Goal: Task Accomplishment & Management: Use online tool/utility

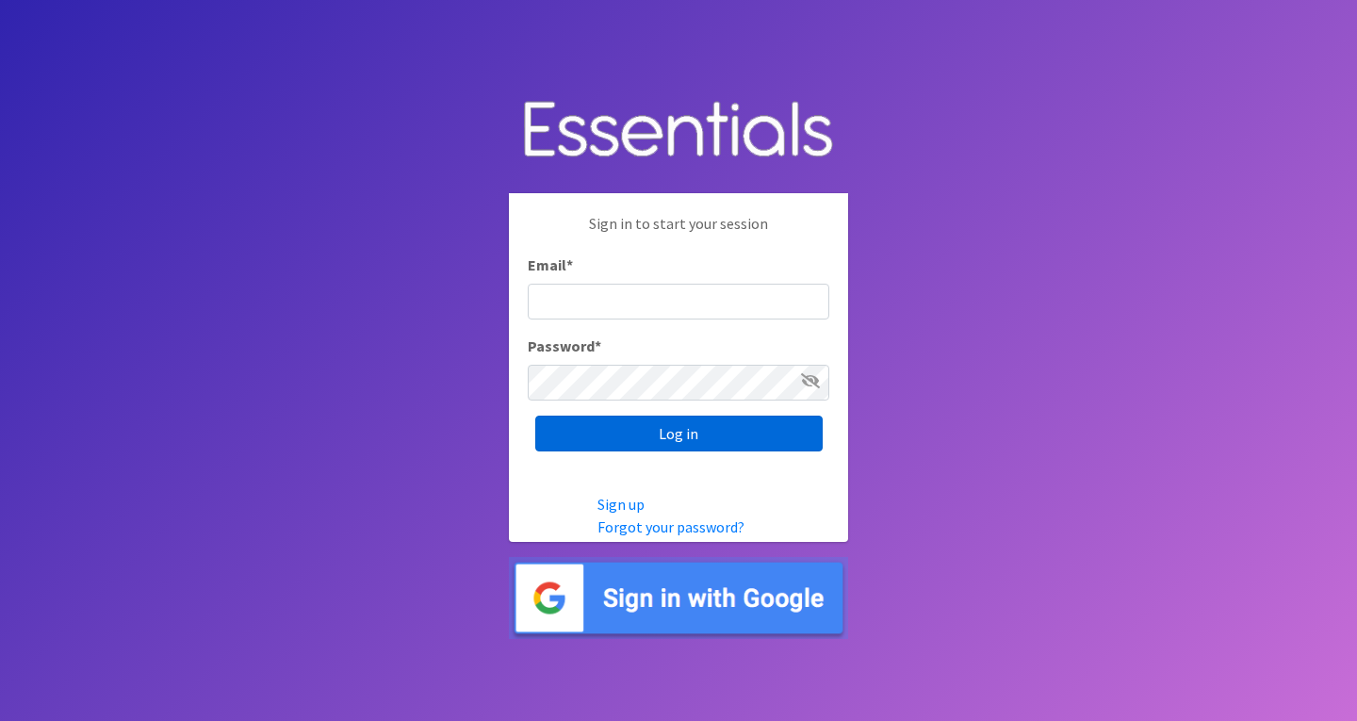
type input "roz@momshelpingmomsfoundation.org"
click at [775, 427] on input "Log in" at bounding box center [678, 433] width 287 height 36
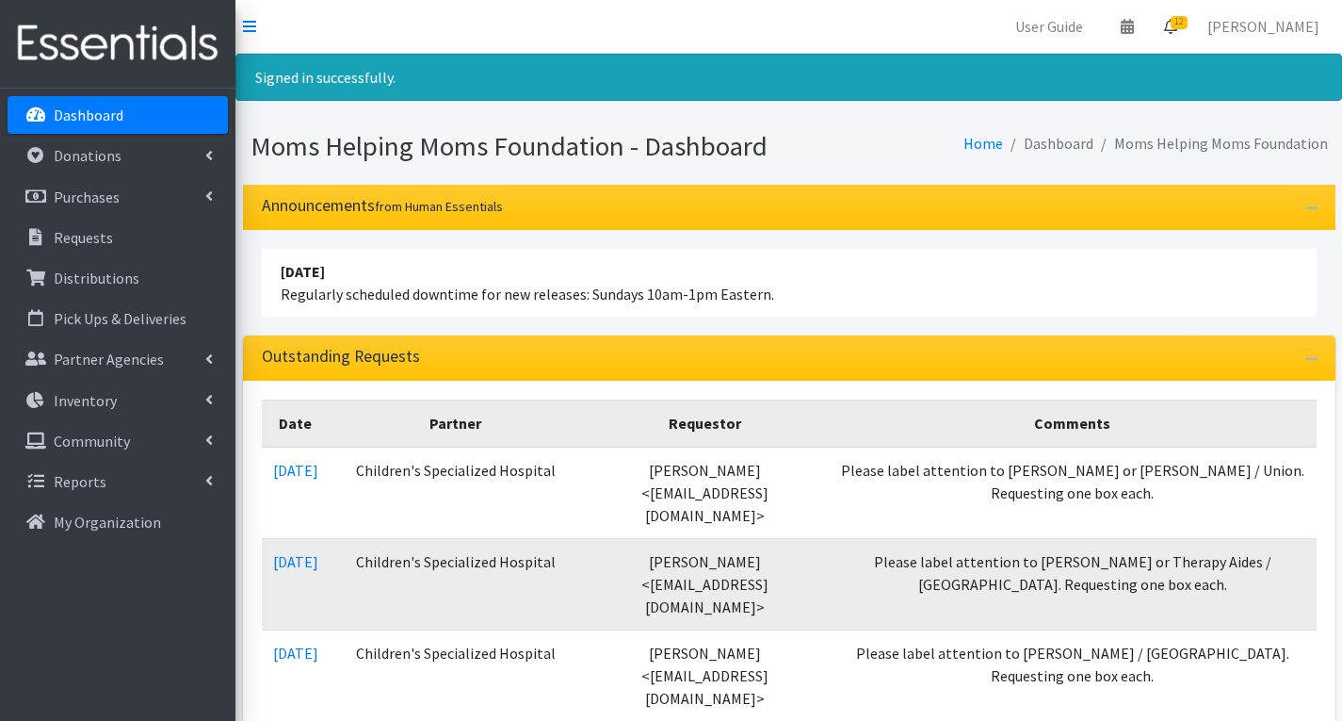
click at [1188, 18] on span "12" at bounding box center [1179, 22] width 17 height 13
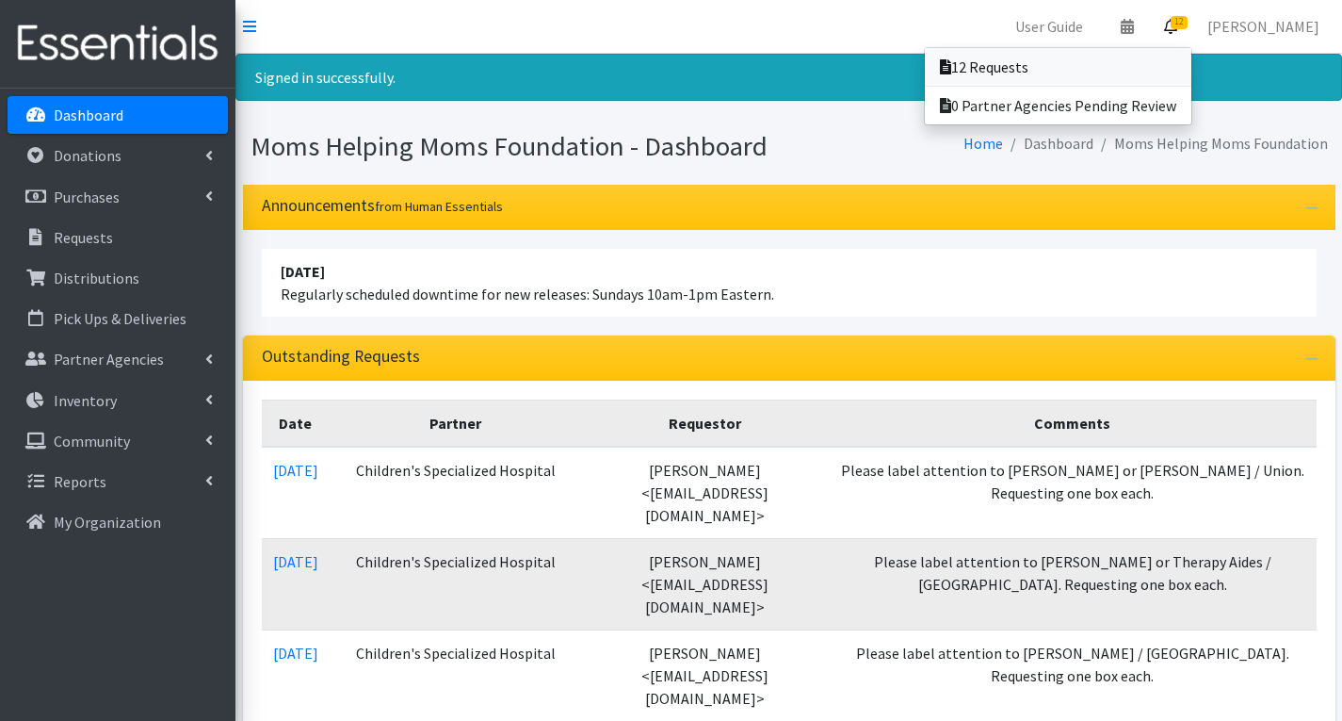
click at [1068, 73] on link "12 Requests" at bounding box center [1058, 67] width 267 height 38
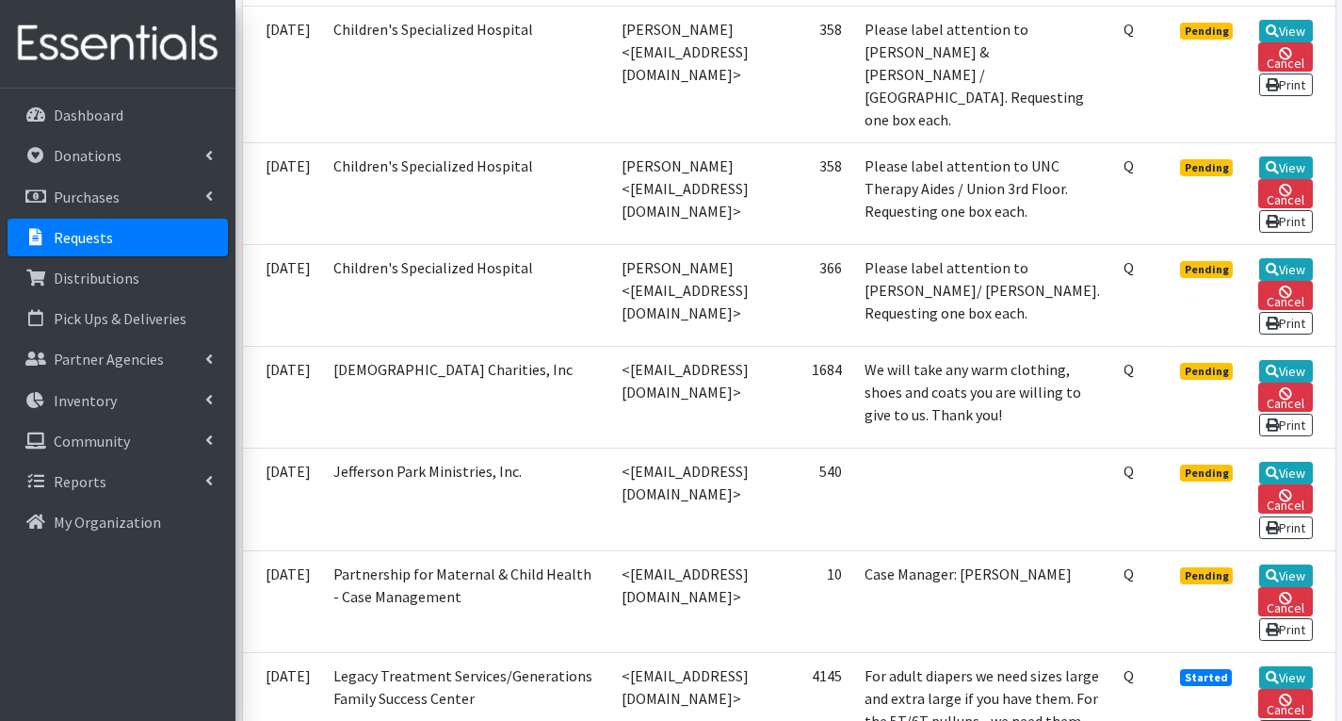
scroll to position [1036, 0]
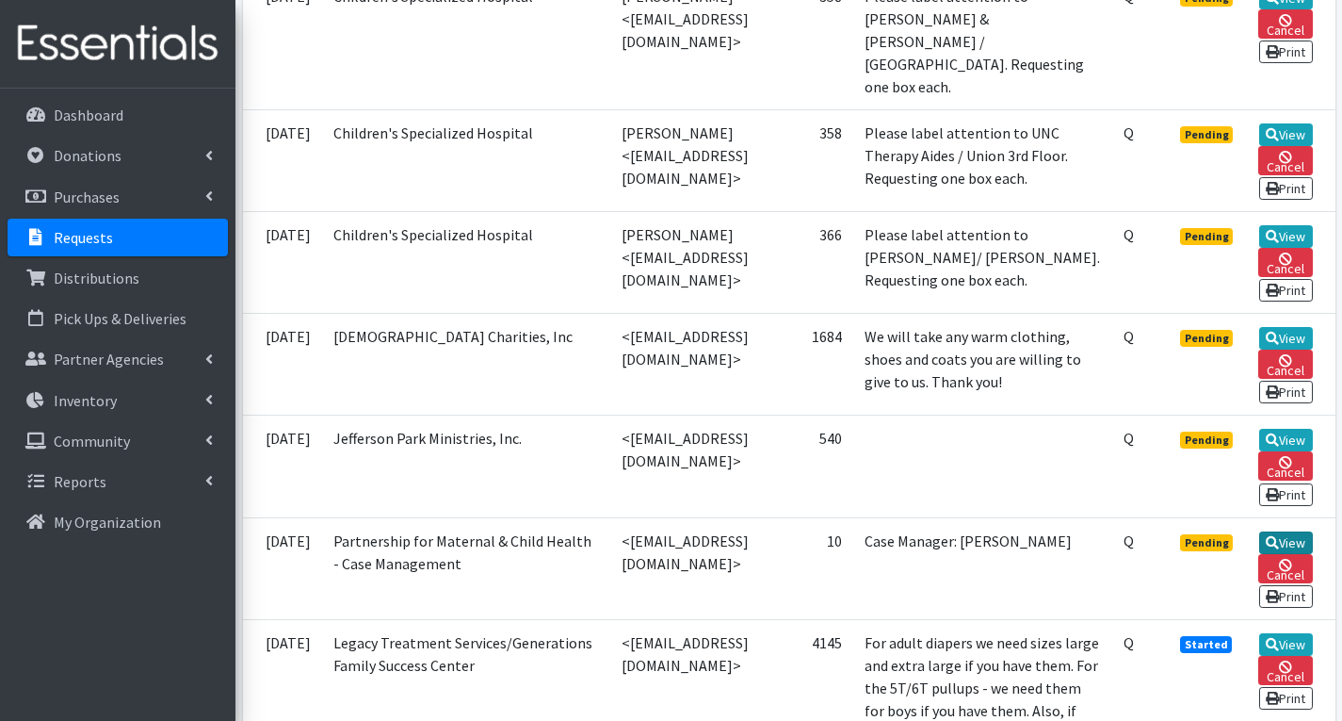
click at [1298, 545] on link "View" at bounding box center [1287, 542] width 54 height 23
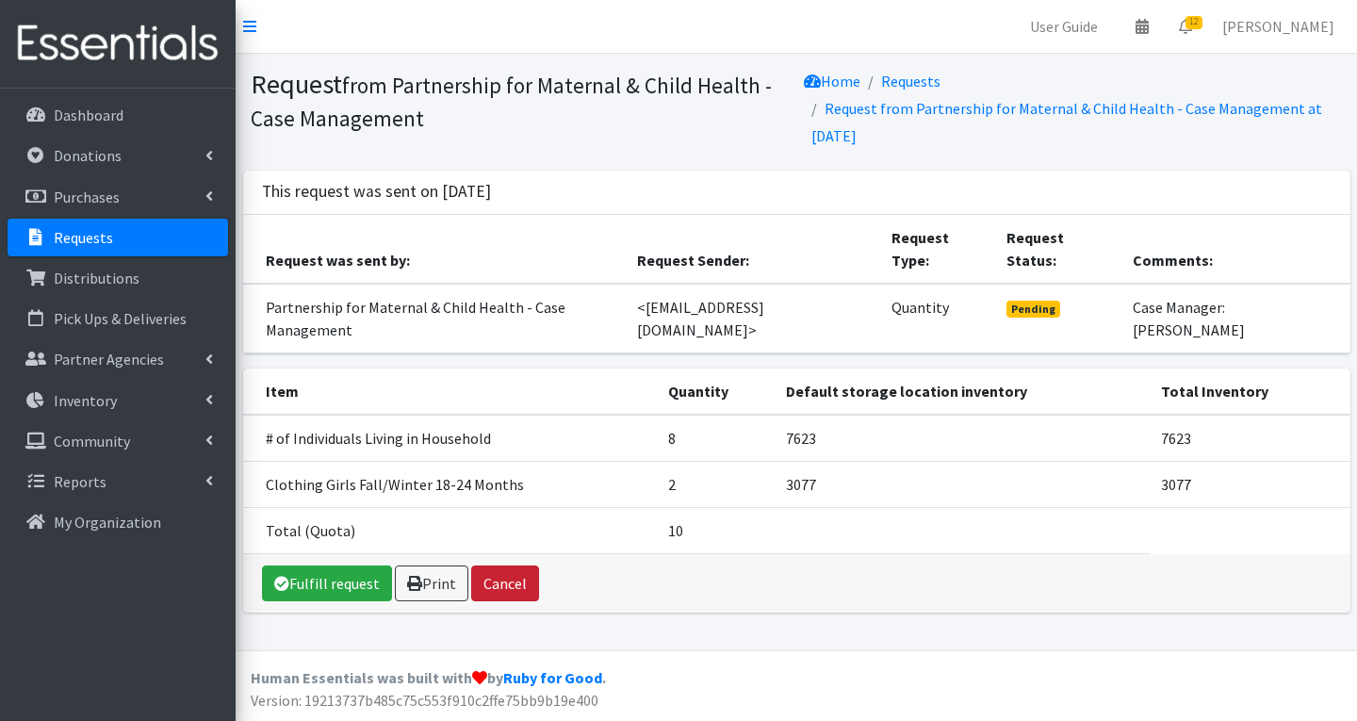
click at [500, 565] on button "Cancel" at bounding box center [505, 583] width 68 height 36
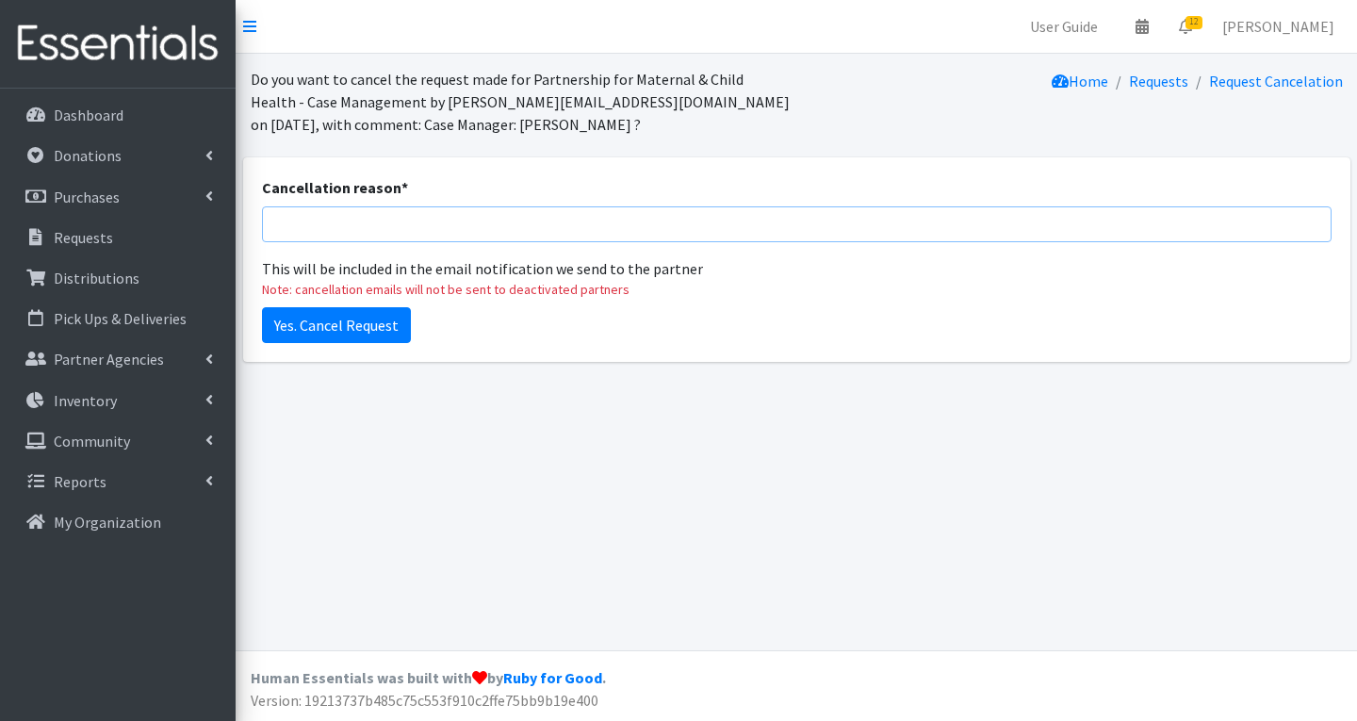
click at [356, 218] on input "Cancellation reason *" at bounding box center [796, 224] width 1069 height 36
click at [275, 228] on input "No 18-24 clothing available. No other item requested." at bounding box center [796, 224] width 1069 height 36
click at [602, 226] on input "There are No 18-24 clothing available. No other item requested." at bounding box center [796, 224] width 1069 height 36
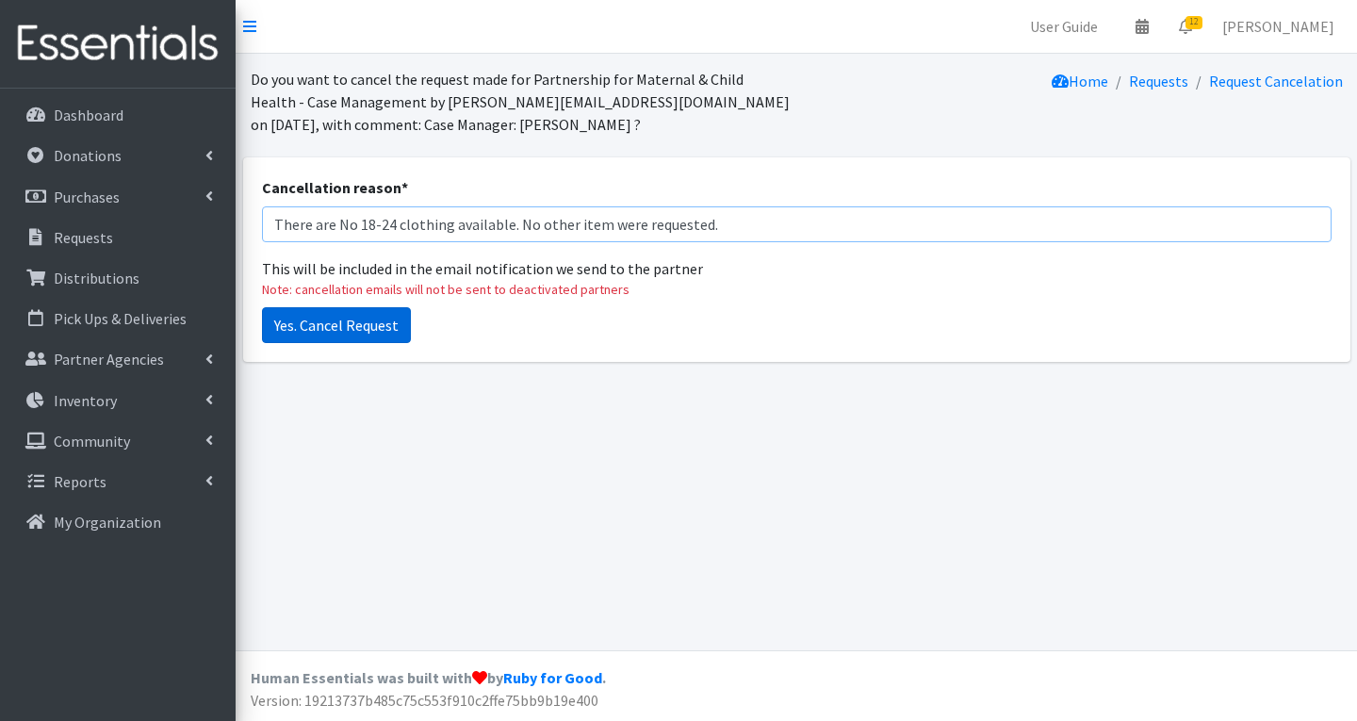
type input "There are No 18-24 clothing available. No other item were requested."
click at [358, 328] on input "Yes. Cancel Request" at bounding box center [336, 325] width 149 height 36
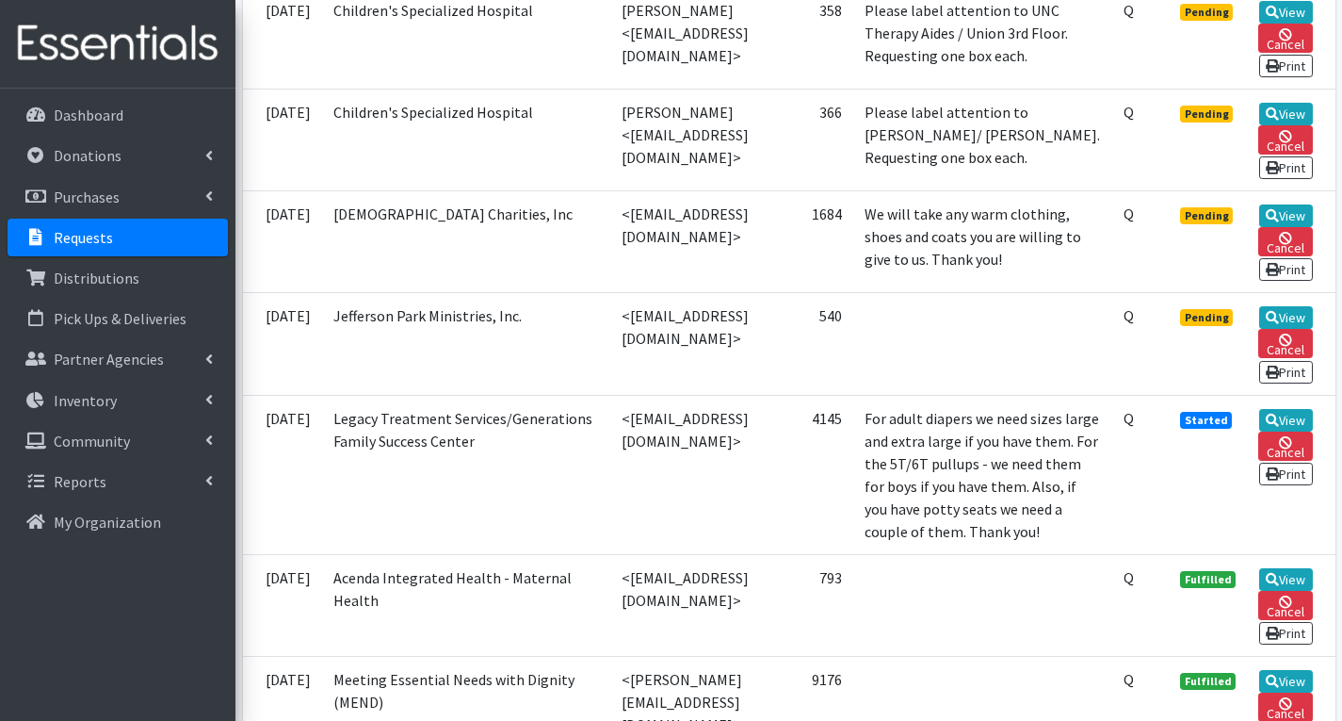
scroll to position [1225, 0]
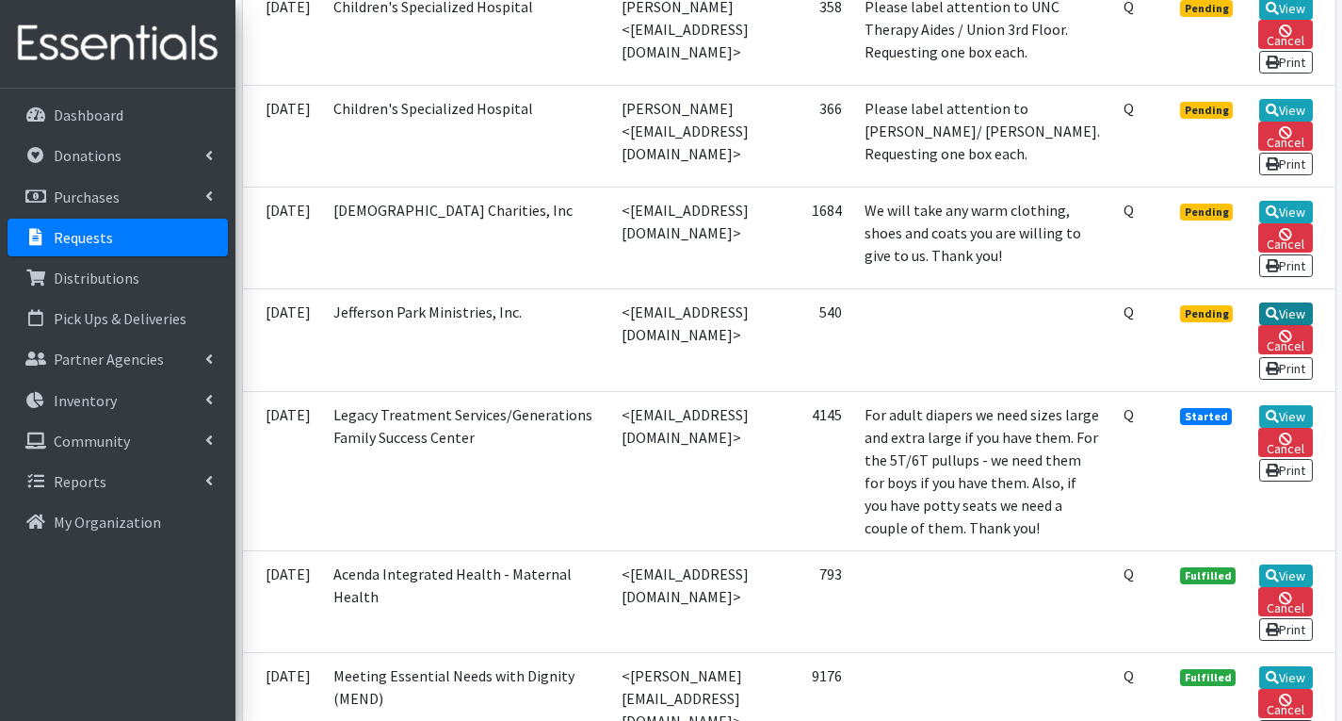
click at [1304, 316] on link "View" at bounding box center [1287, 313] width 54 height 23
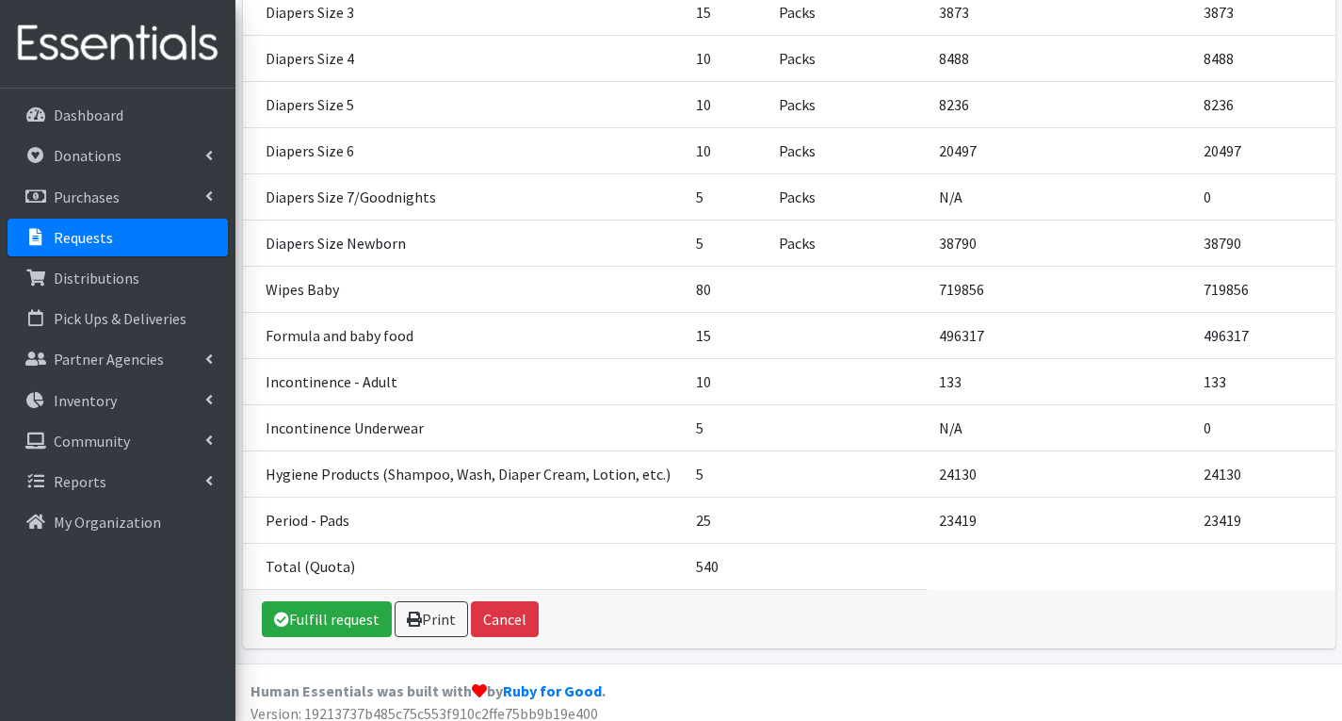
scroll to position [551, 0]
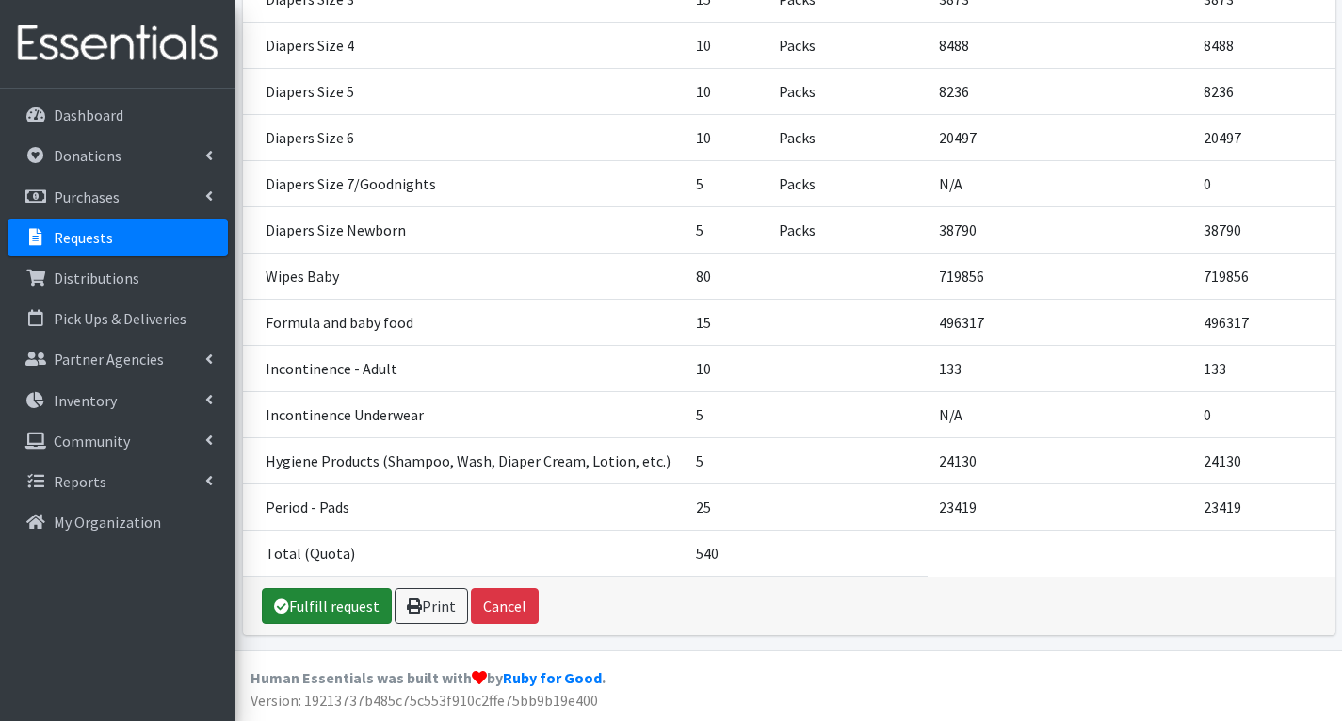
click at [343, 610] on link "Fulfill request" at bounding box center [327, 606] width 130 height 36
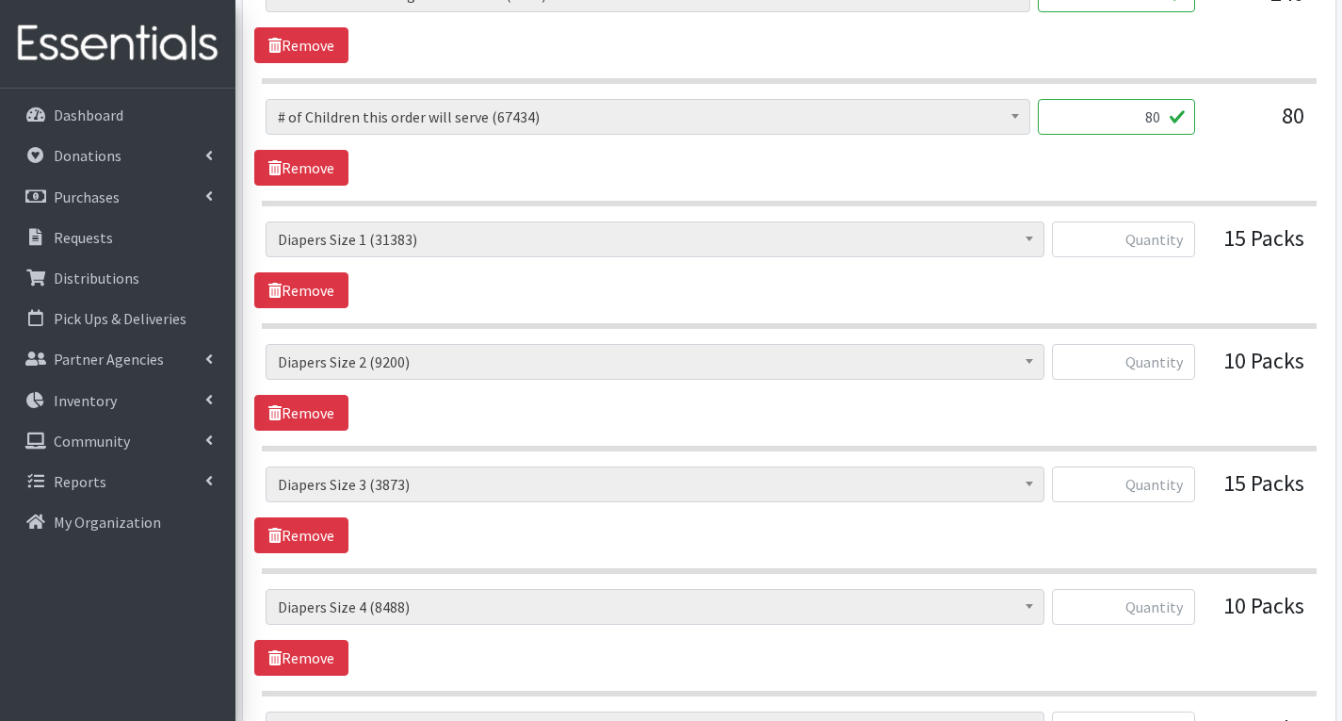
scroll to position [942, 0]
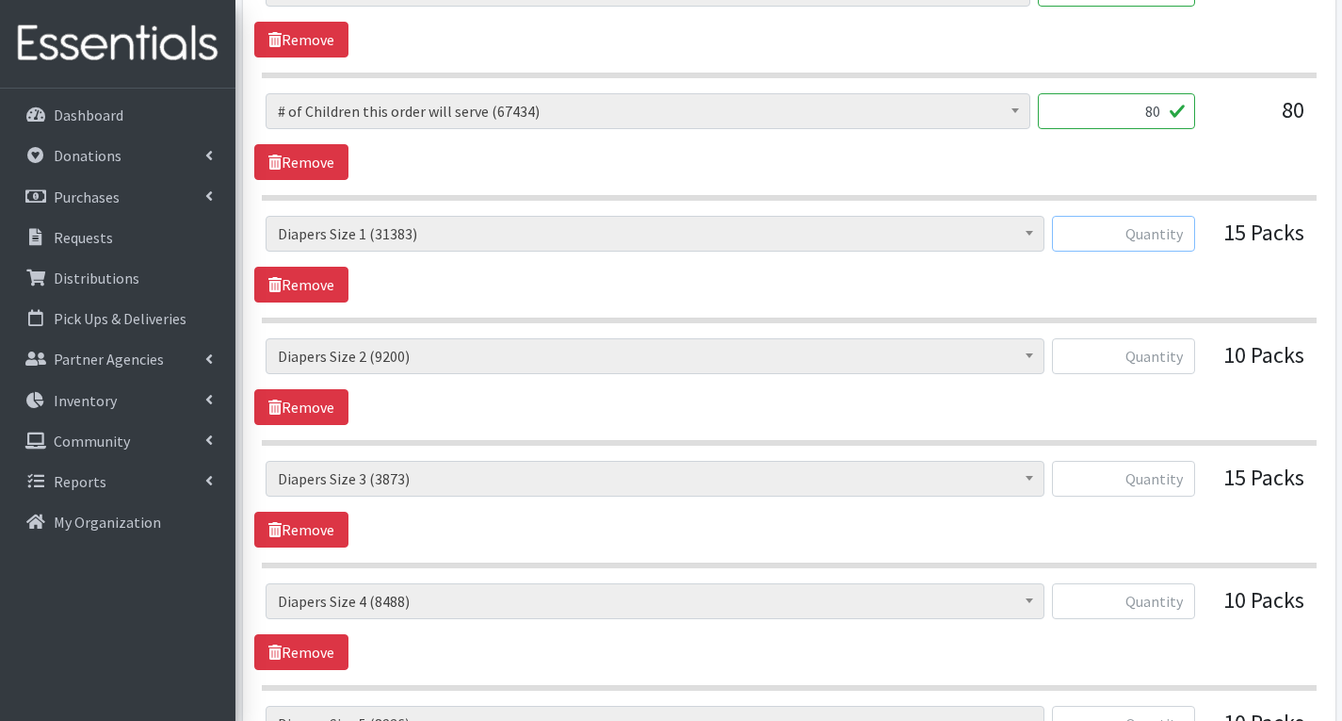
click at [1171, 237] on input "text" at bounding box center [1123, 234] width 143 height 36
type input "750"
click at [1162, 357] on input "text" at bounding box center [1123, 356] width 143 height 36
type input "500"
click at [1084, 406] on div "# of Children this order will serve (67434) # of Individuals Living in Househol…" at bounding box center [788, 381] width 1069 height 87
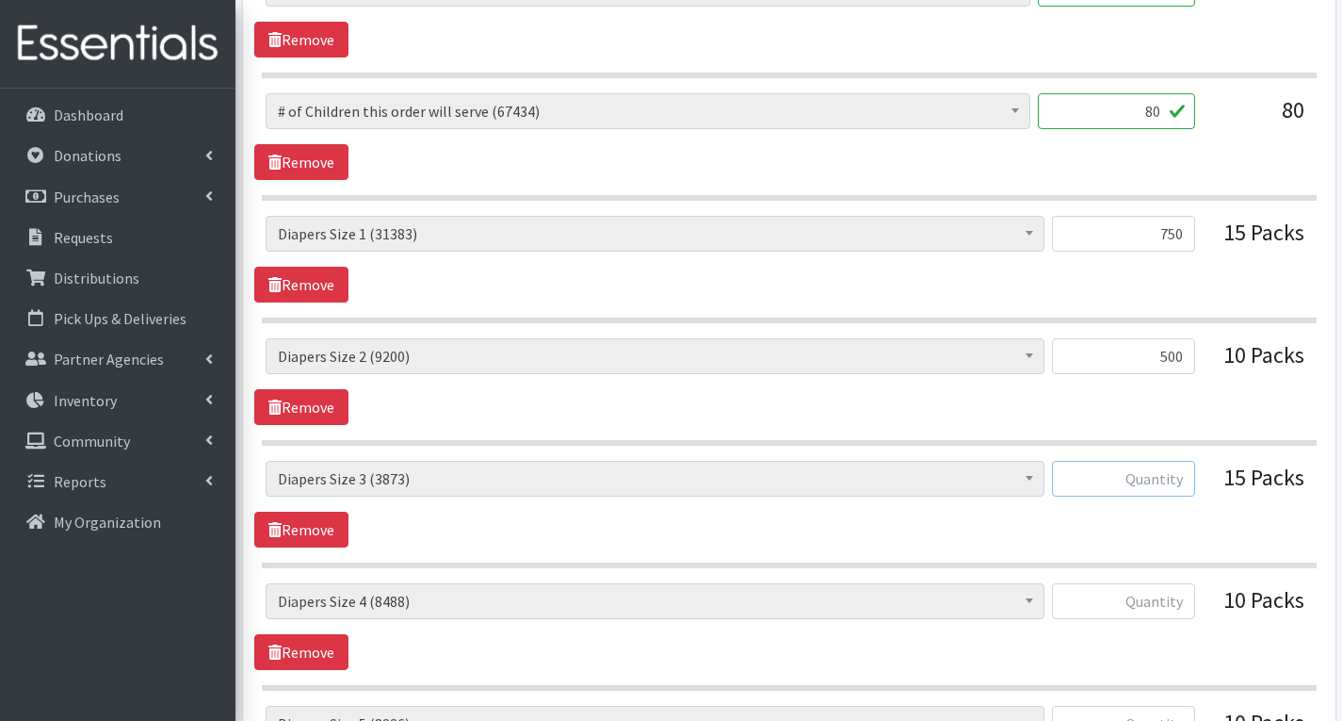
click at [1183, 485] on input "text" at bounding box center [1123, 479] width 143 height 36
type input "0"
click at [1163, 603] on input "text" at bounding box center [1123, 601] width 143 height 36
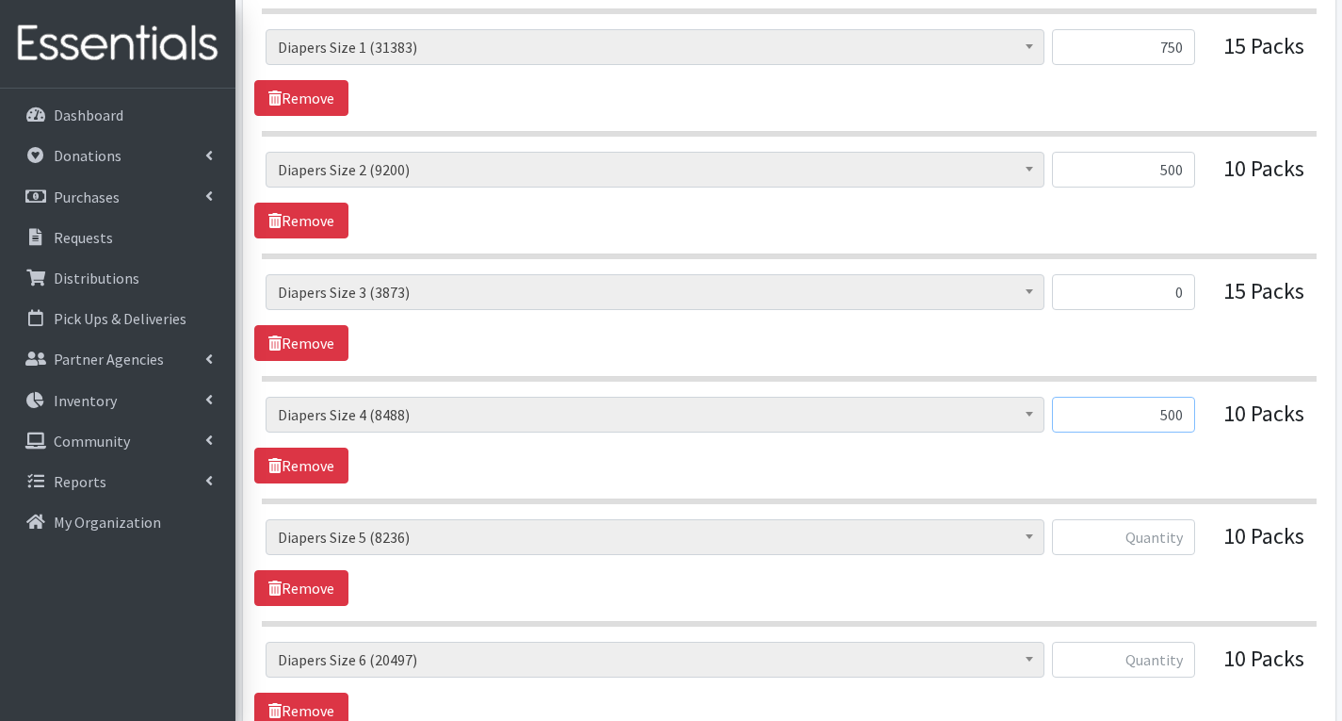
scroll to position [1130, 0]
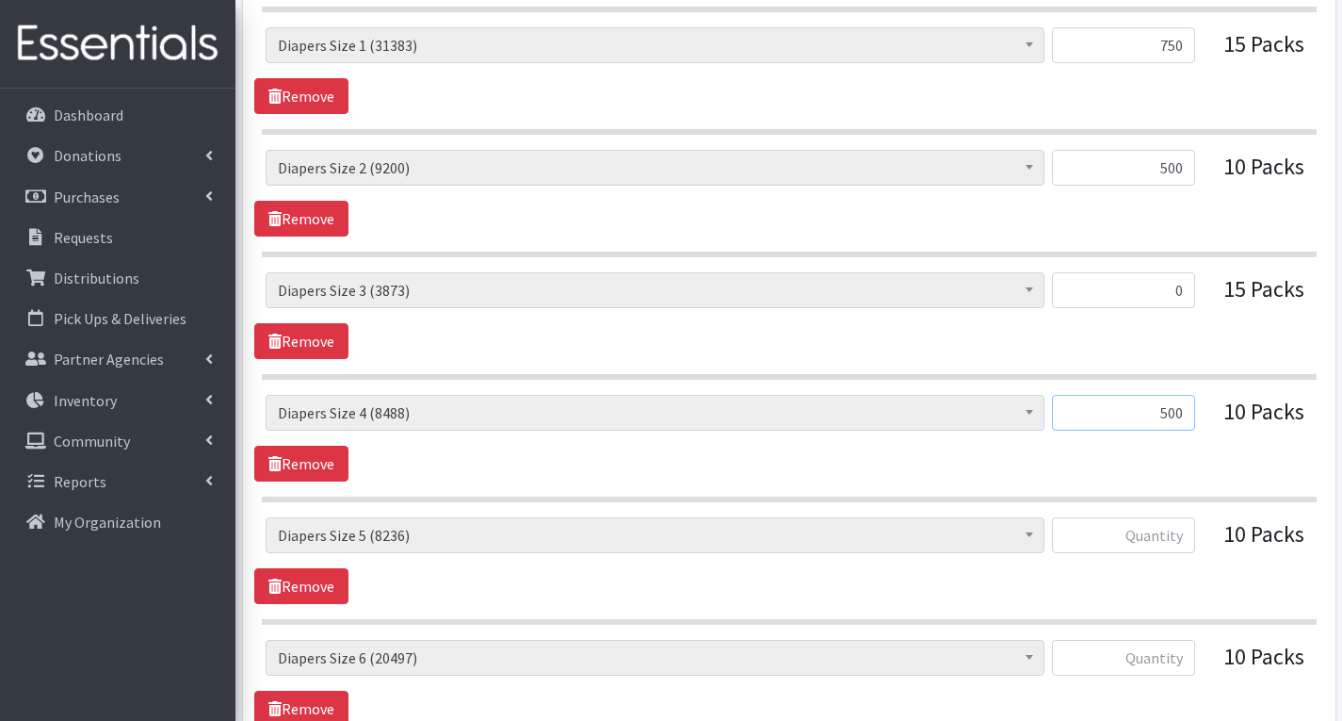
type input "500"
click at [1180, 537] on input "text" at bounding box center [1123, 535] width 143 height 36
click at [1204, 595] on div "# of Children this order will serve (67434) # of Individuals Living in Househol…" at bounding box center [788, 560] width 1069 height 87
click at [1183, 536] on input "500" at bounding box center [1123, 535] width 143 height 36
type input "5"
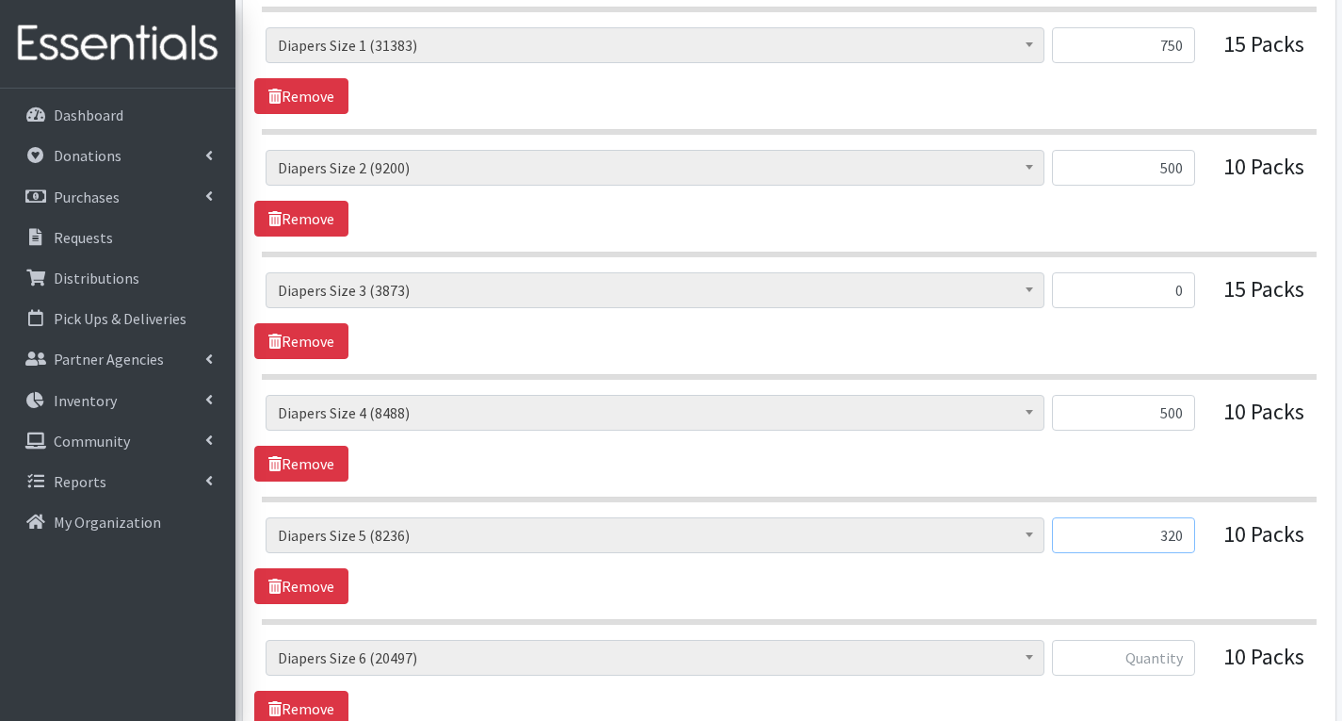
type input "320"
click at [1177, 660] on input "text" at bounding box center [1123, 658] width 143 height 36
type input "320"
click at [1185, 536] on input "320" at bounding box center [1123, 535] width 143 height 36
type input "3"
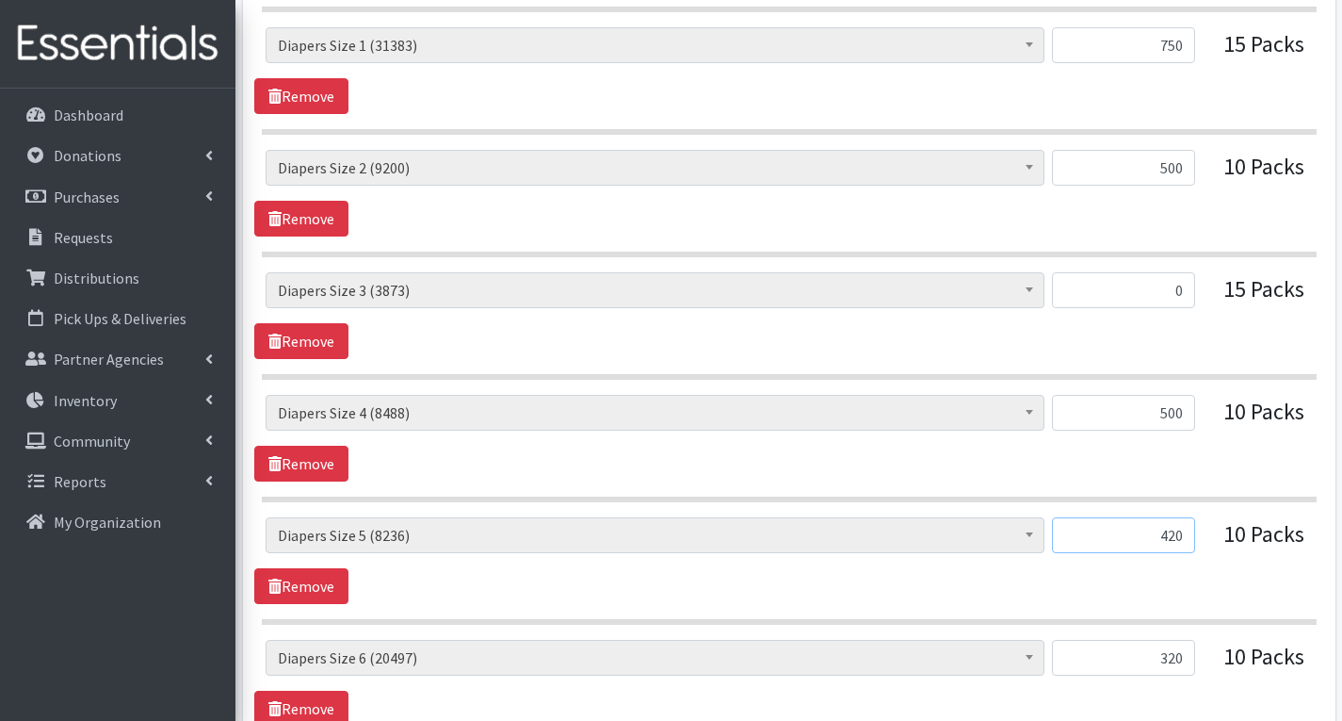
type input "420"
click at [1191, 600] on div "# of Children this order will serve (67434) # of Individuals Living in Househol…" at bounding box center [788, 560] width 1069 height 87
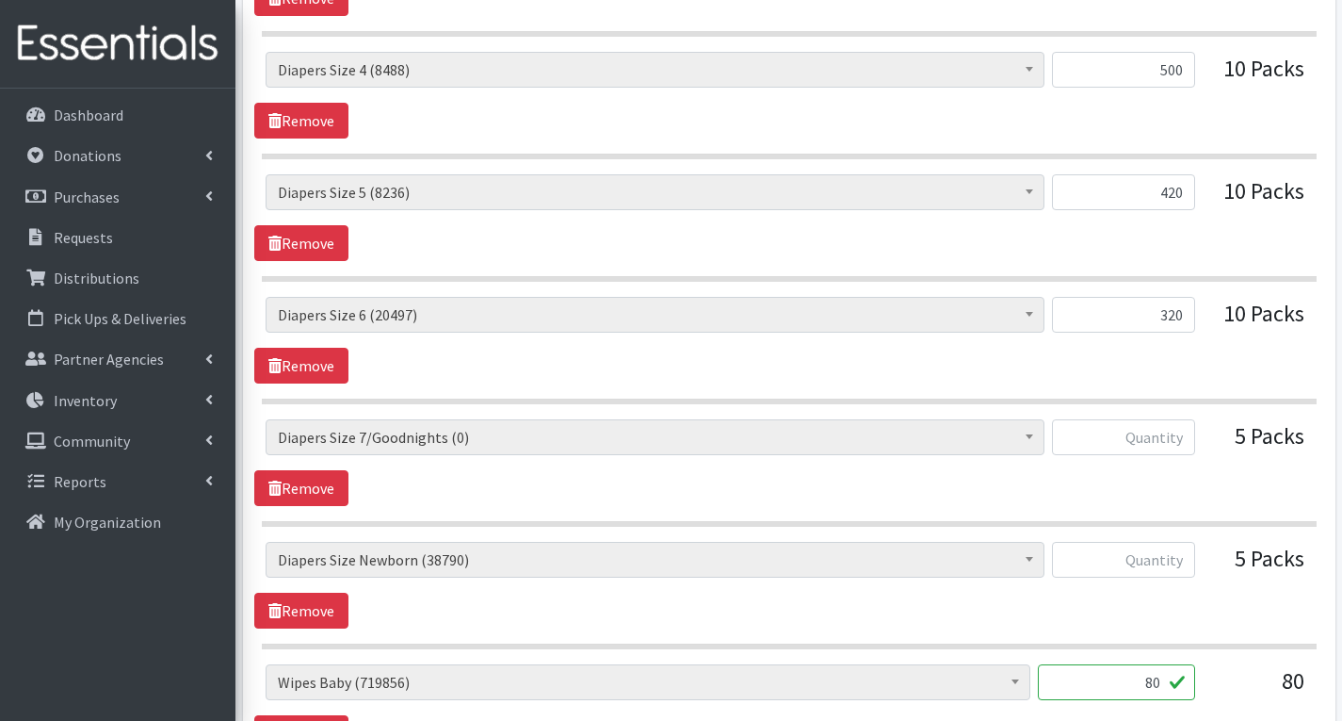
scroll to position [1507, 0]
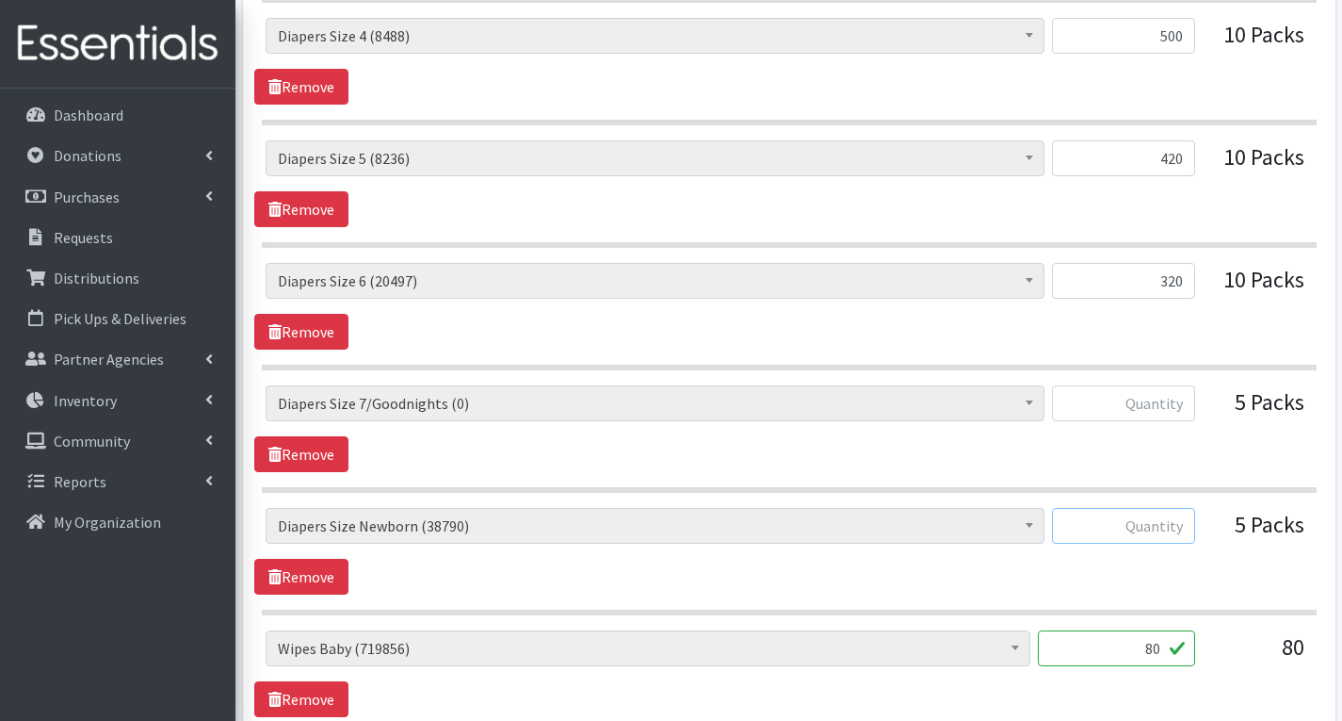
click at [1180, 527] on input "text" at bounding box center [1123, 526] width 143 height 36
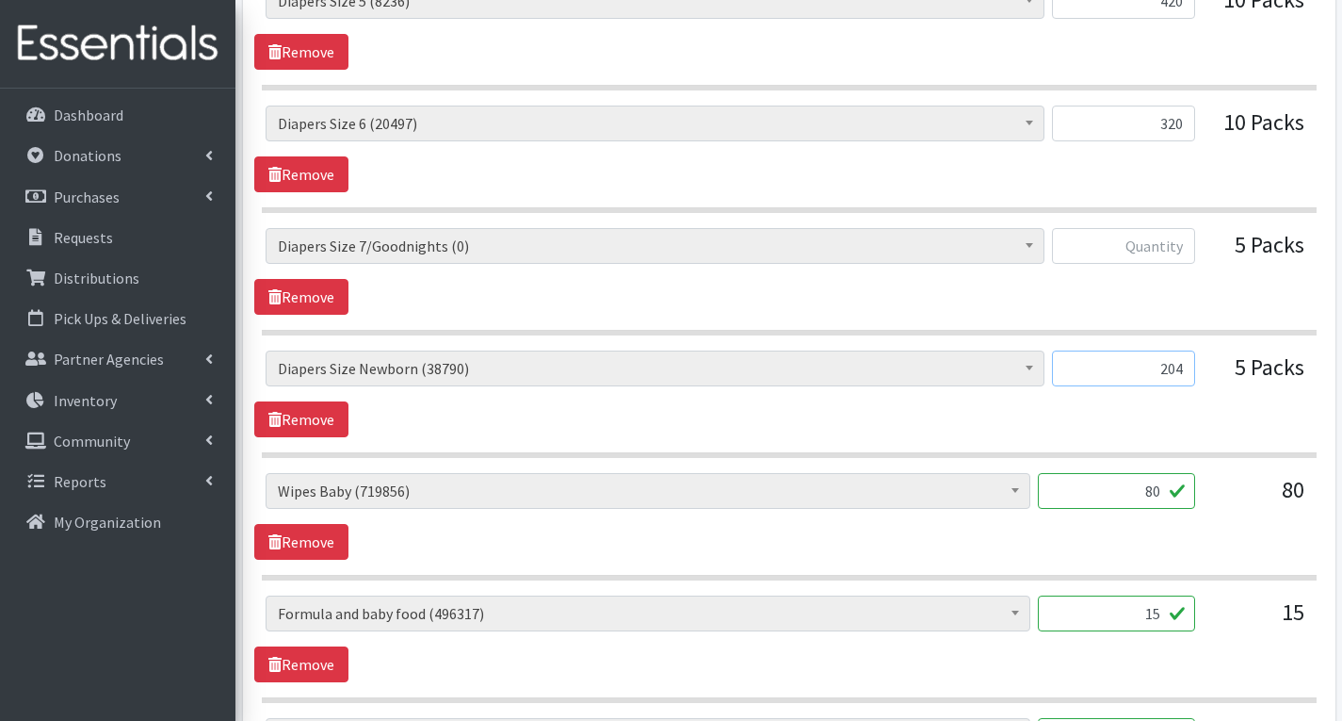
scroll to position [1696, 0]
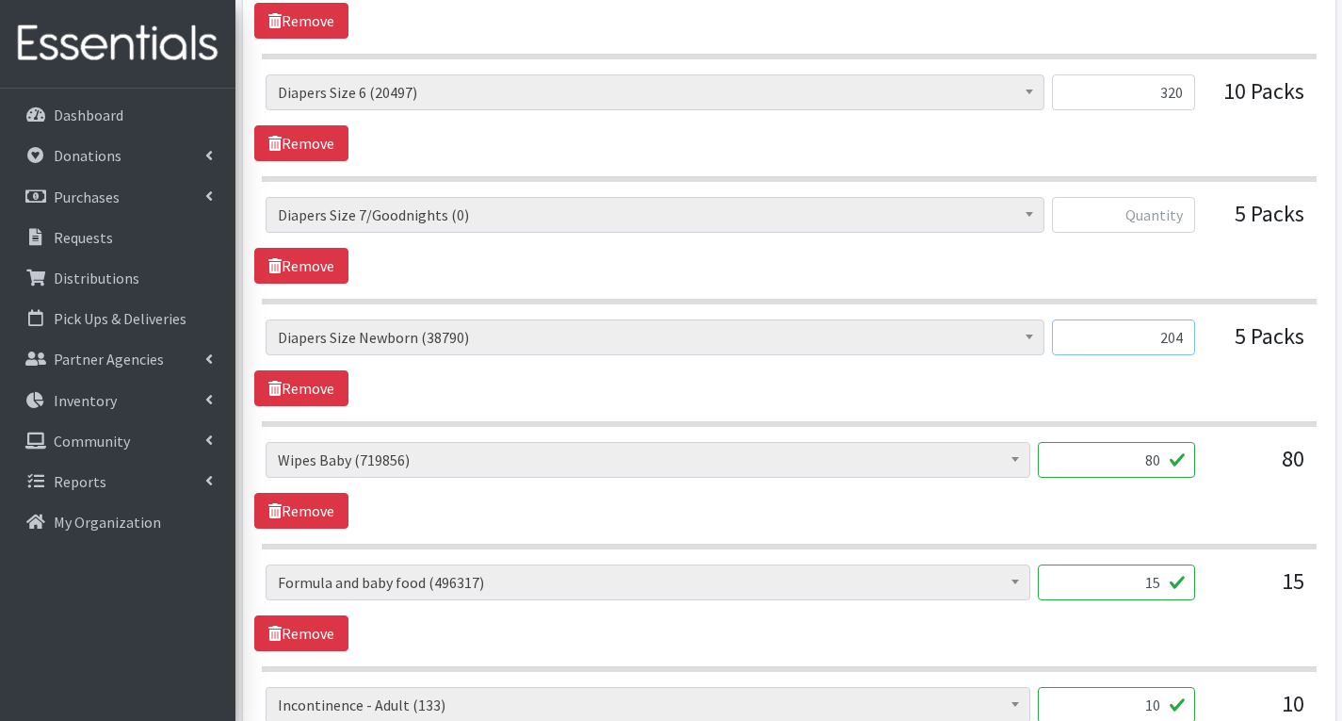
type input "204"
click at [1169, 467] on input "80" at bounding box center [1116, 460] width 157 height 36
type input "8"
type input "1696"
click at [1171, 591] on input "15" at bounding box center [1116, 582] width 157 height 36
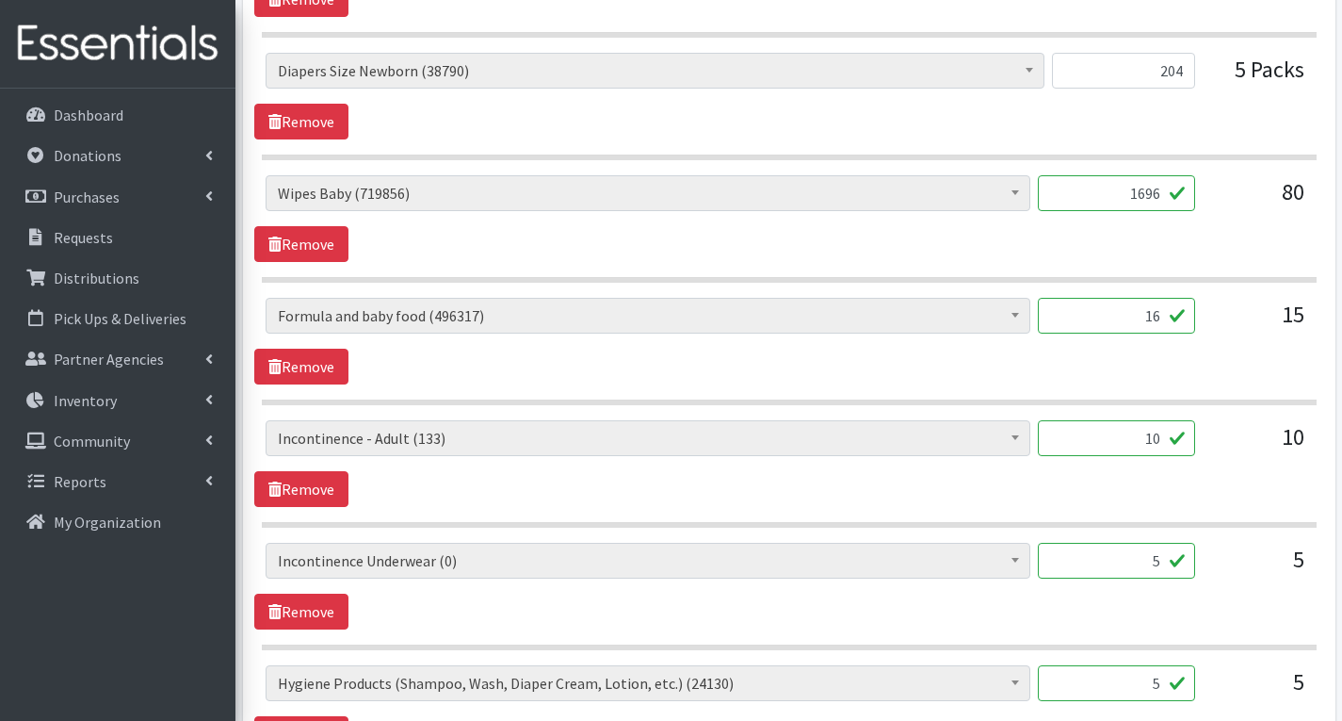
scroll to position [1978, 0]
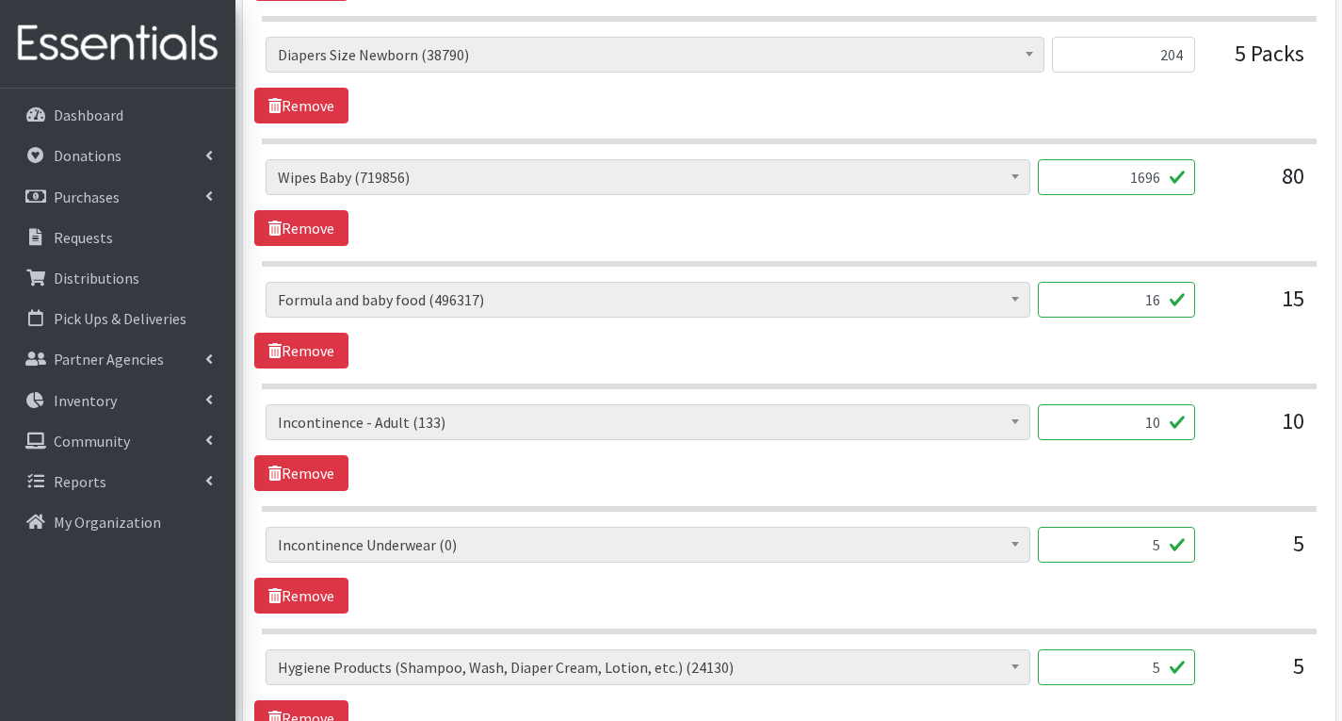
type input "16"
click at [1161, 549] on input "5" at bounding box center [1116, 545] width 157 height 36
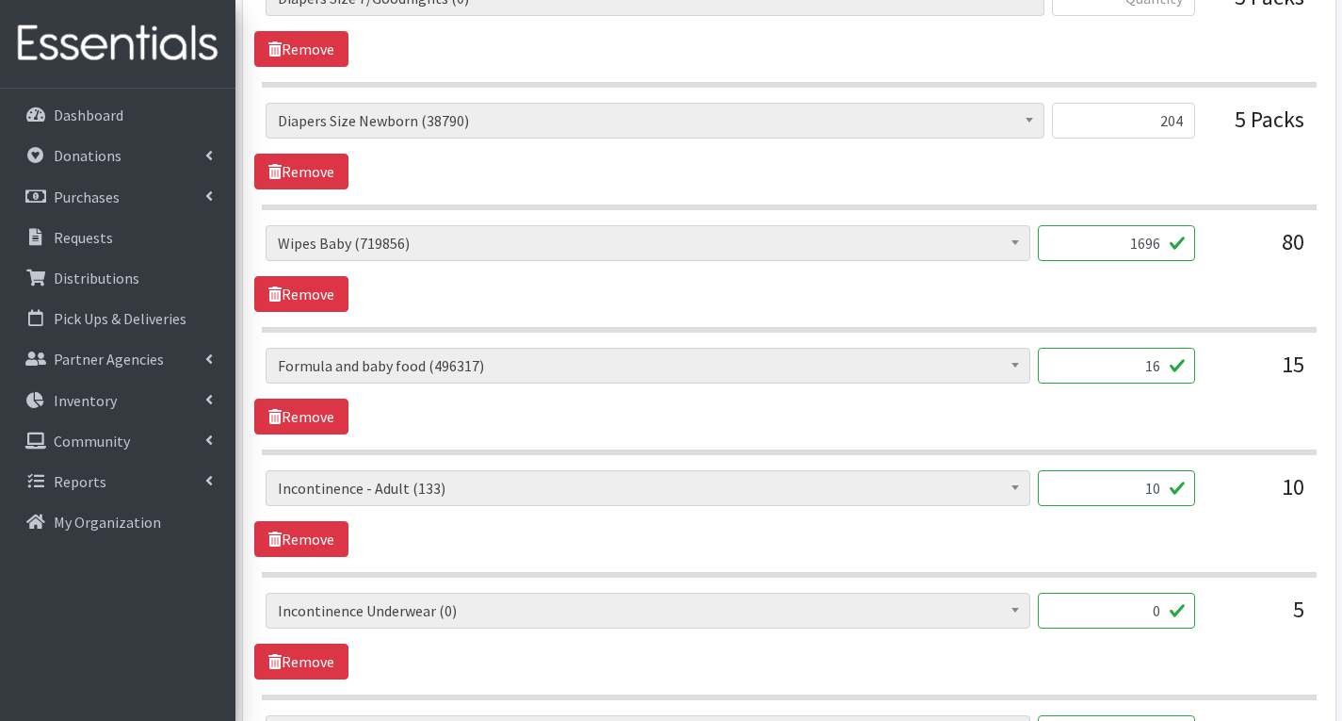
scroll to position [1884, 0]
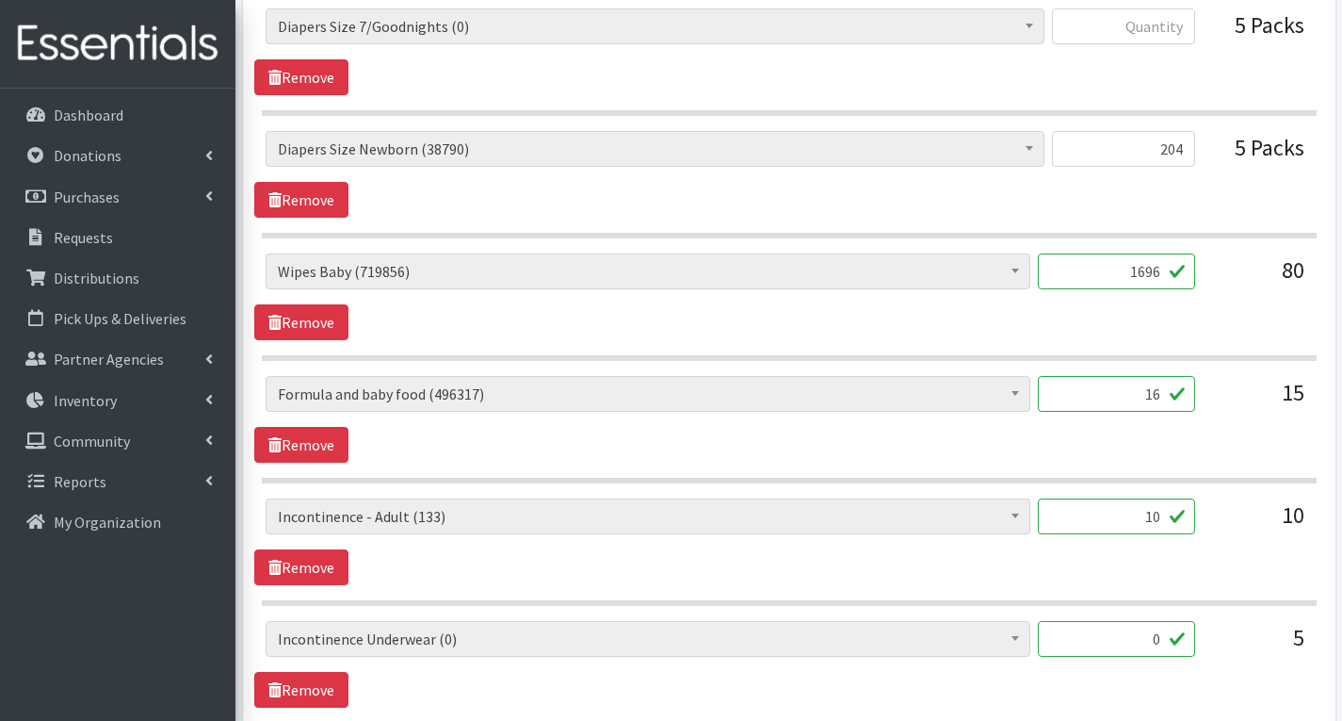
type input "0"
click at [1165, 271] on input "1696" at bounding box center [1116, 271] width 157 height 36
type input "1"
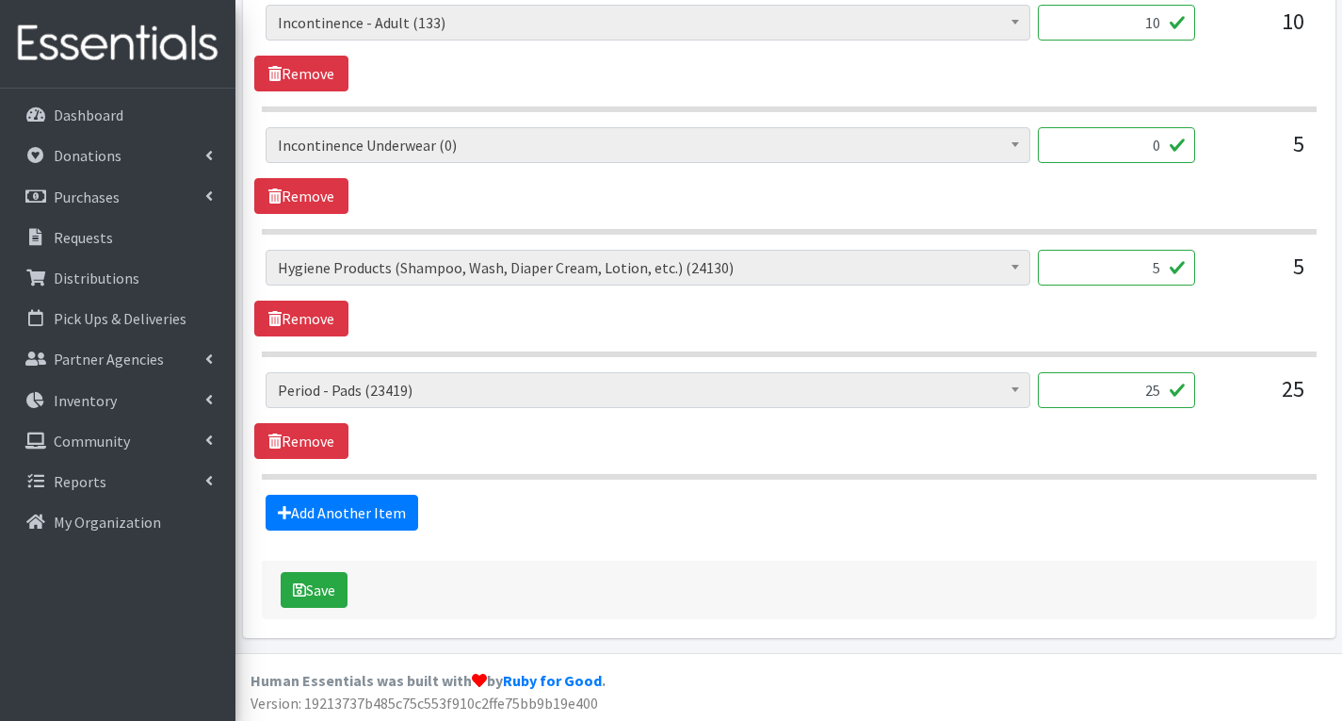
scroll to position [2381, 0]
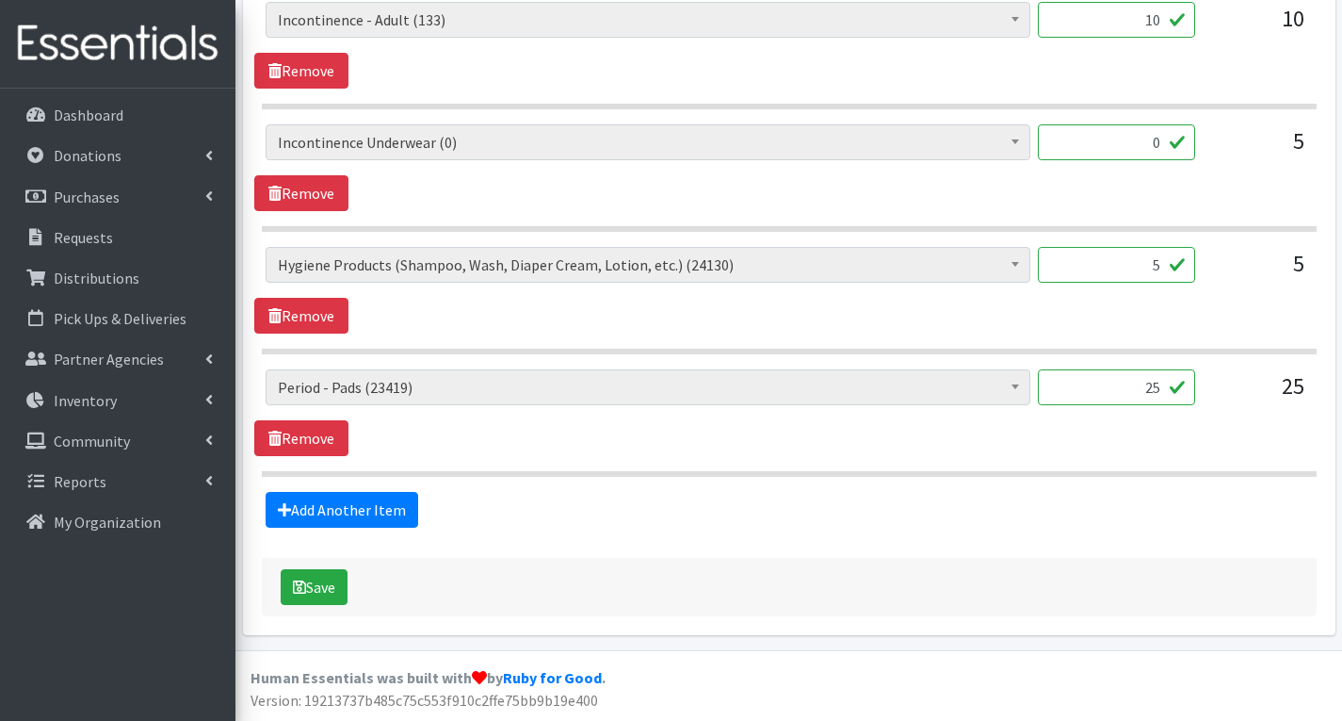
type input "2032"
click at [1174, 384] on input "25" at bounding box center [1116, 387] width 157 height 36
type input "2"
click at [1165, 395] on input "700" at bounding box center [1116, 387] width 157 height 36
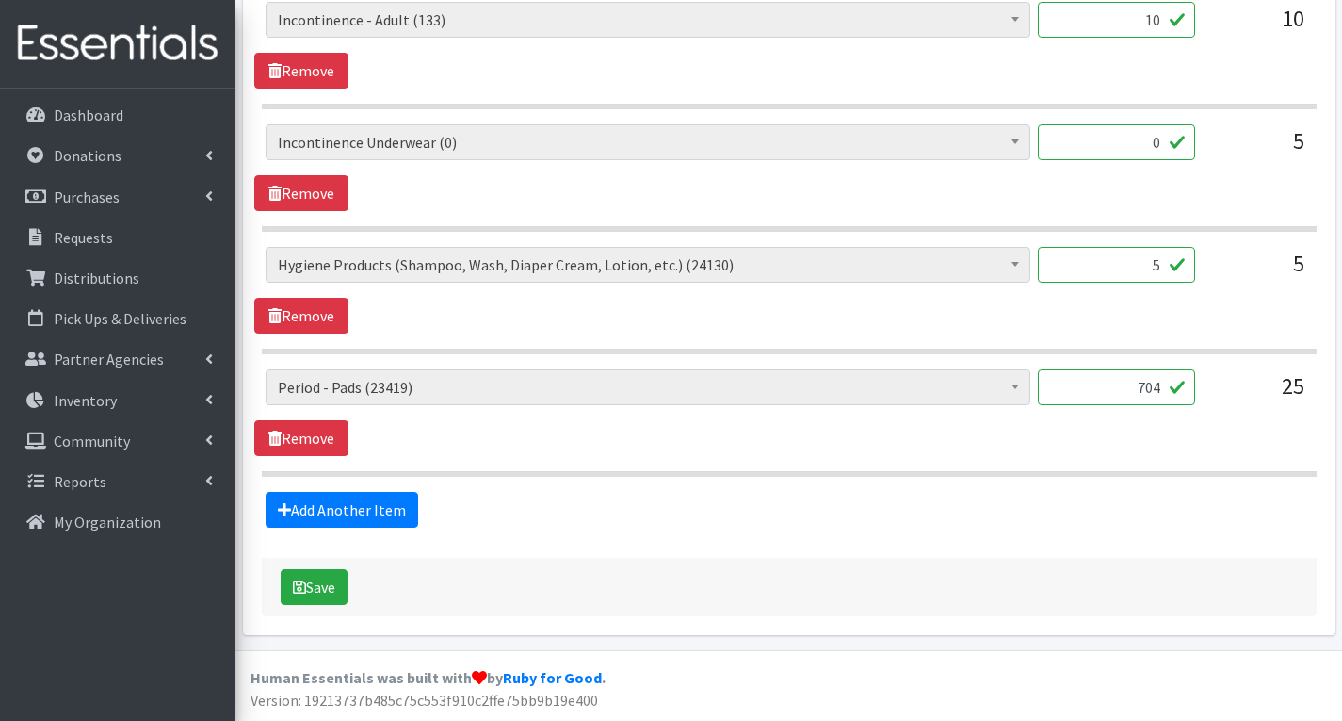
type input "704"
click at [1241, 428] on div "# of Children this order will serve (67434) # of Individuals Living in Househol…" at bounding box center [788, 412] width 1069 height 87
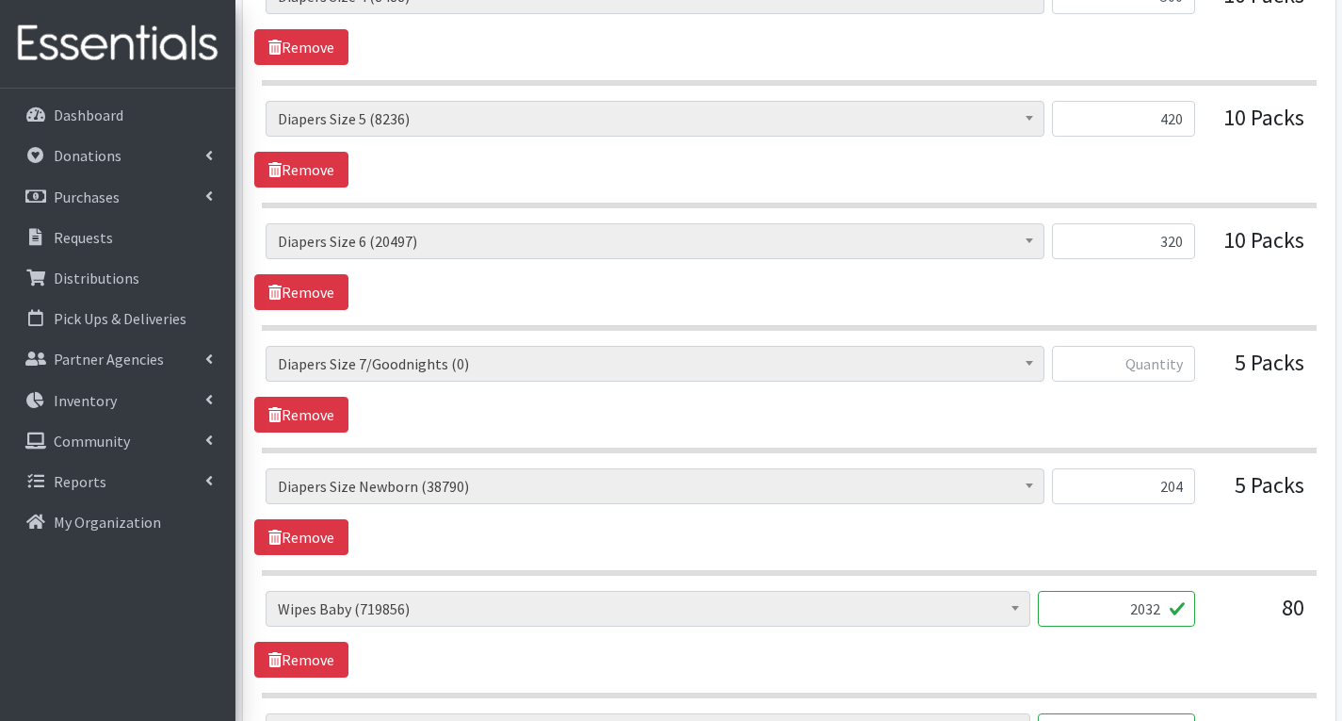
scroll to position [1533, 0]
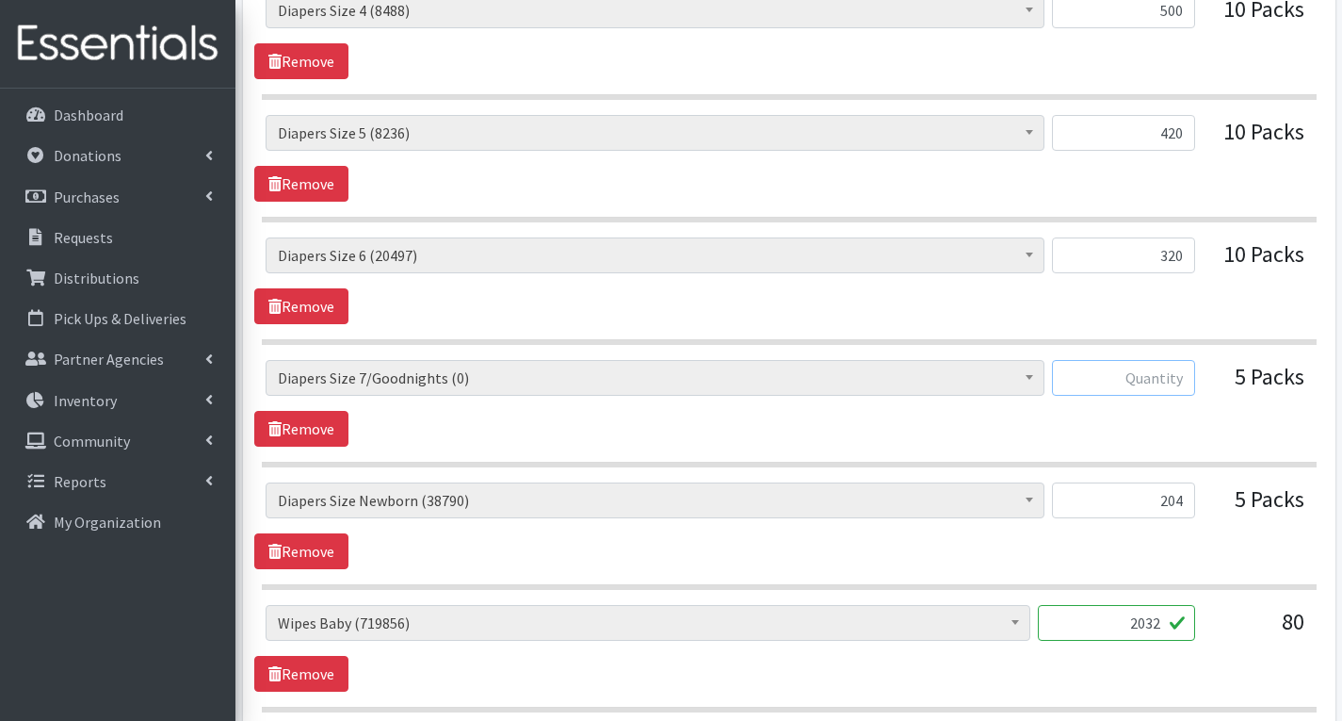
click at [1176, 383] on input "text" at bounding box center [1123, 378] width 143 height 36
click at [306, 421] on link "Remove" at bounding box center [301, 429] width 94 height 36
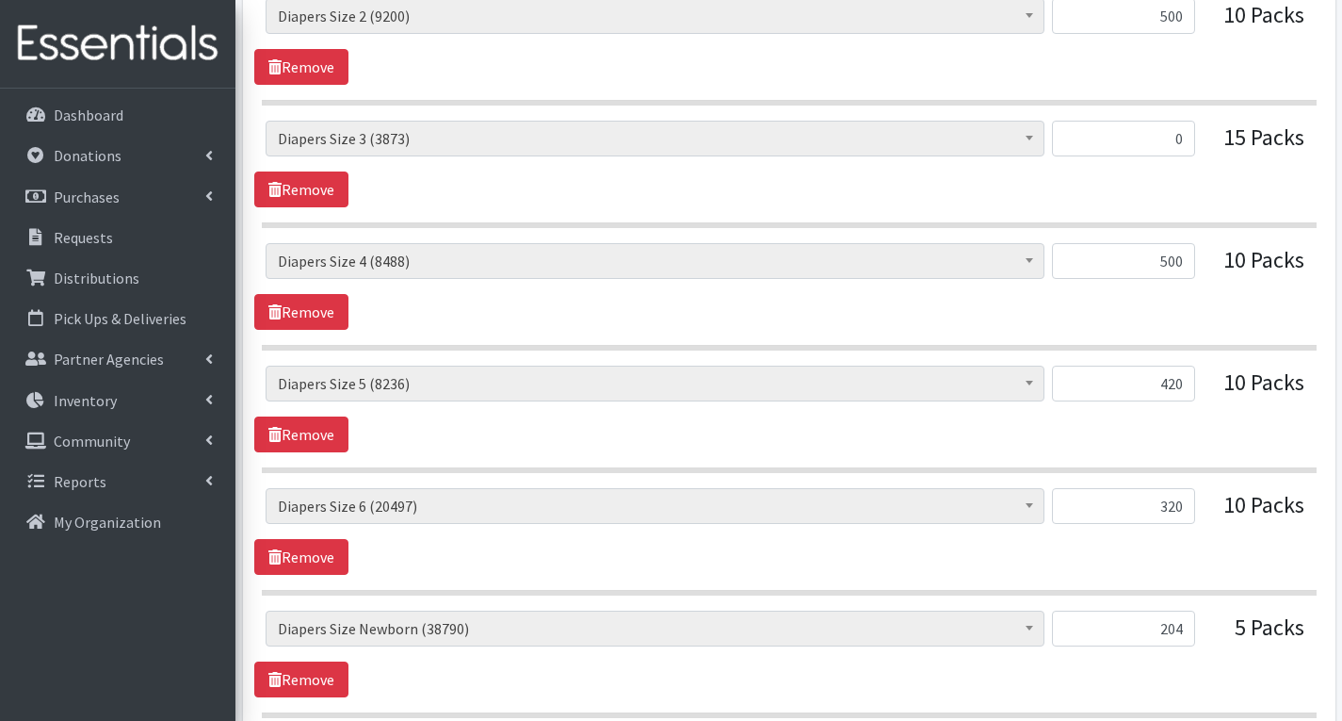
scroll to position [1250, 0]
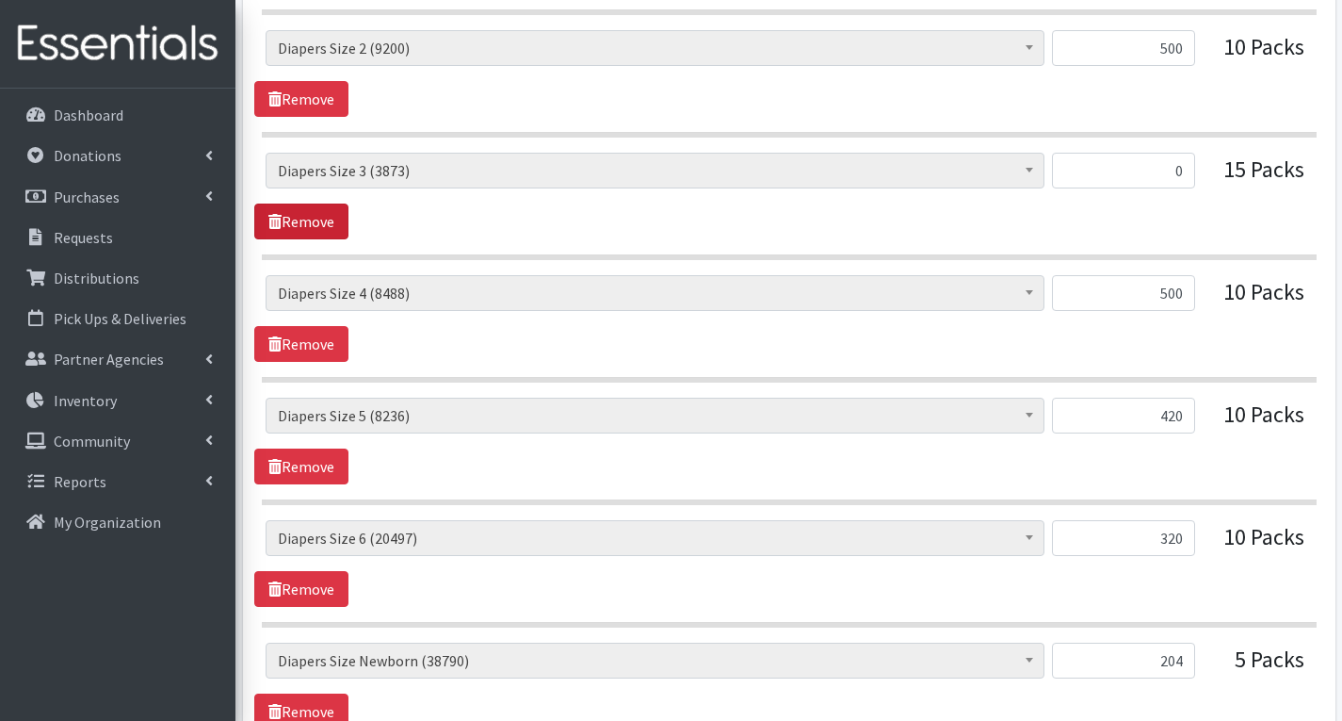
click at [323, 224] on link "Remove" at bounding box center [301, 221] width 94 height 36
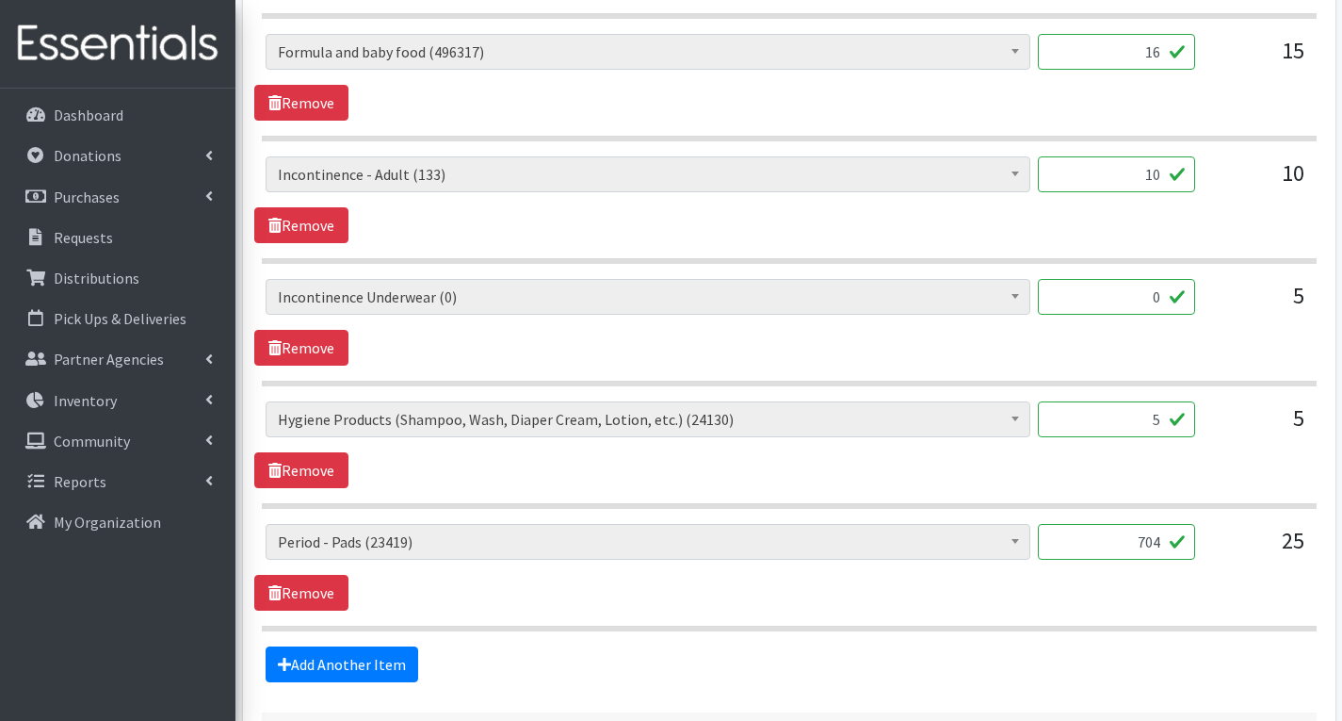
scroll to position [1947, 0]
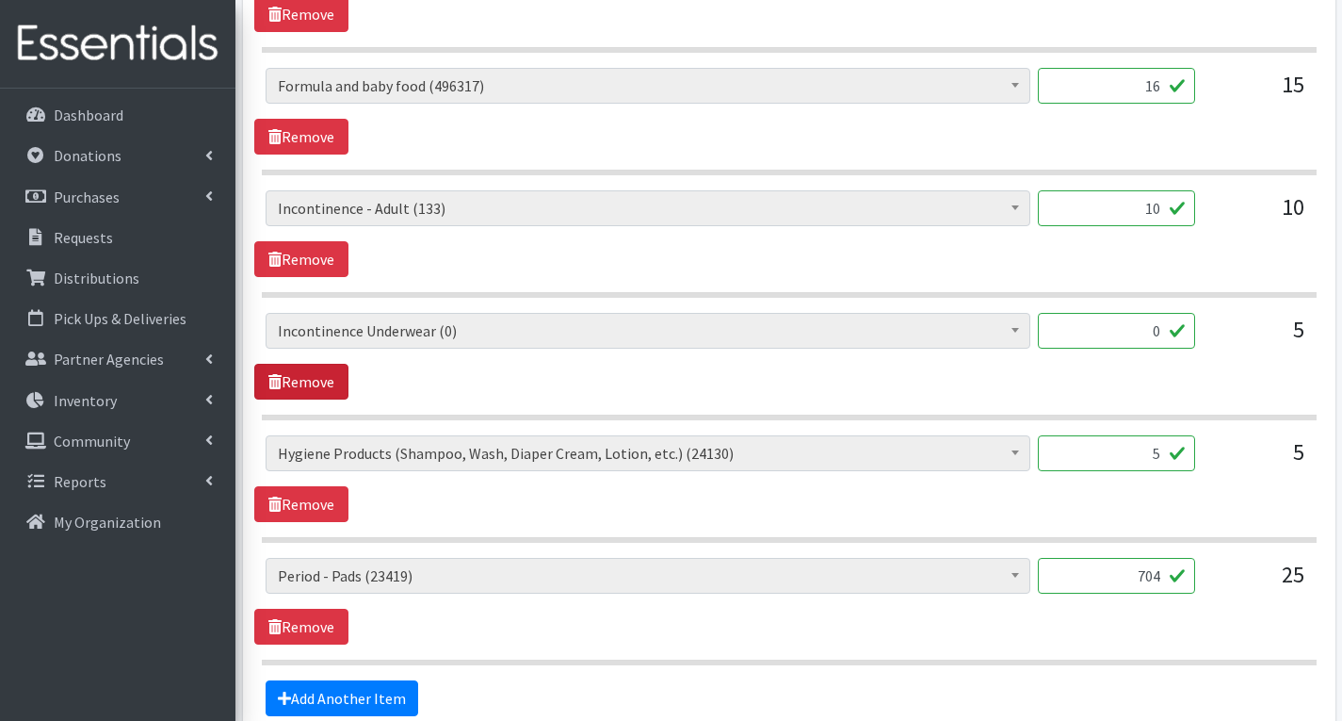
click at [331, 388] on link "Remove" at bounding box center [301, 382] width 94 height 36
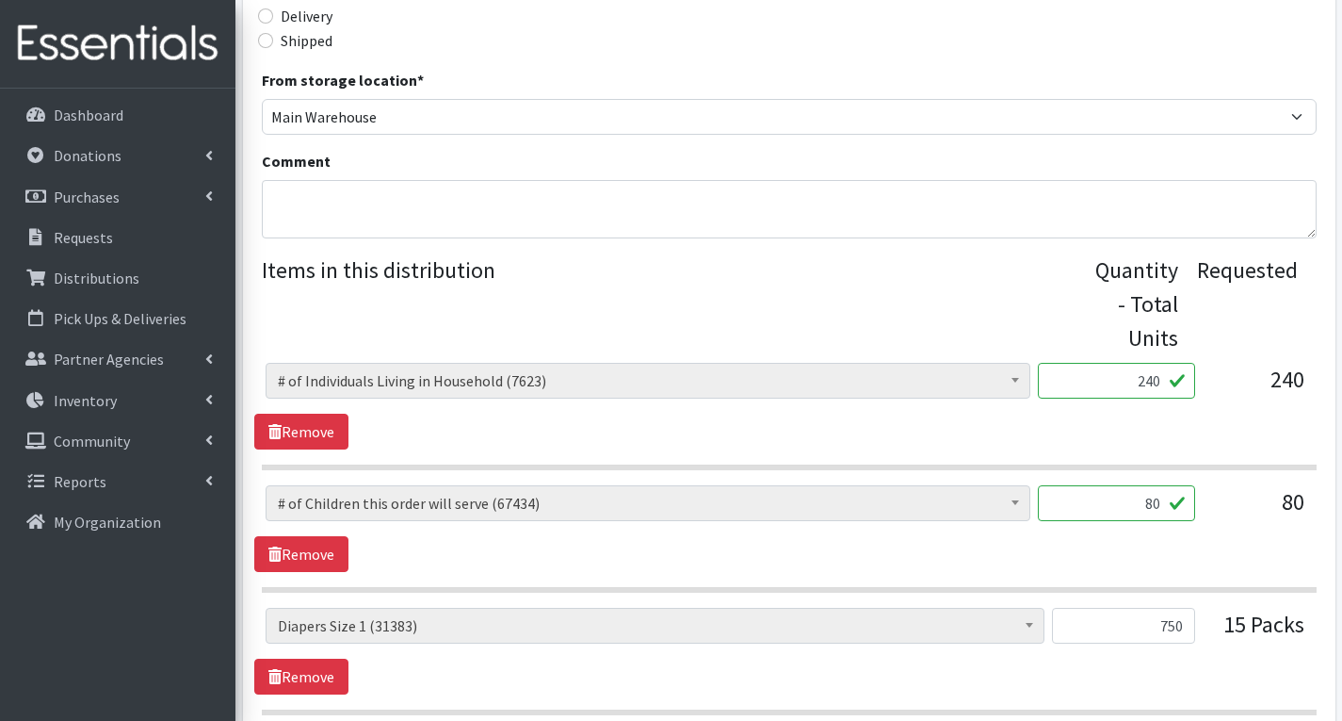
scroll to position [440, 0]
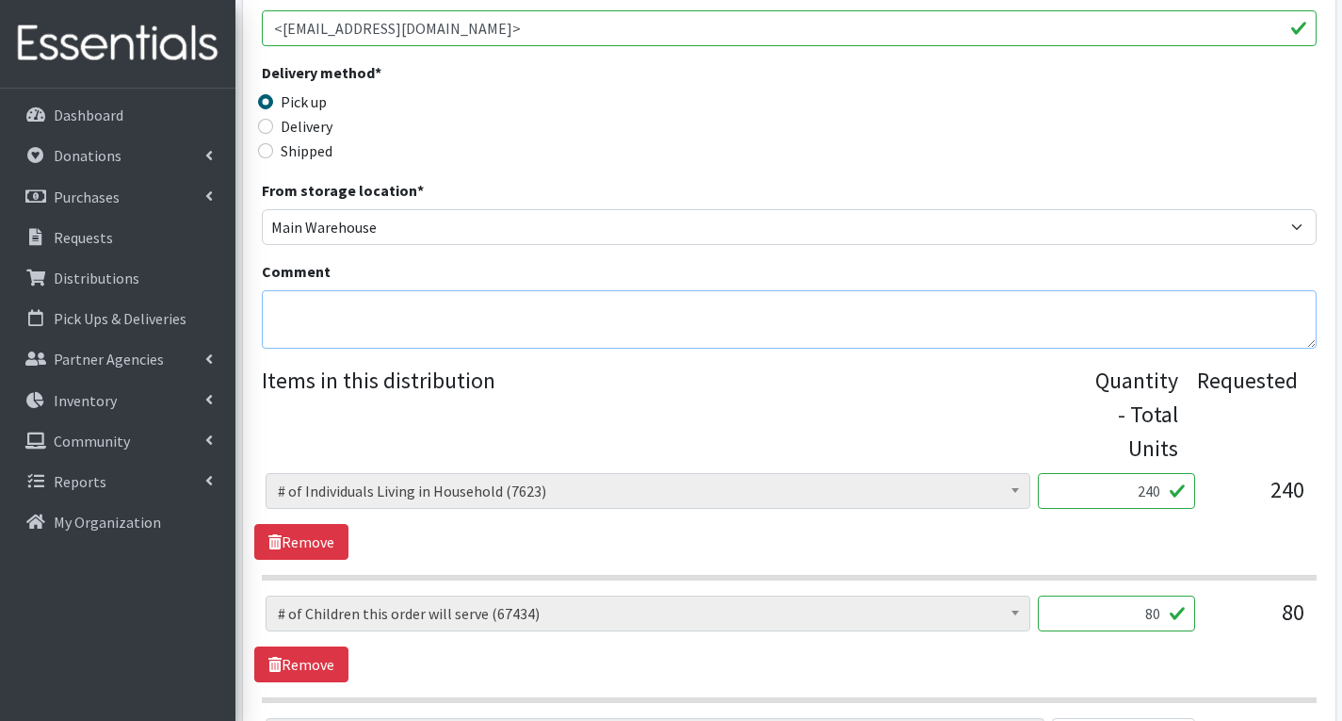
click at [367, 326] on textarea "Comment" at bounding box center [789, 319] width 1055 height 58
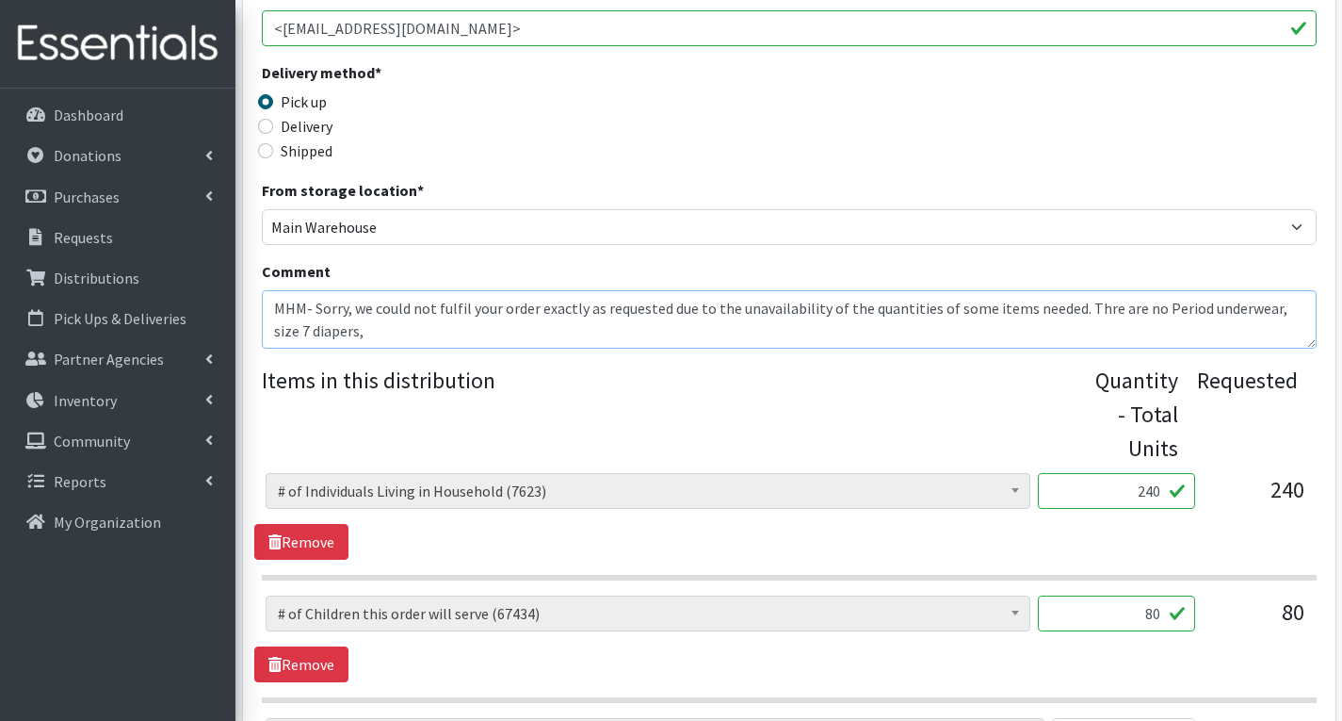
click at [1104, 315] on textarea "MHM- Sorry, we could not fulfil your order exactly as requested due to the unav…" at bounding box center [789, 319] width 1055 height 58
click at [347, 333] on textarea "MHM- Sorry, we could not fulfil your order exactly as requested due to the unav…" at bounding box center [789, 319] width 1055 height 58
click at [273, 334] on textarea "MHM- Sorry, we could not fulfil your order exactly as requested due to the unav…" at bounding box center [789, 319] width 1055 height 58
click at [1300, 306] on textarea "MHM- Sorry, we could not fulfil your order exactly as requested due to the unav…" at bounding box center [789, 319] width 1055 height 58
click at [432, 342] on textarea "MHM- Sorry, we could not fulfil your order exactly as requested due to the unav…" at bounding box center [789, 319] width 1055 height 58
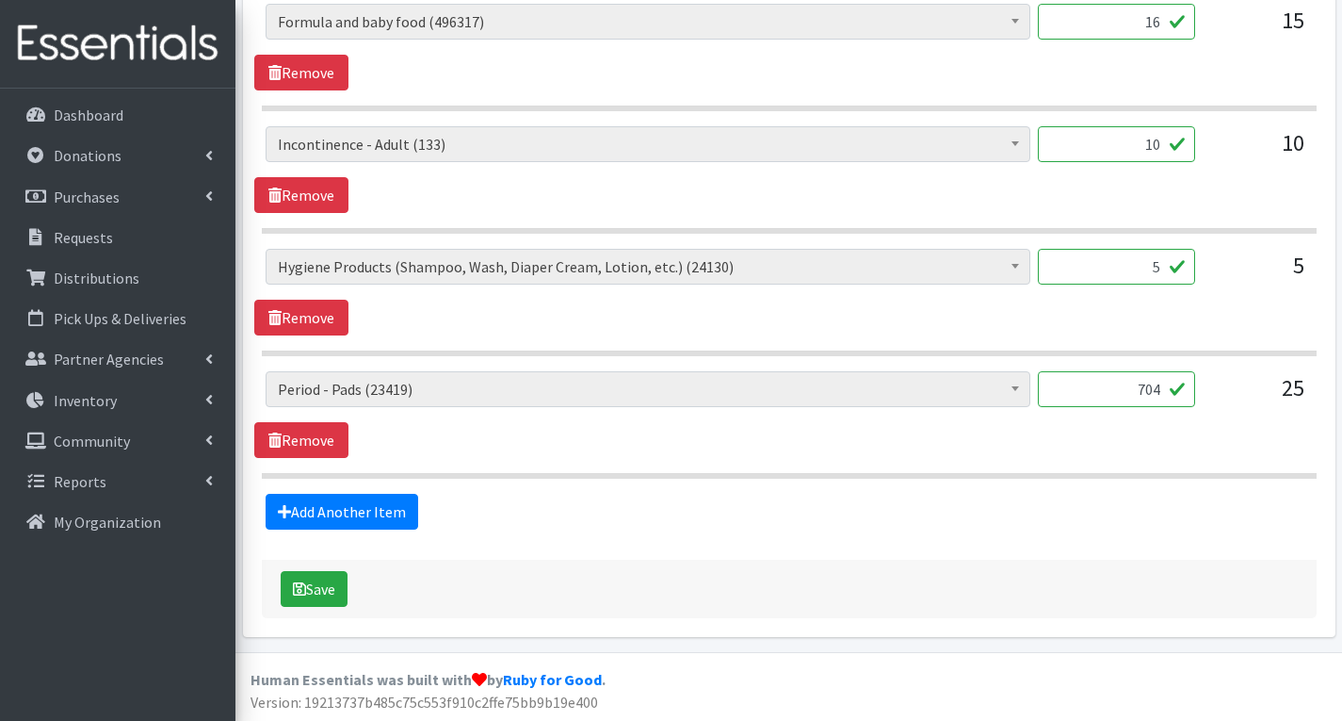
scroll to position [2013, 0]
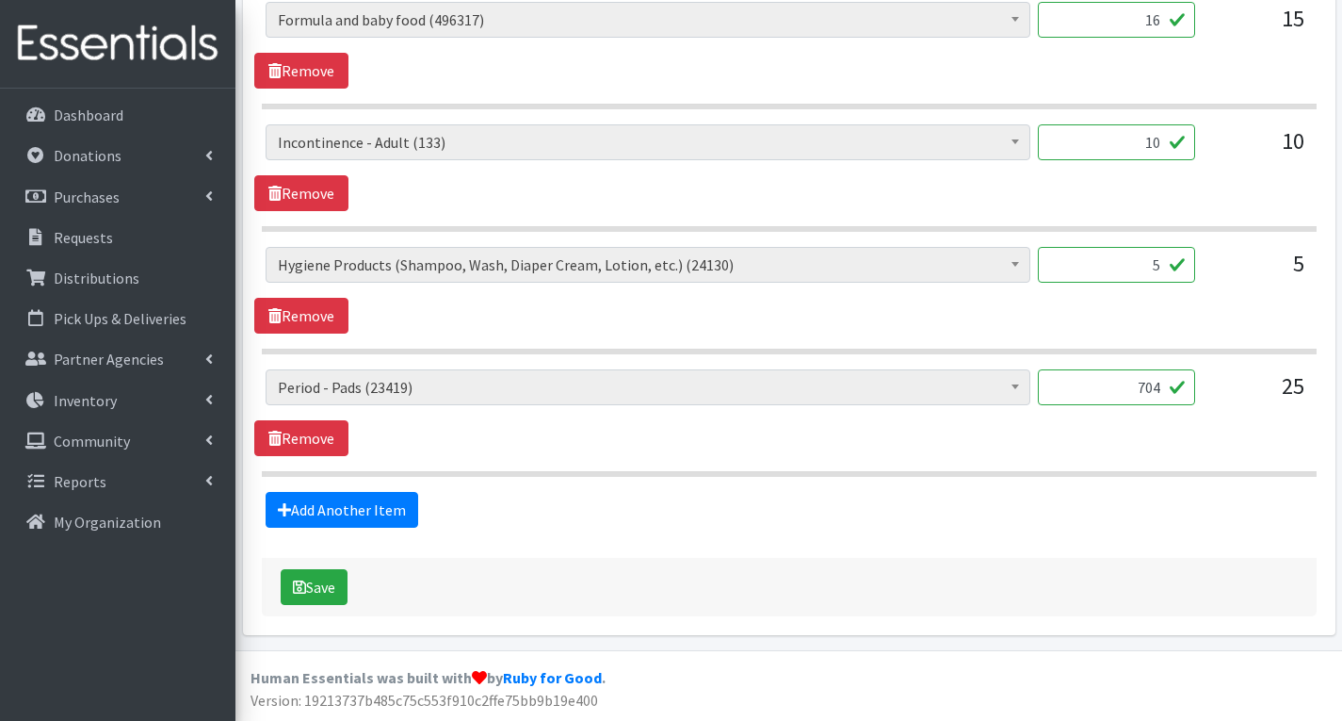
type textarea "MHM- Sorry, we could not fulfil your order exactly as requested due to the unav…"
click at [1162, 146] on input "10" at bounding box center [1116, 142] width 157 height 36
type input "139"
click at [1232, 310] on div "# of Children this order will serve (67434) # of Individuals Living in Househol…" at bounding box center [788, 290] width 1069 height 87
click at [331, 587] on button "Save" at bounding box center [314, 587] width 67 height 36
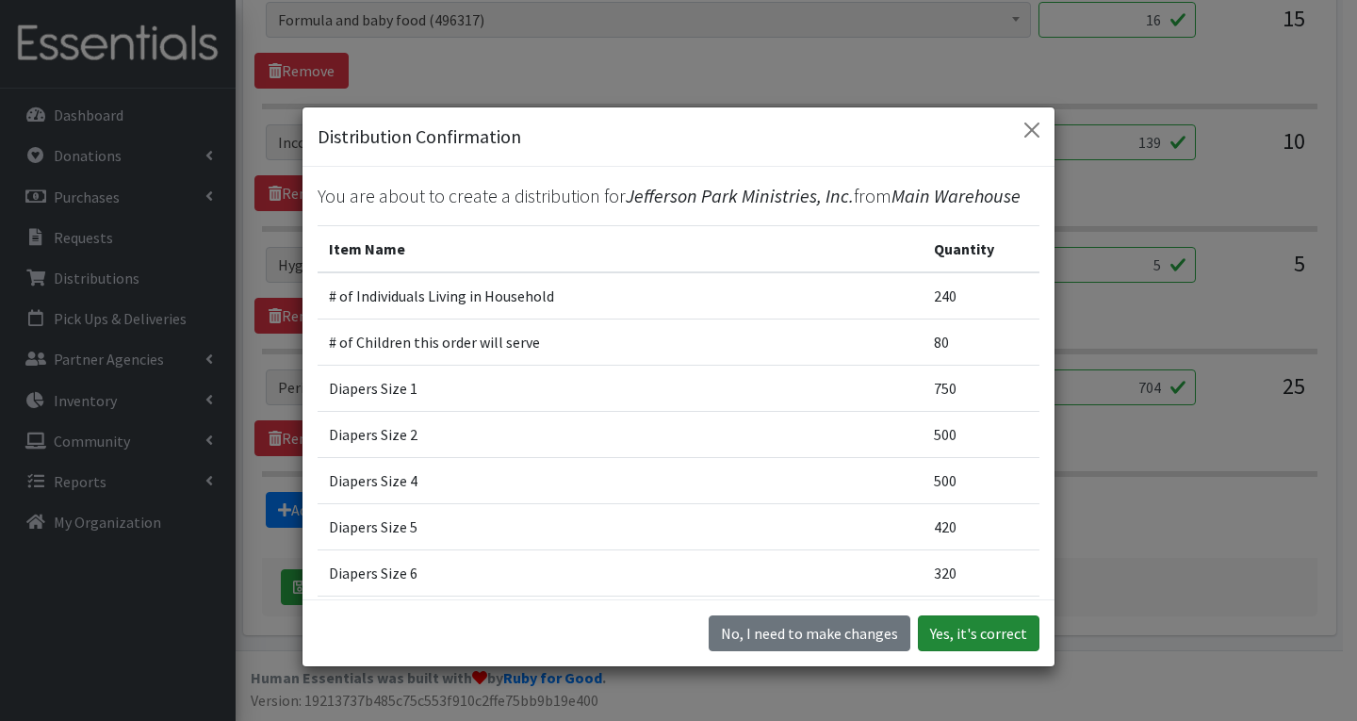
click at [1001, 638] on button "Yes, it's correct" at bounding box center [979, 633] width 122 height 36
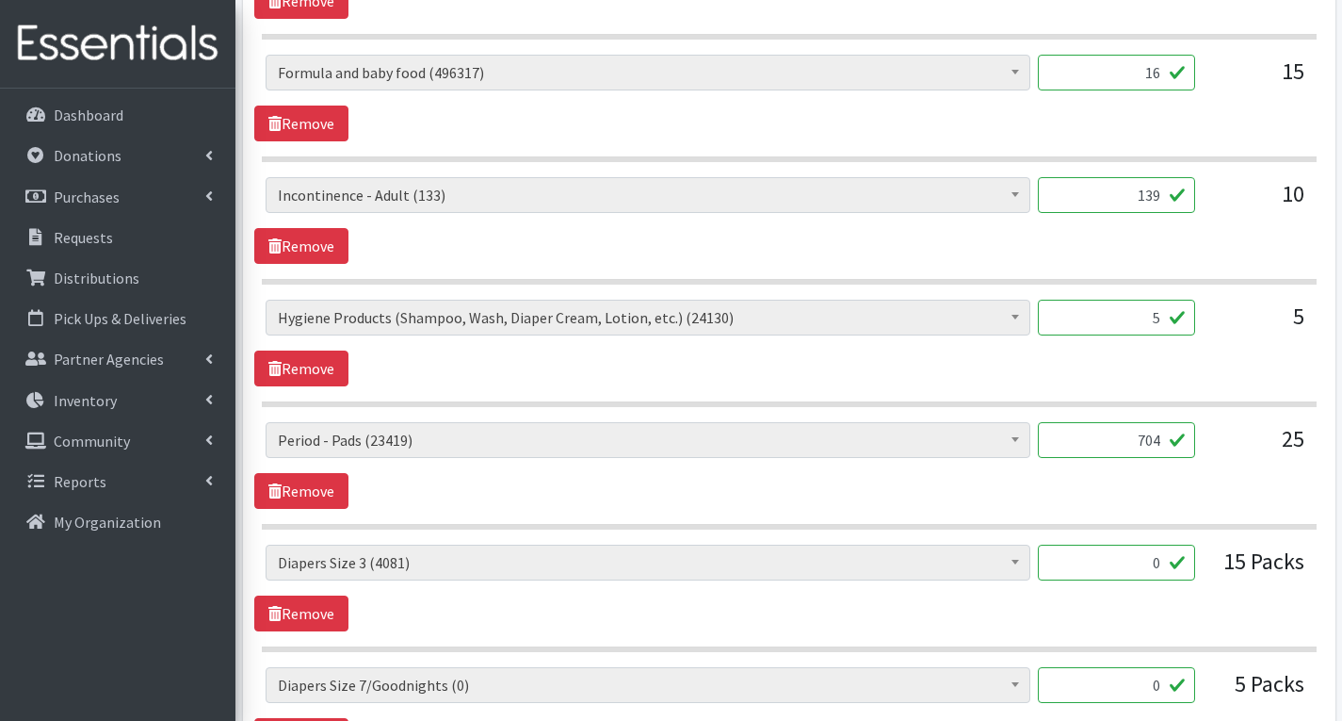
scroll to position [2355, 0]
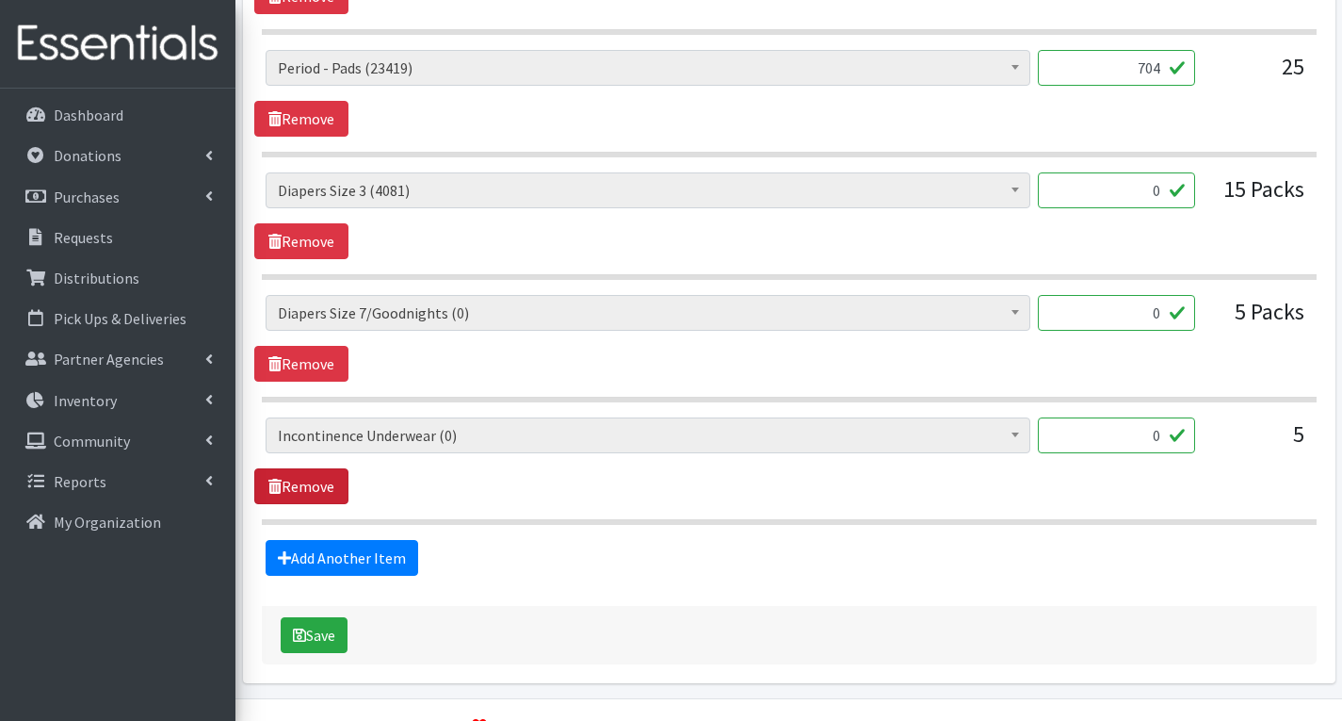
click at [316, 480] on link "Remove" at bounding box center [301, 486] width 94 height 36
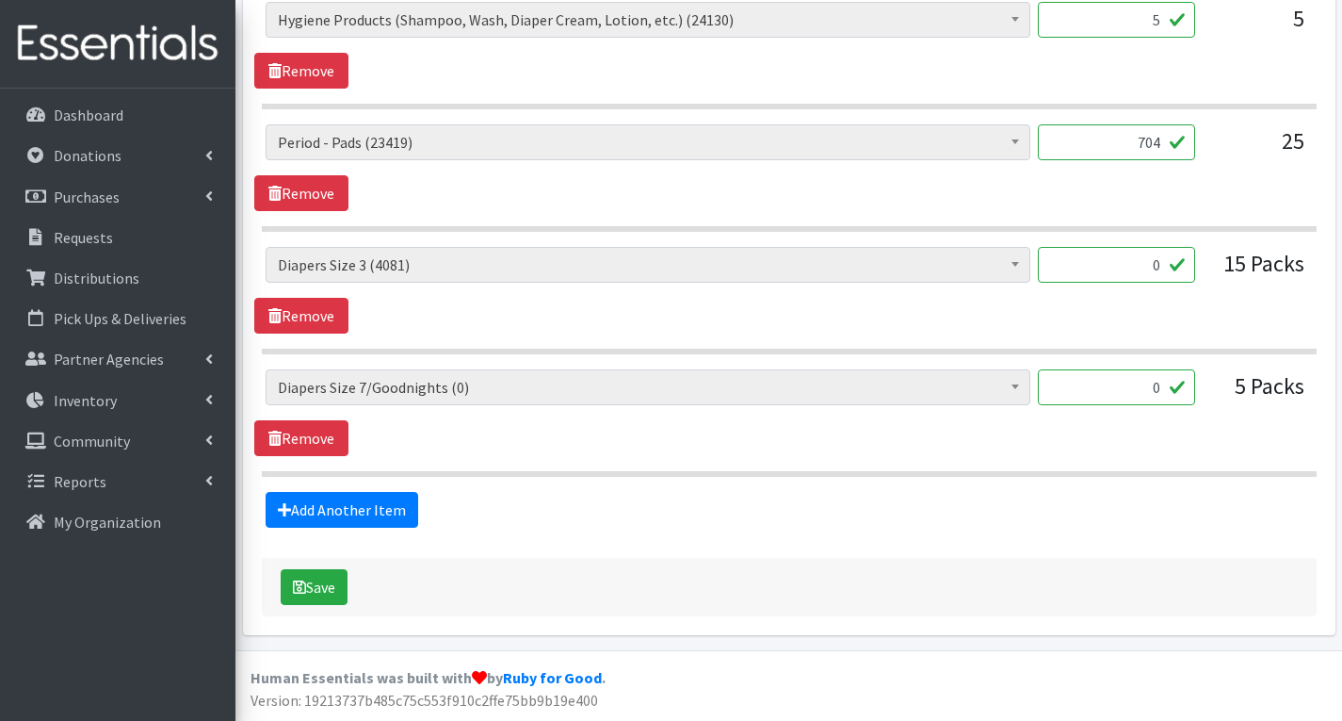
click at [1160, 394] on input "0" at bounding box center [1116, 387] width 157 height 36
type input "44"
click at [317, 589] on button "Save" at bounding box center [314, 587] width 67 height 36
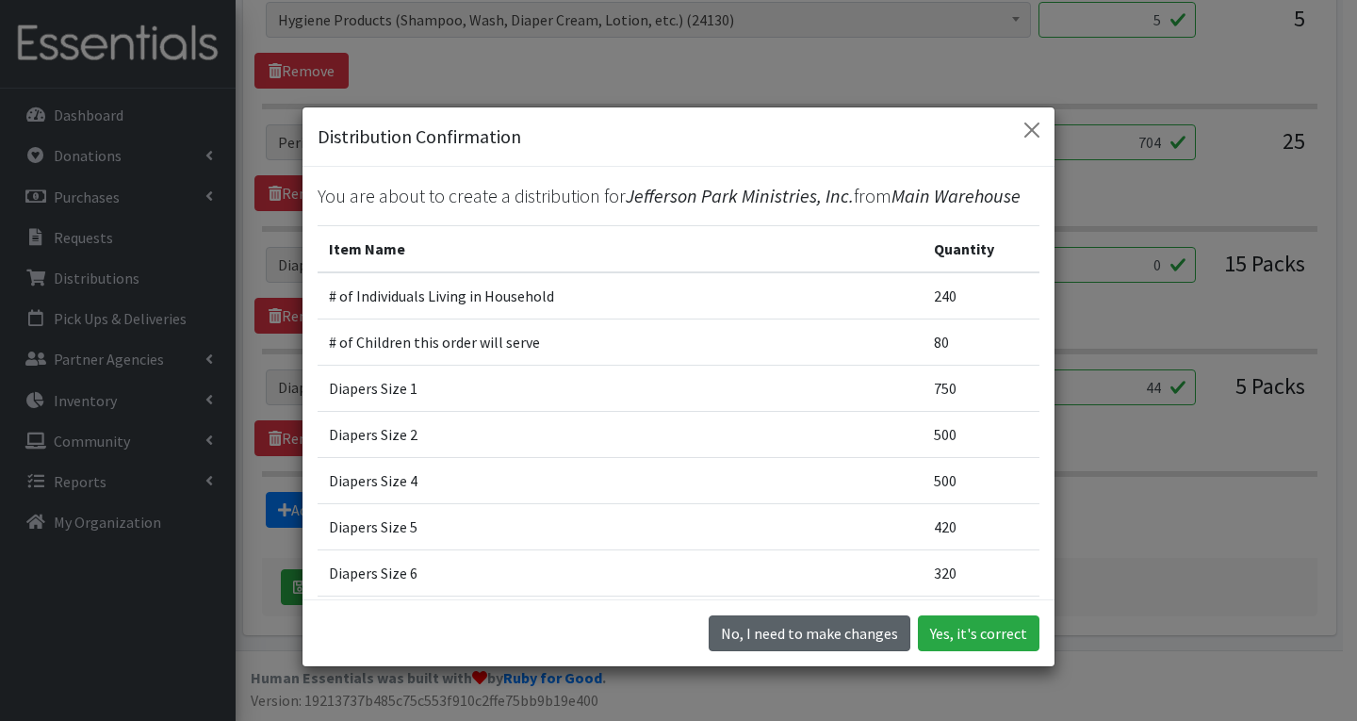
click at [800, 630] on button "No, I need to make changes" at bounding box center [809, 633] width 202 height 36
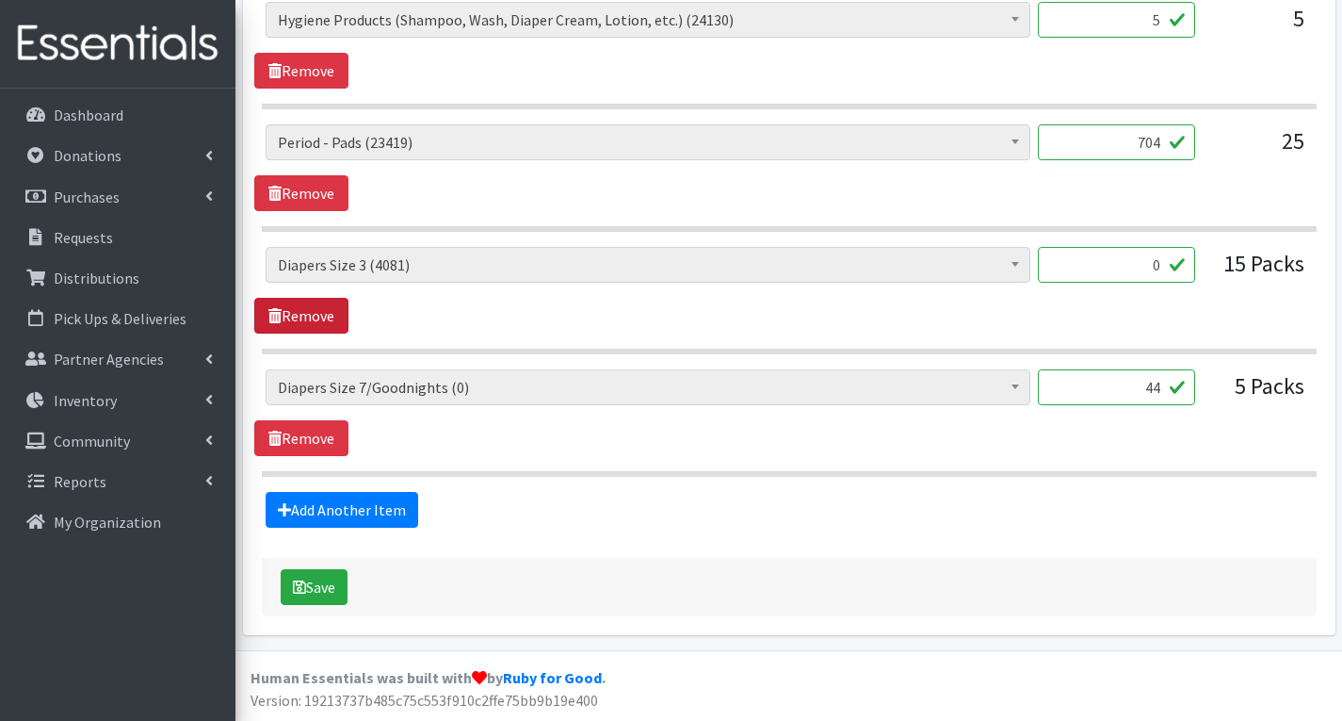
click at [322, 310] on link "Remove" at bounding box center [301, 316] width 94 height 36
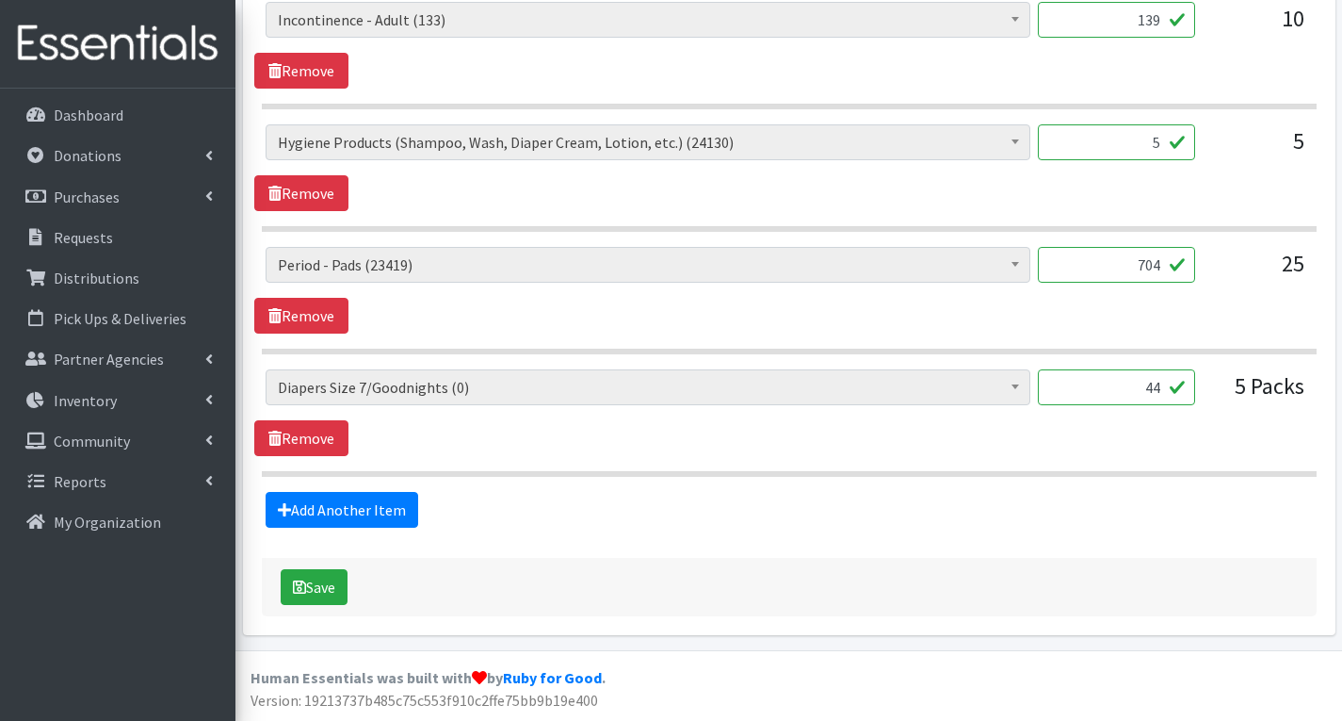
scroll to position [2158, 0]
click at [325, 436] on link "Remove" at bounding box center [301, 438] width 94 height 36
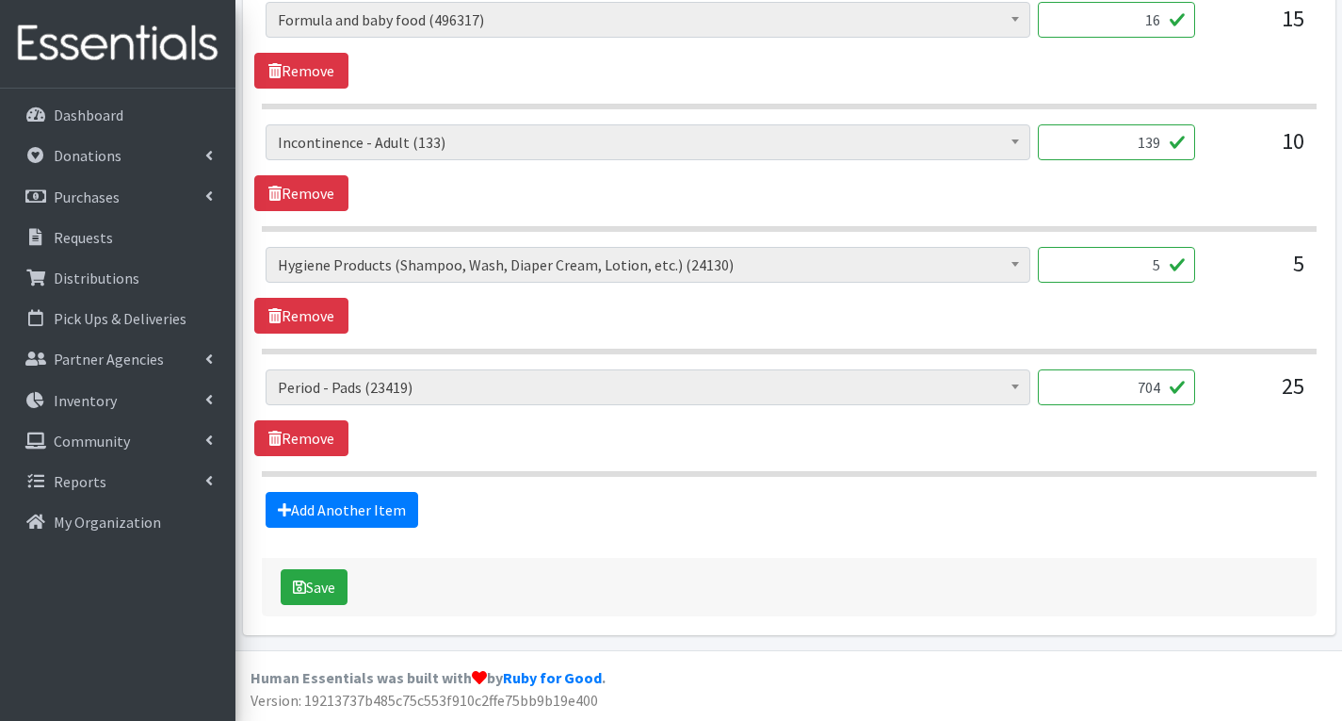
scroll to position [2036, 0]
click at [333, 590] on button "Save" at bounding box center [314, 587] width 67 height 36
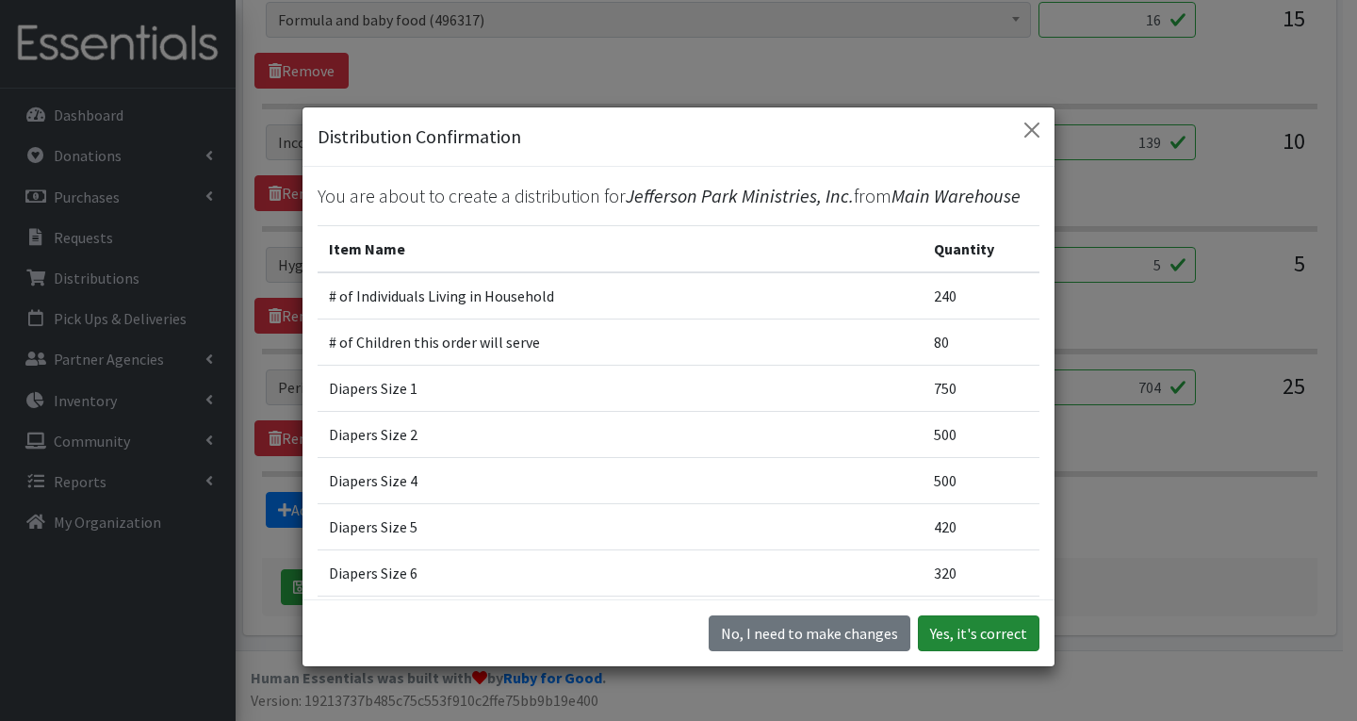
click at [999, 629] on button "Yes, it's correct" at bounding box center [979, 633] width 122 height 36
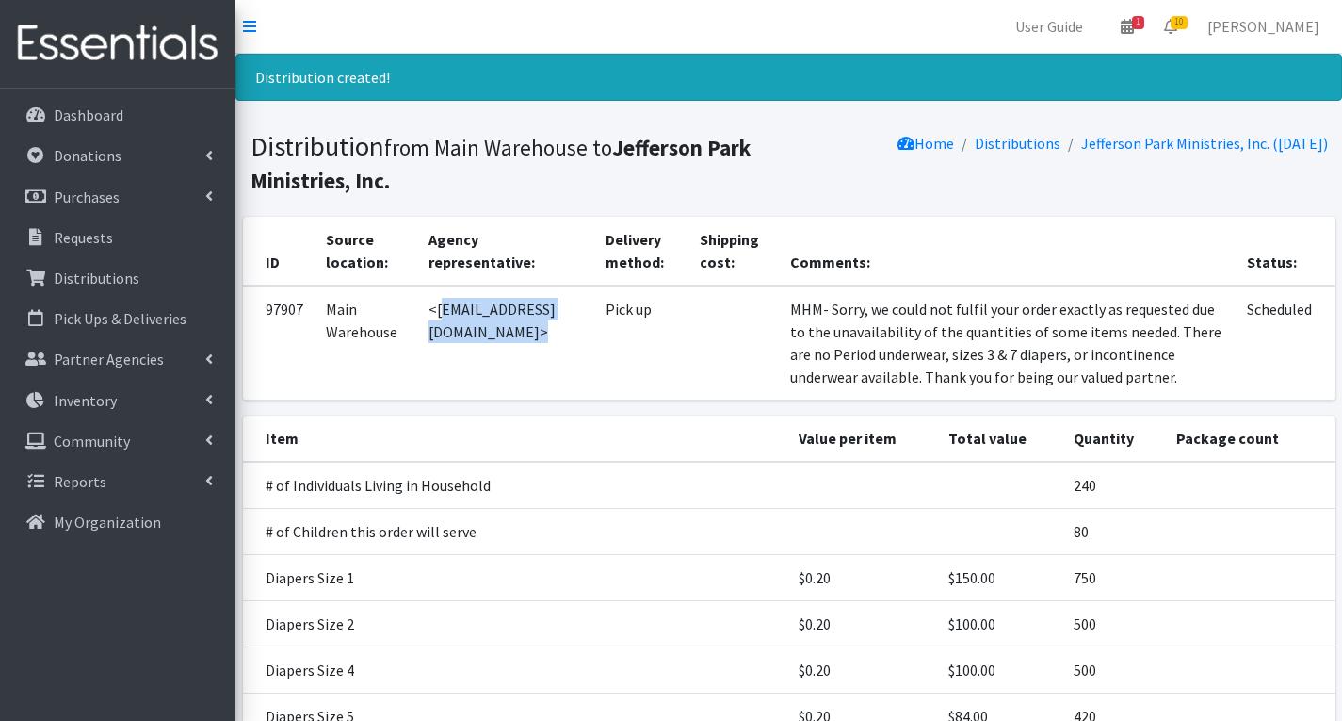
drag, startPoint x: 436, startPoint y: 317, endPoint x: 625, endPoint y: 320, distance: 188.4
click at [593, 320] on td "<wphilippe@jeffersonparks.com>" at bounding box center [505, 342] width 176 height 115
copy td "wphilippe@jeffersonparks.com"
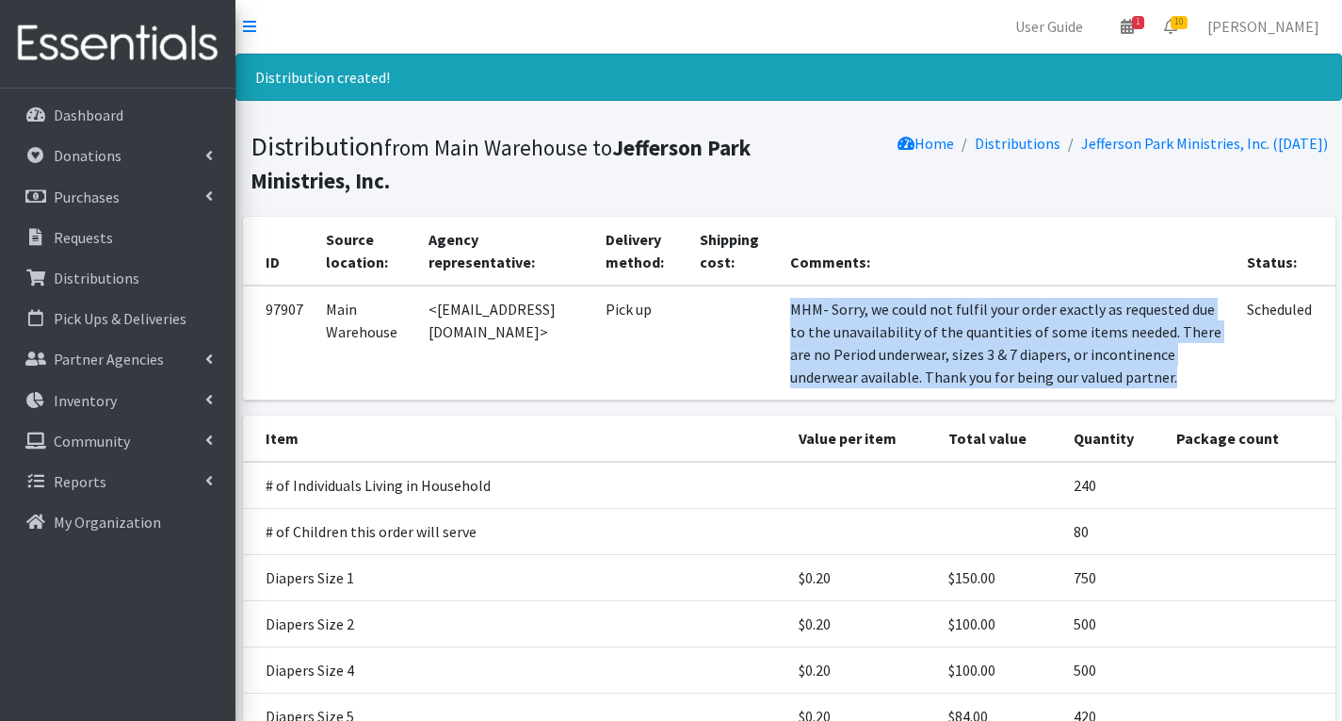
drag, startPoint x: 859, startPoint y: 345, endPoint x: 1020, endPoint y: 412, distance: 174.4
click at [1020, 400] on td "MHM- Sorry, we could not fulfil your order exactly as requested due to the unav…" at bounding box center [1008, 342] width 458 height 115
copy td "MHM- Sorry, we could not fulfil your order exactly as requested due to the unav…"
click at [1188, 24] on span "10" at bounding box center [1179, 22] width 17 height 13
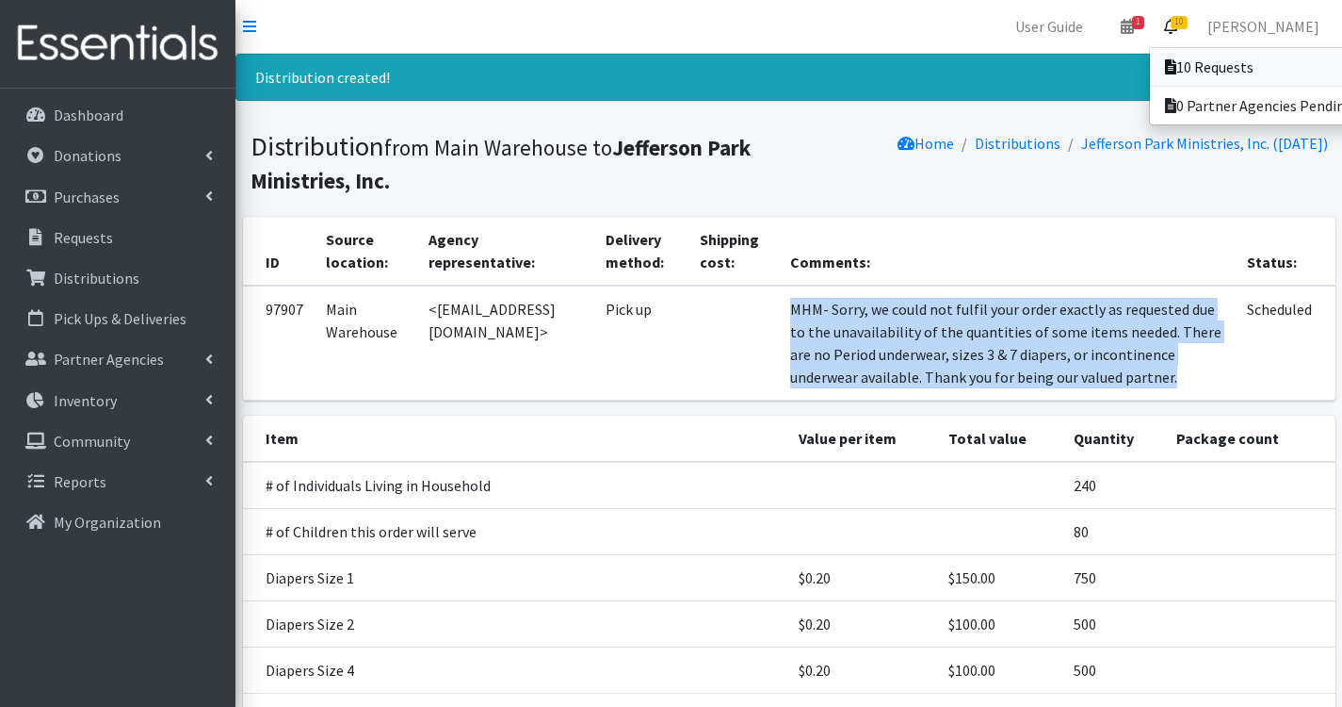
click at [1227, 60] on link "10 Requests" at bounding box center [1281, 67] width 262 height 38
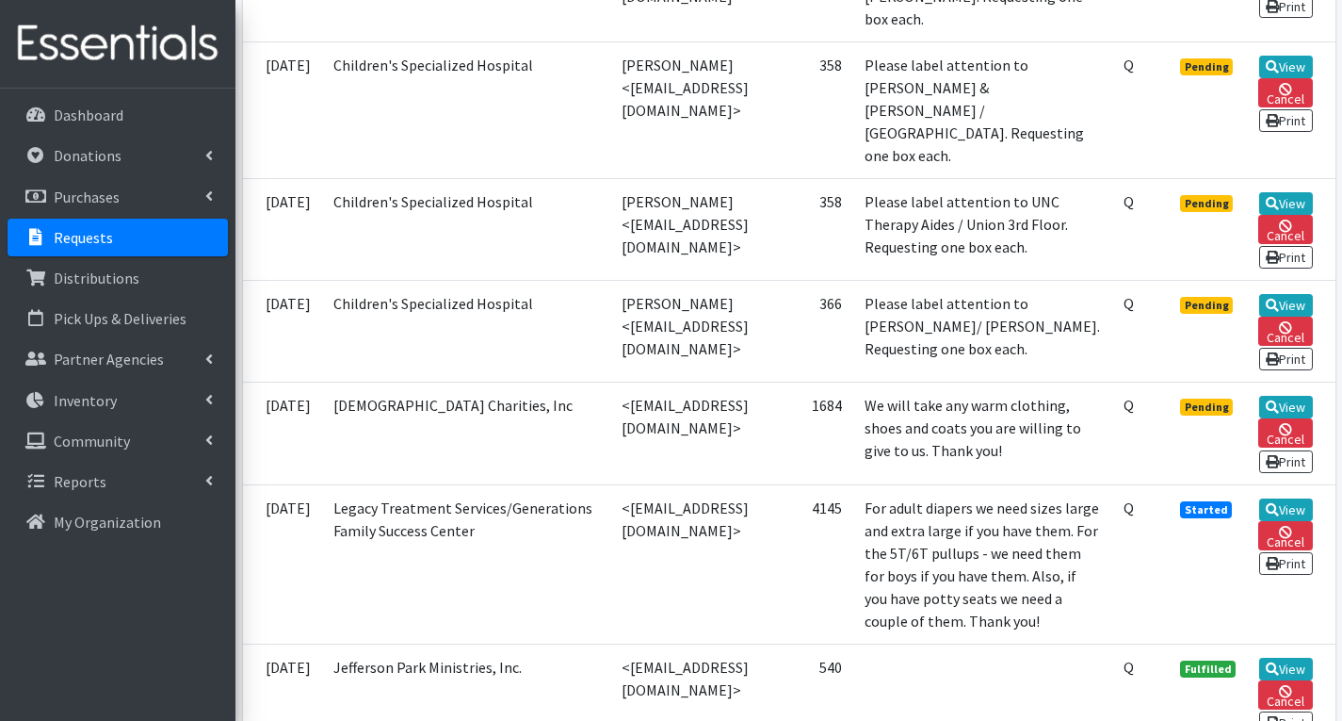
scroll to position [1036, 0]
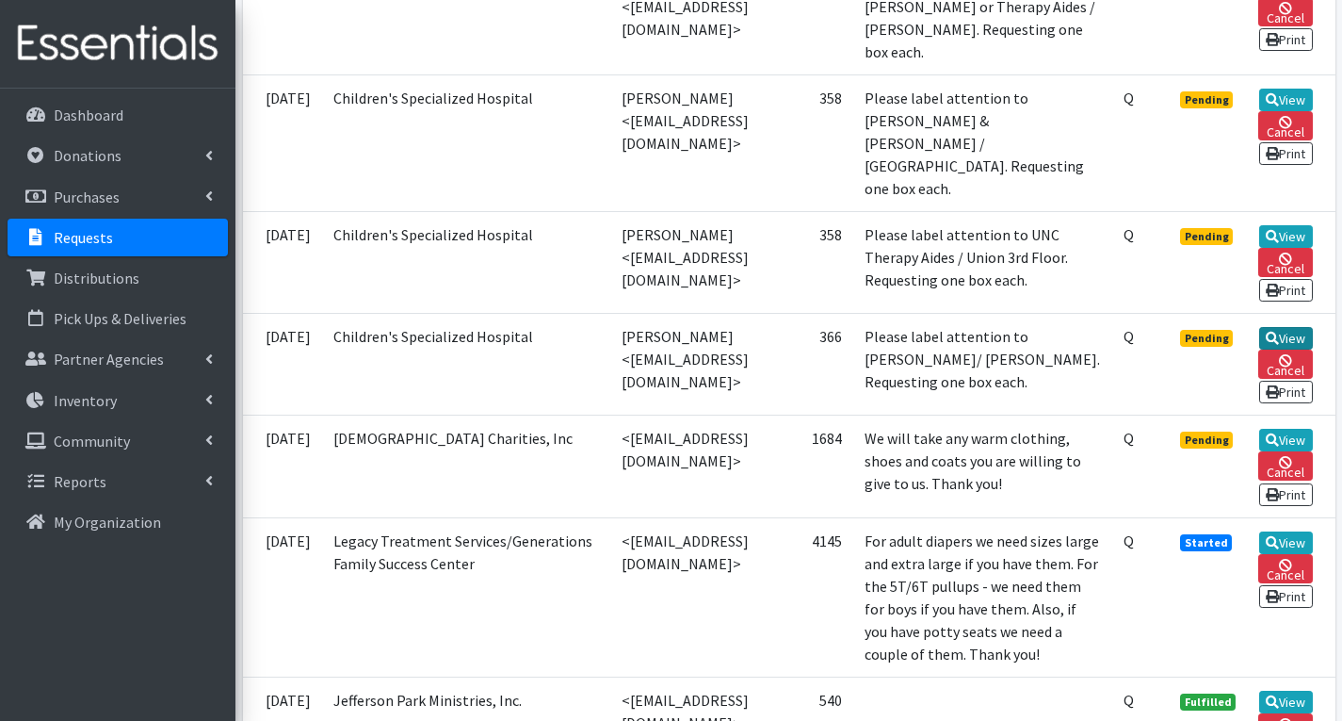
click at [1284, 334] on link "View" at bounding box center [1287, 338] width 54 height 23
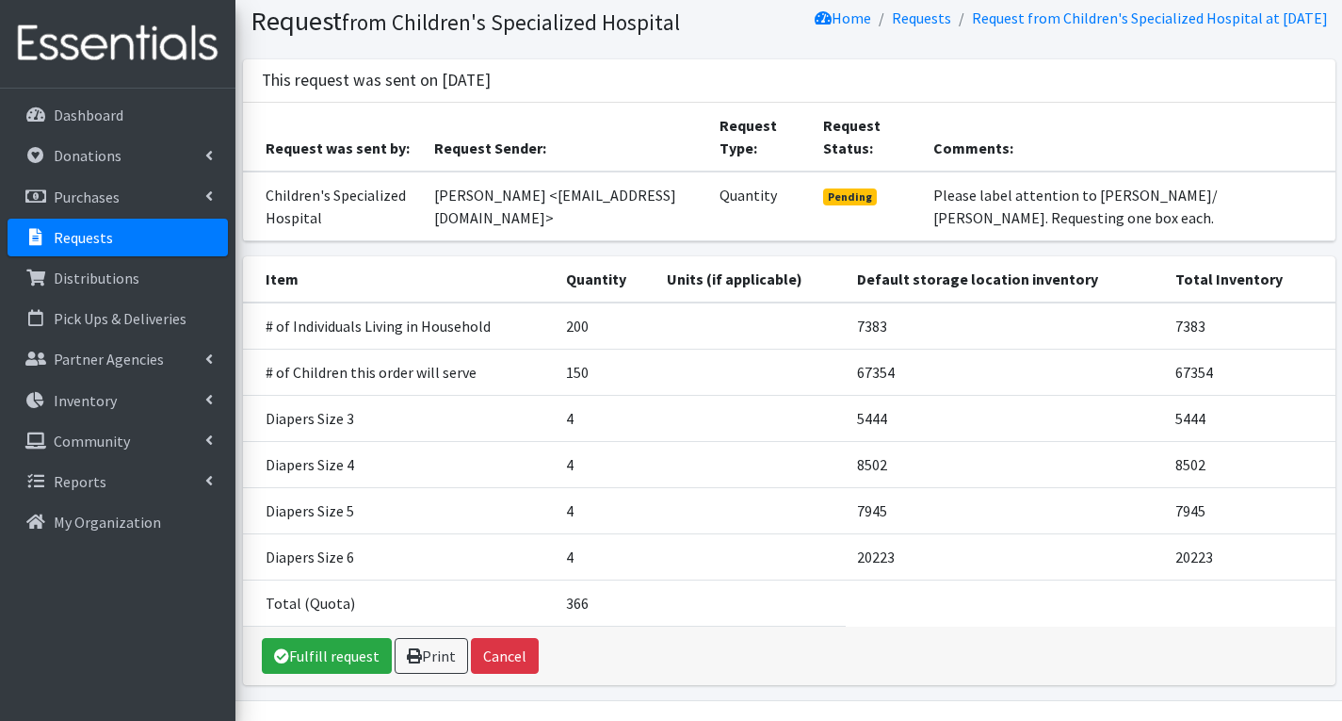
scroll to position [135, 0]
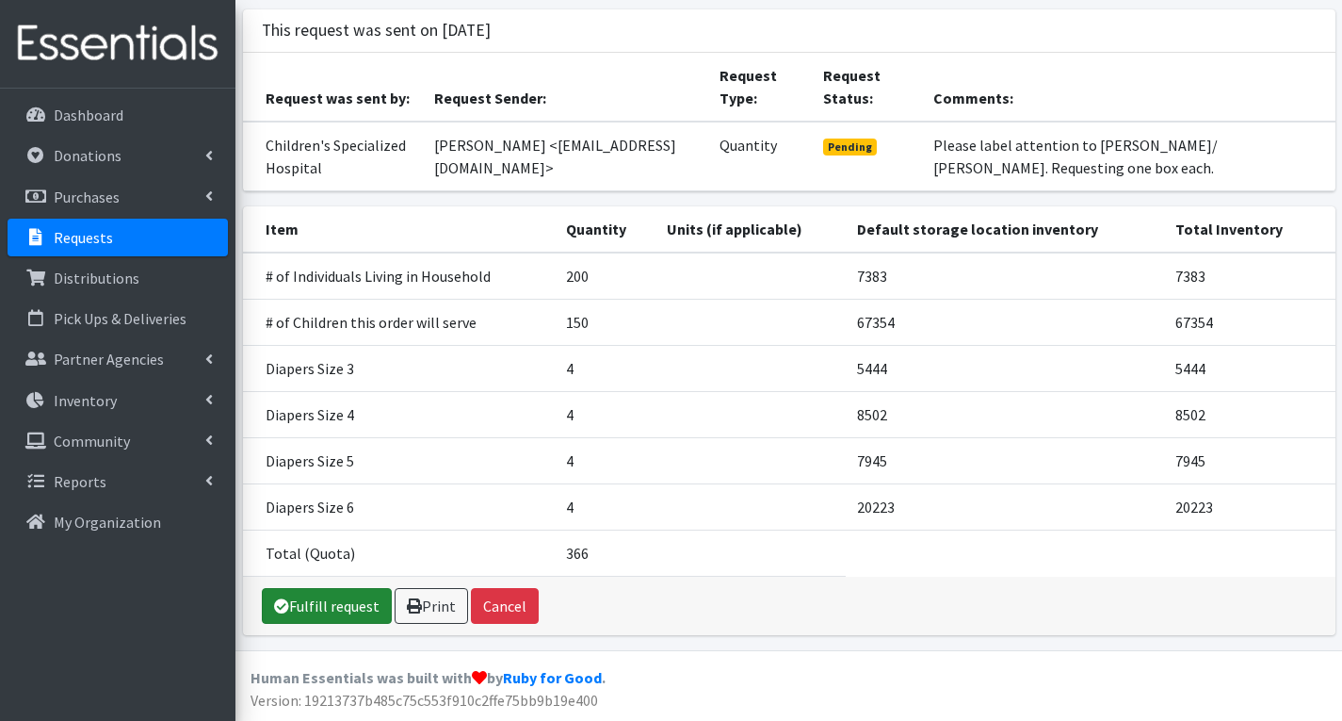
click at [350, 610] on link "Fulfill request" at bounding box center [327, 606] width 130 height 36
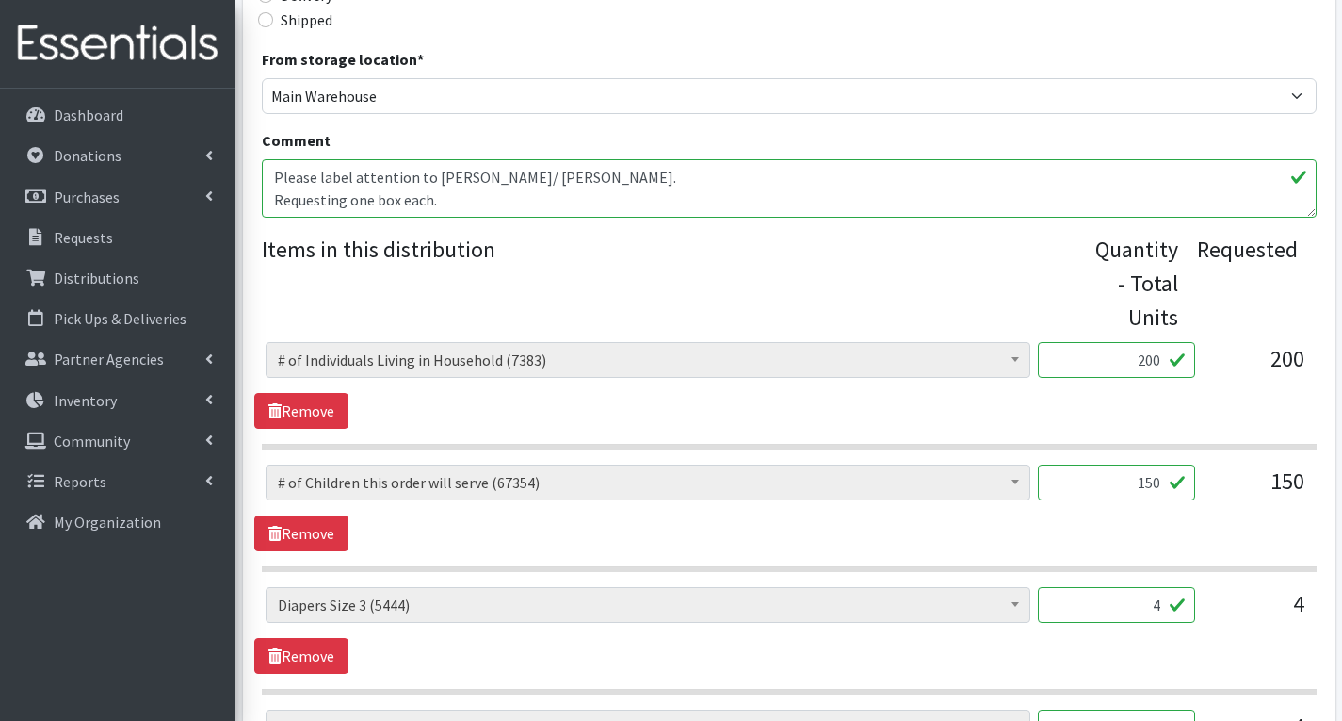
scroll to position [659, 0]
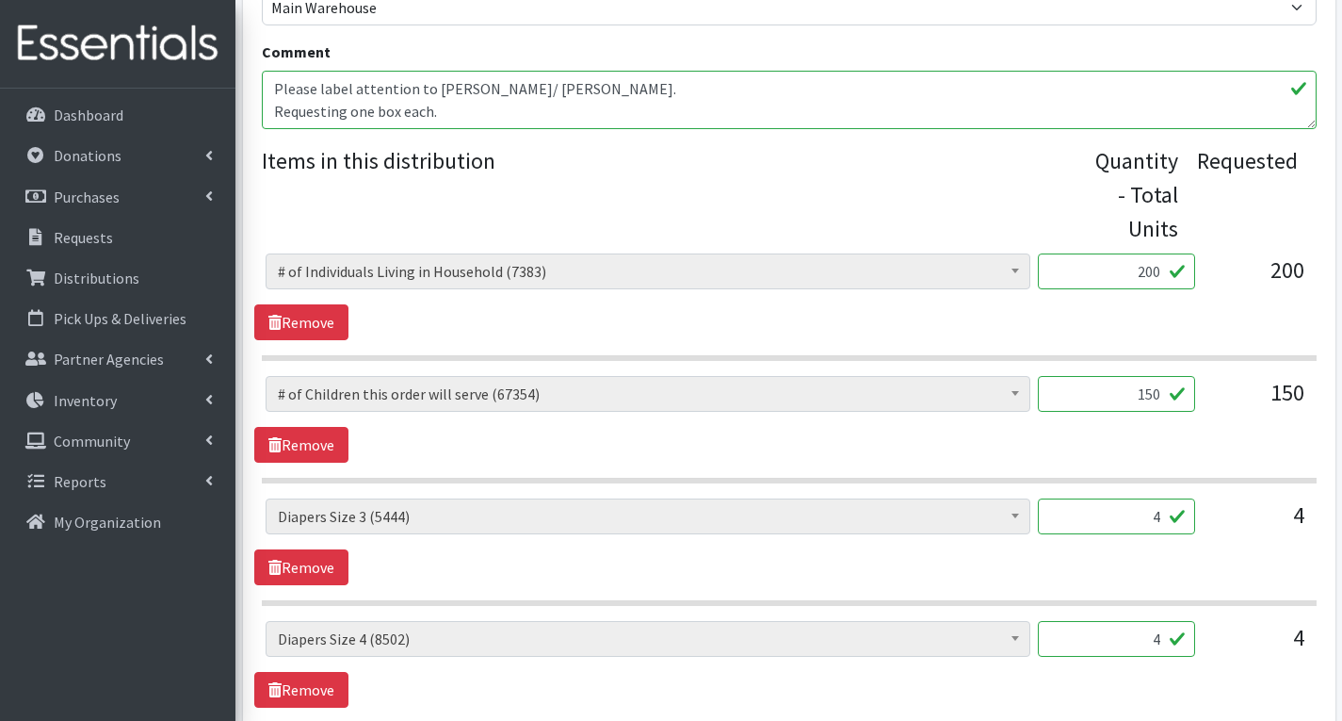
click at [1172, 524] on input "4" at bounding box center [1116, 516] width 157 height 36
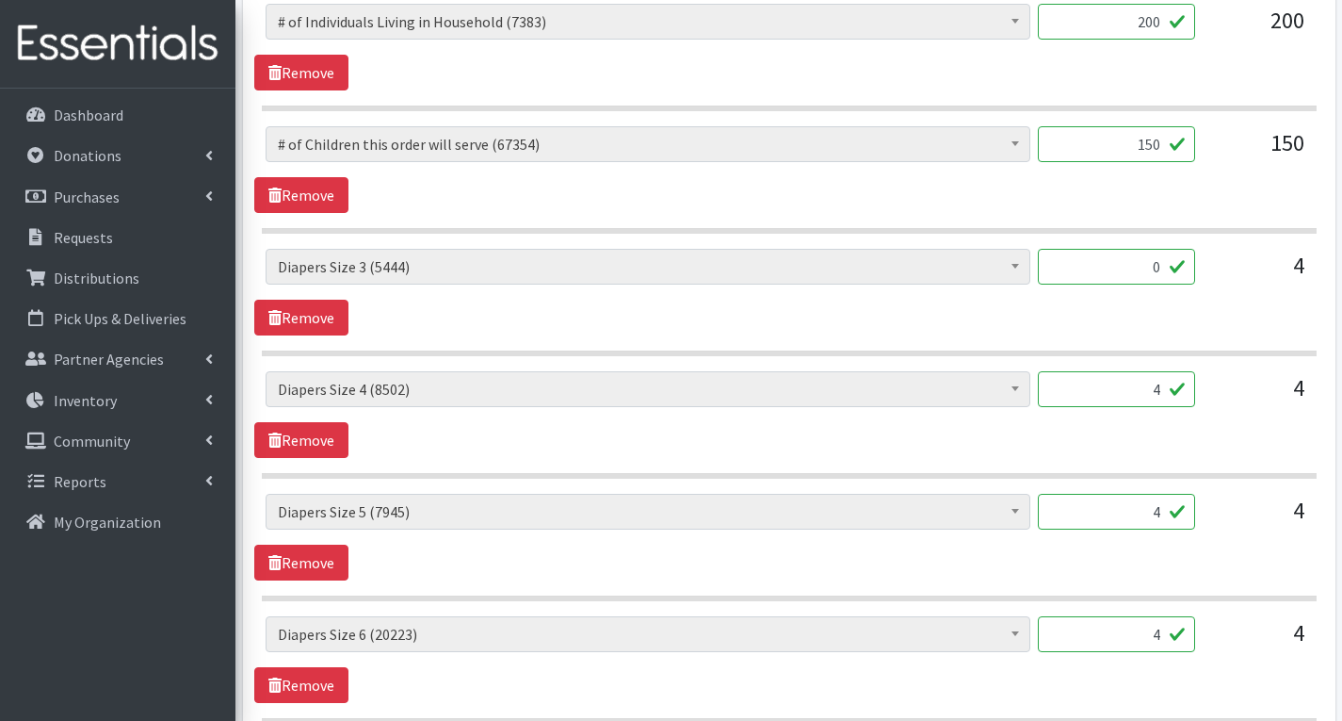
scroll to position [942, 0]
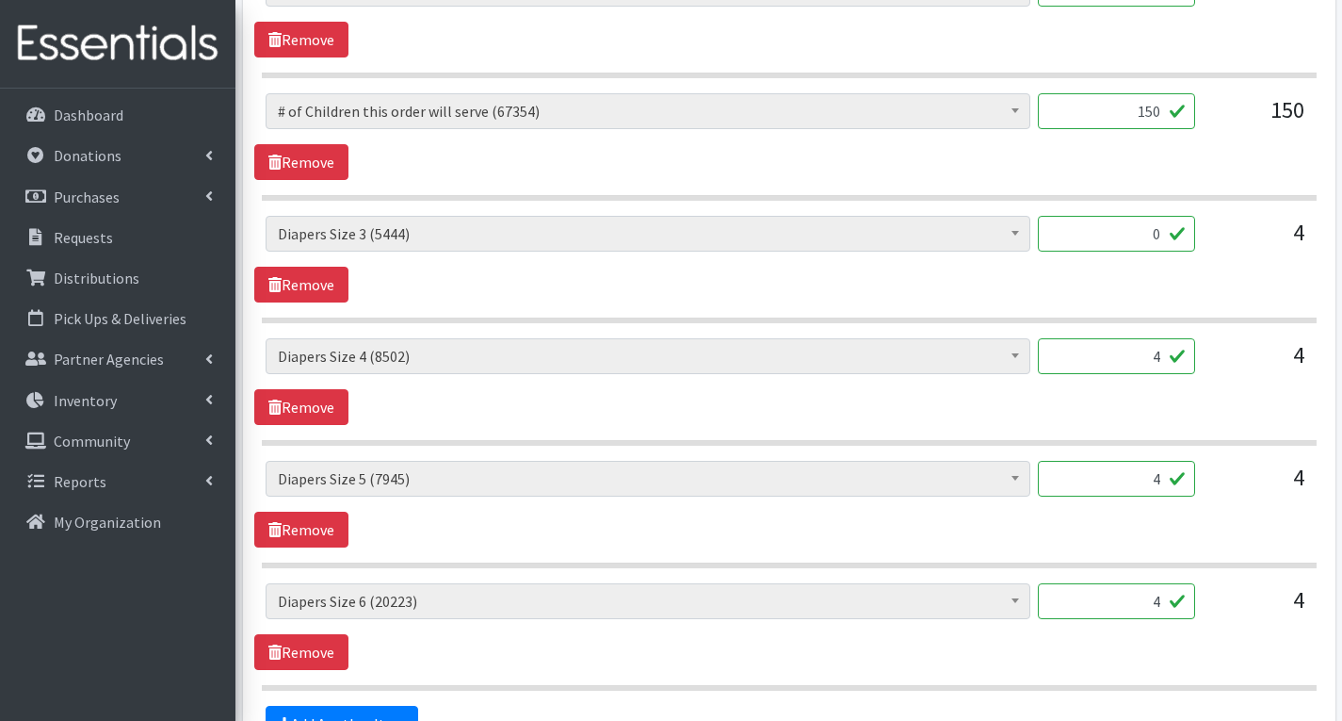
type input "0"
click at [1163, 609] on input "4" at bounding box center [1116, 601] width 157 height 36
type input "136"
click at [1171, 483] on input "4" at bounding box center [1116, 479] width 157 height 36
type input "168"
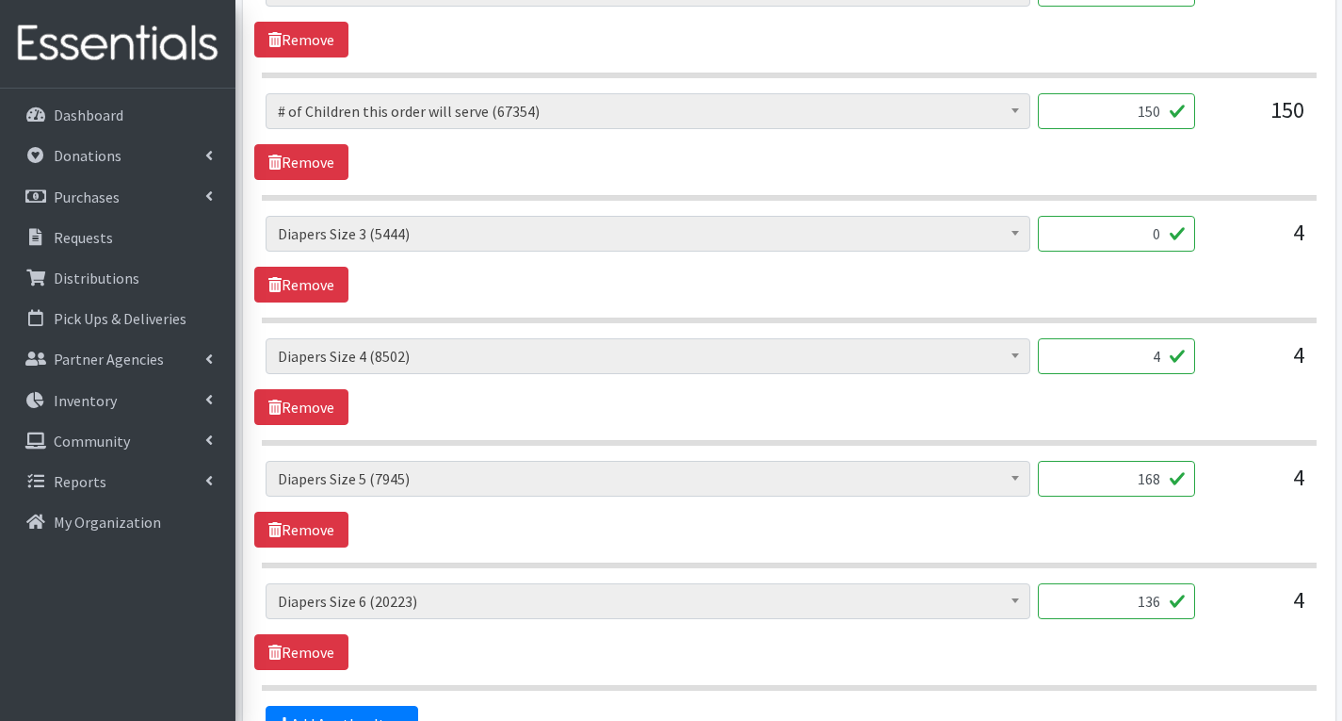
click at [1164, 355] on input "4" at bounding box center [1116, 356] width 157 height 36
type input "176"
click at [322, 290] on link "Remove" at bounding box center [301, 285] width 94 height 36
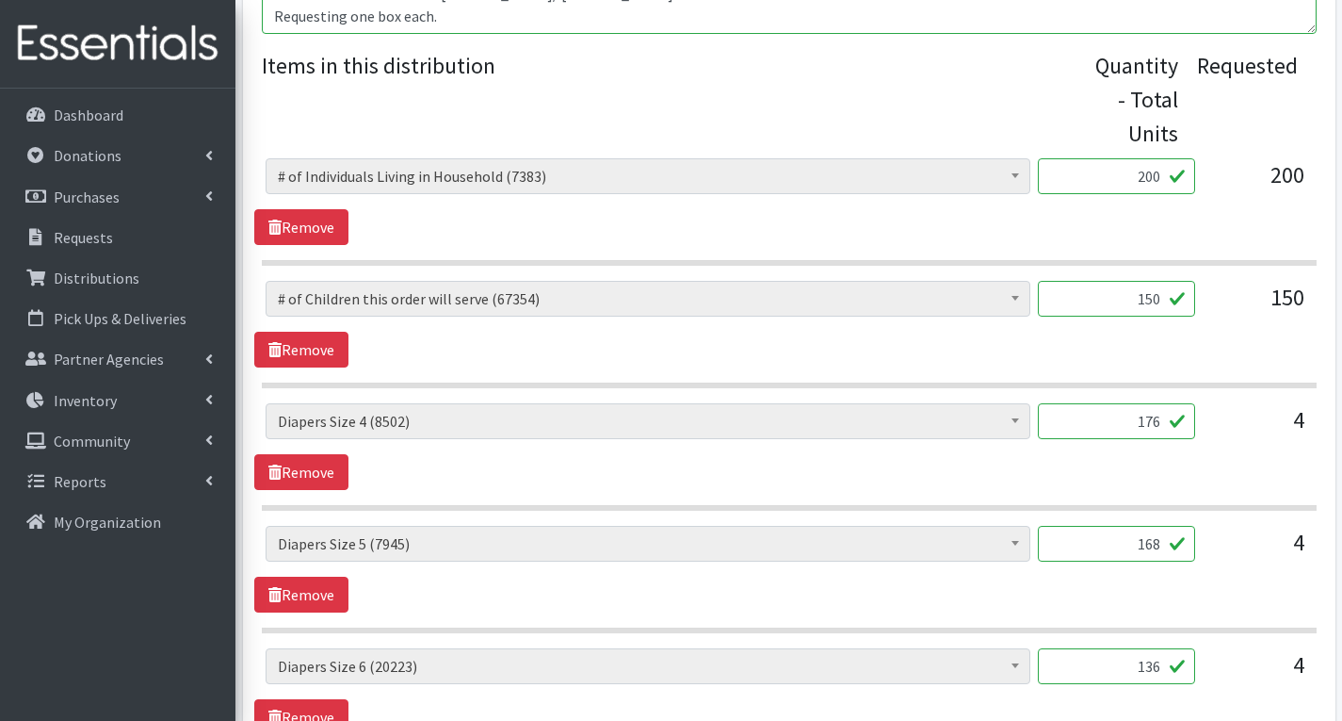
scroll to position [377, 0]
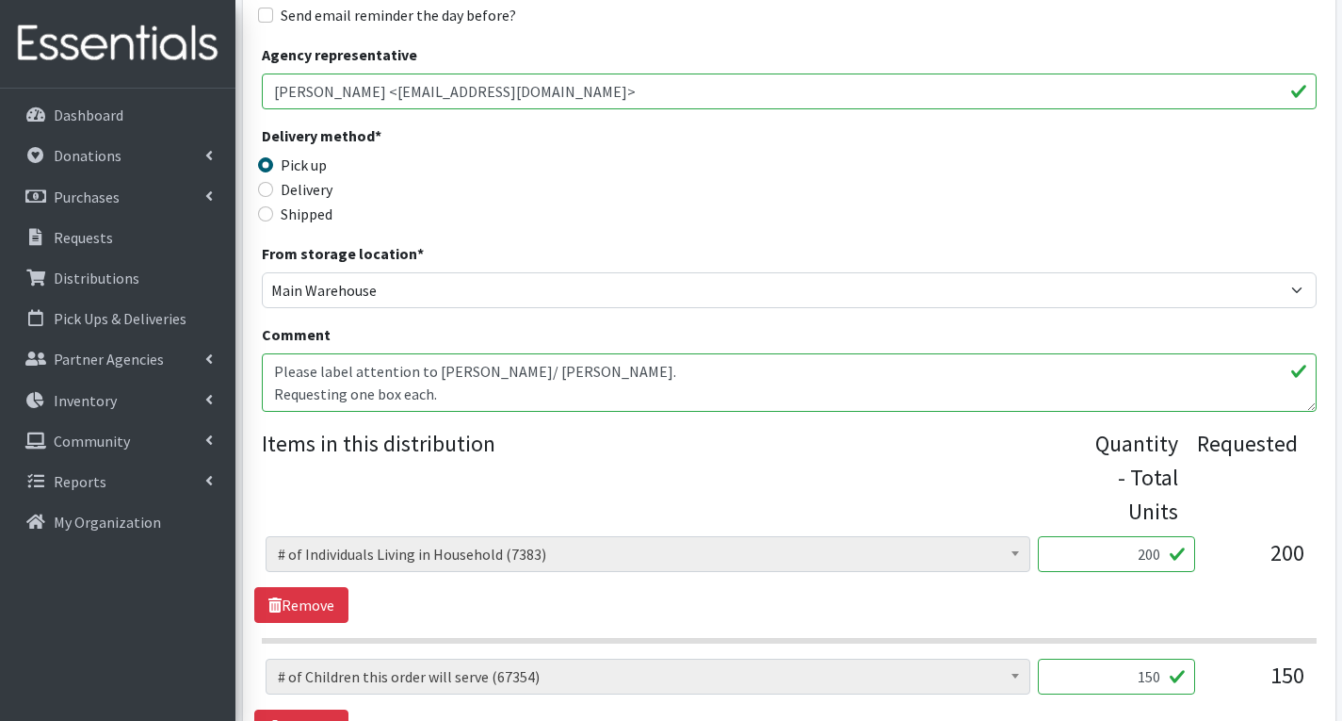
click at [469, 398] on textarea "Please label attention to Shannon Swope/ Hamilton. Requesting one box each." at bounding box center [789, 382] width 1055 height 58
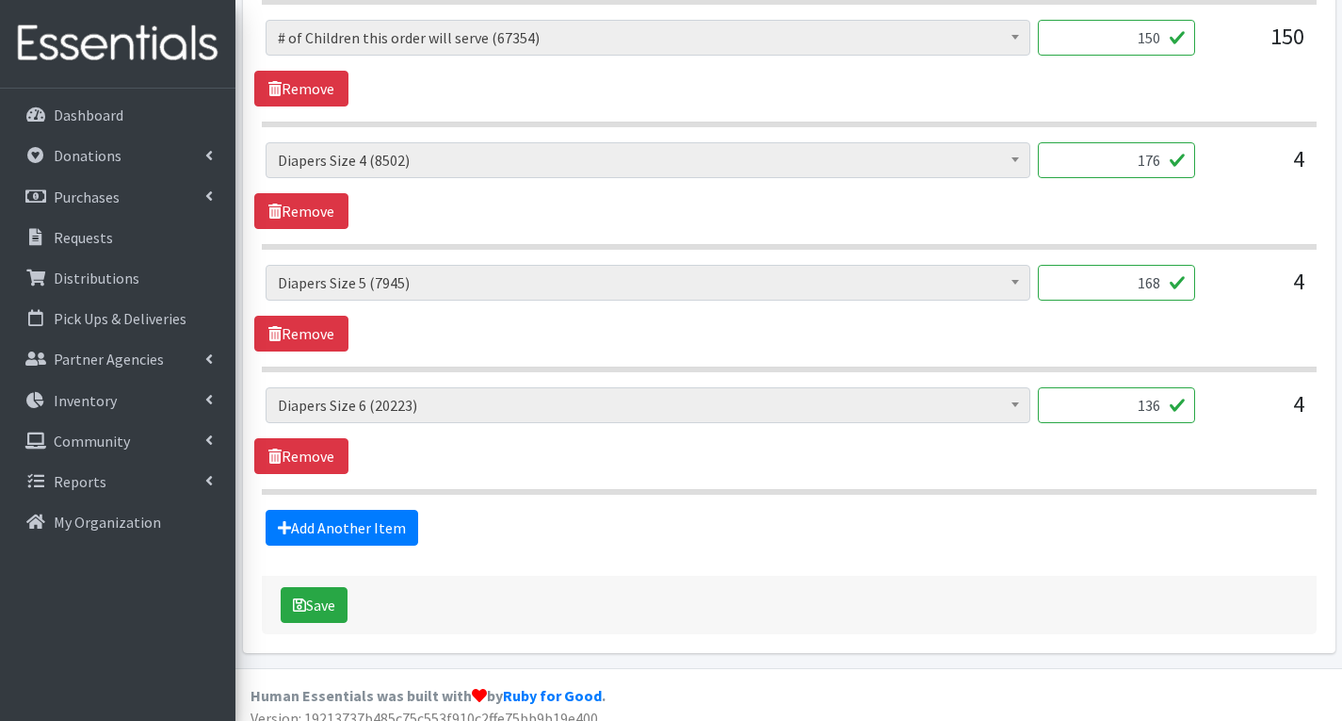
scroll to position [1033, 0]
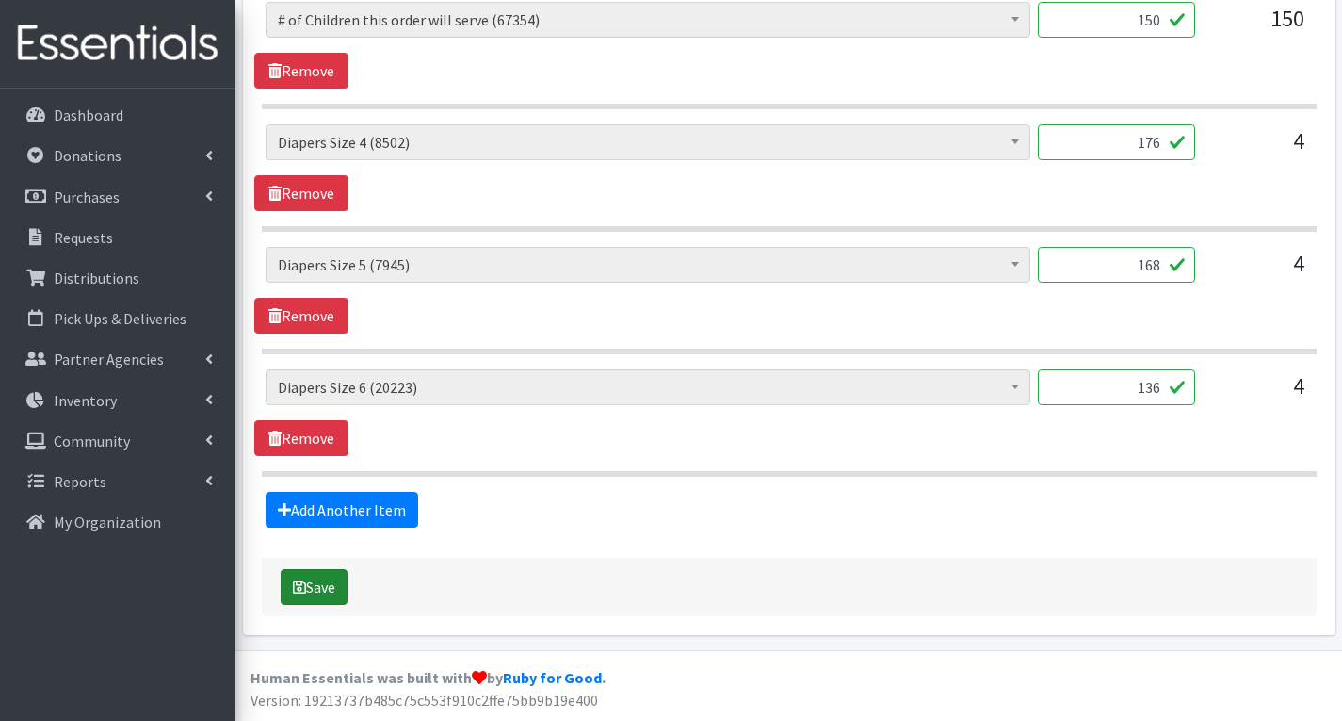
type textarea "Please label attention to Shannon Swope/ Hamilton. Requesting one box each. MHM…"
click at [325, 584] on button "Save" at bounding box center [314, 587] width 67 height 36
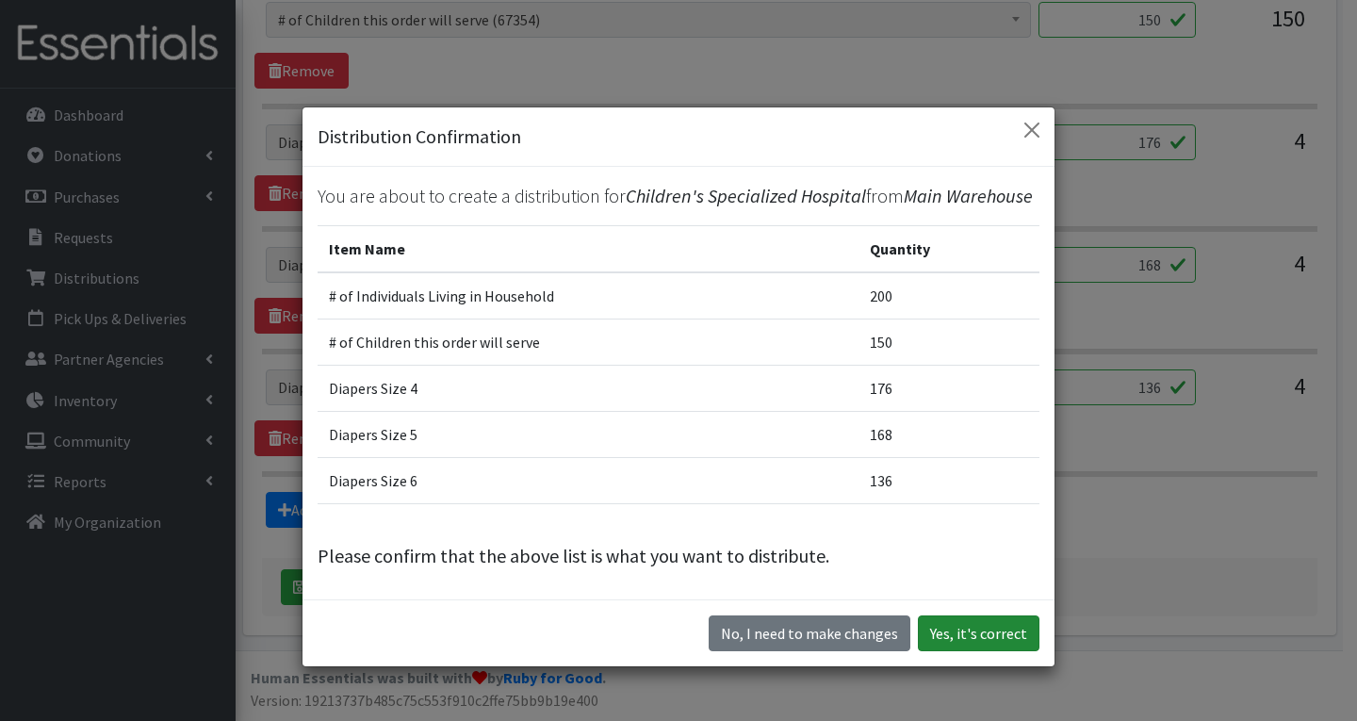
click at [968, 640] on button "Yes, it's correct" at bounding box center [979, 633] width 122 height 36
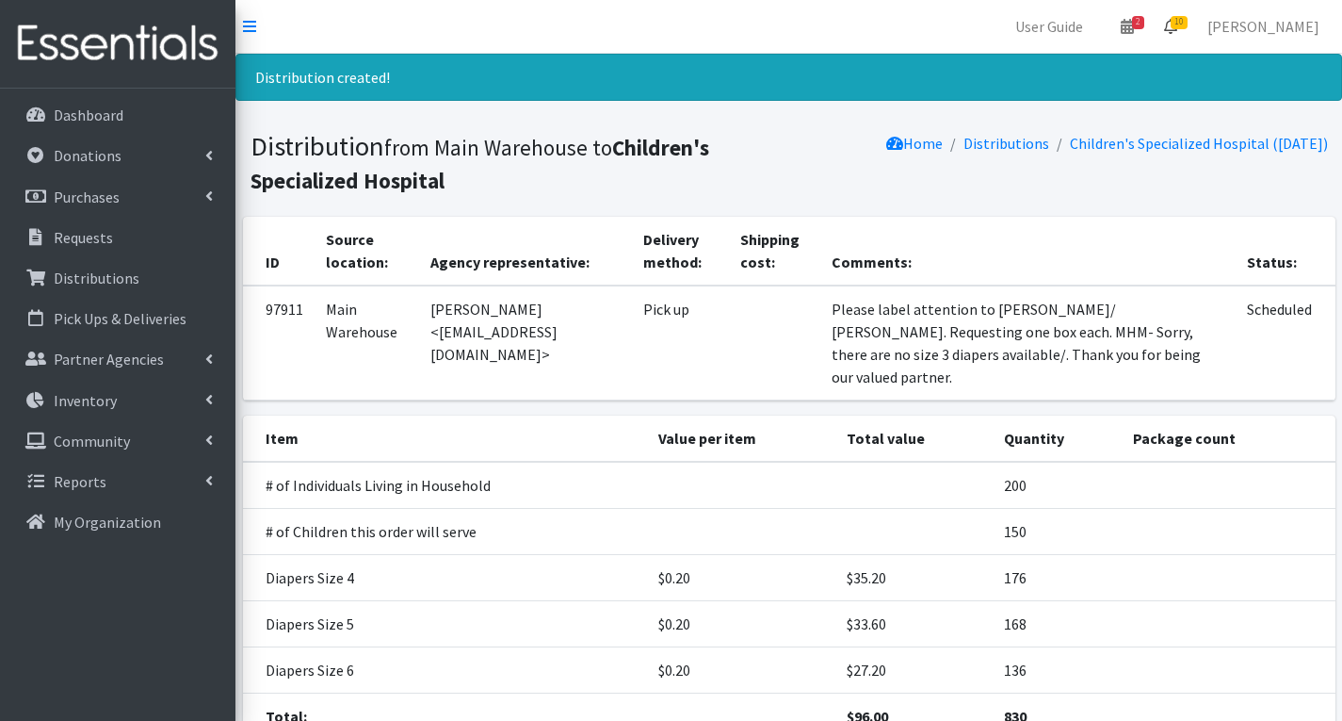
click at [1188, 24] on span "10" at bounding box center [1179, 22] width 17 height 13
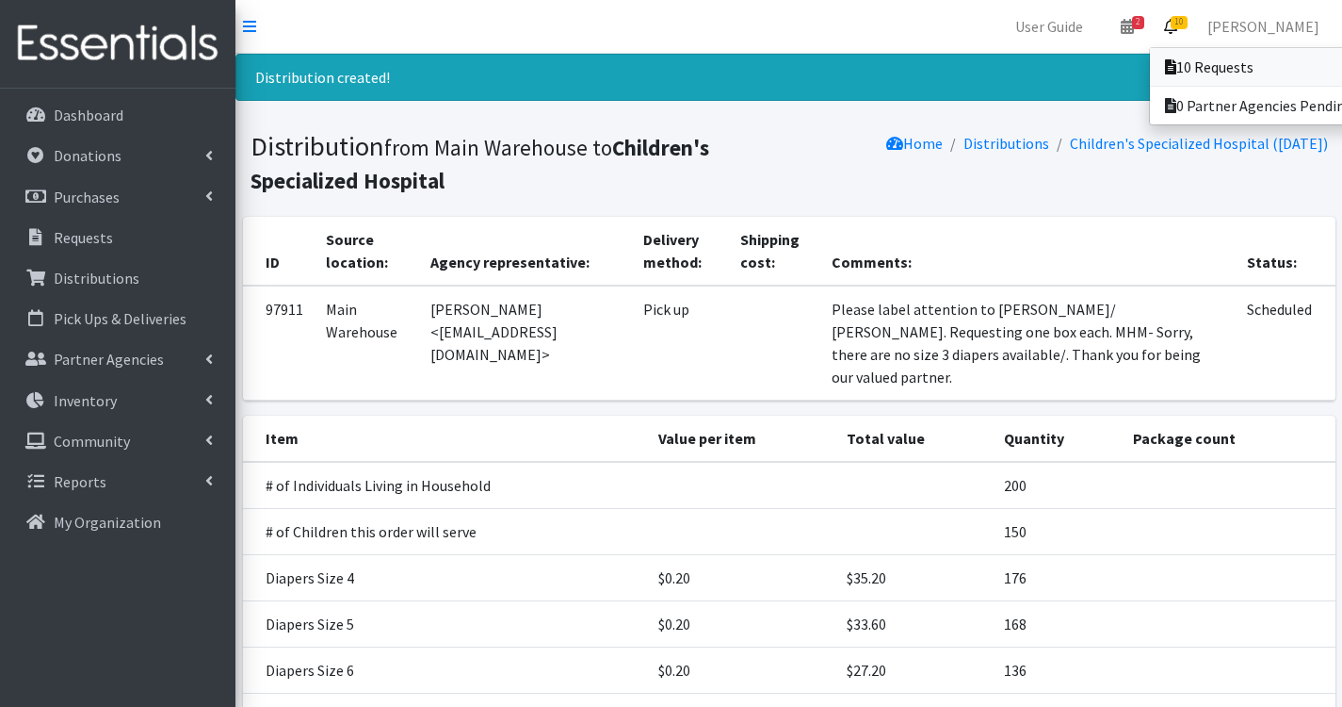
click at [1239, 73] on link "10 Requests" at bounding box center [1281, 67] width 262 height 38
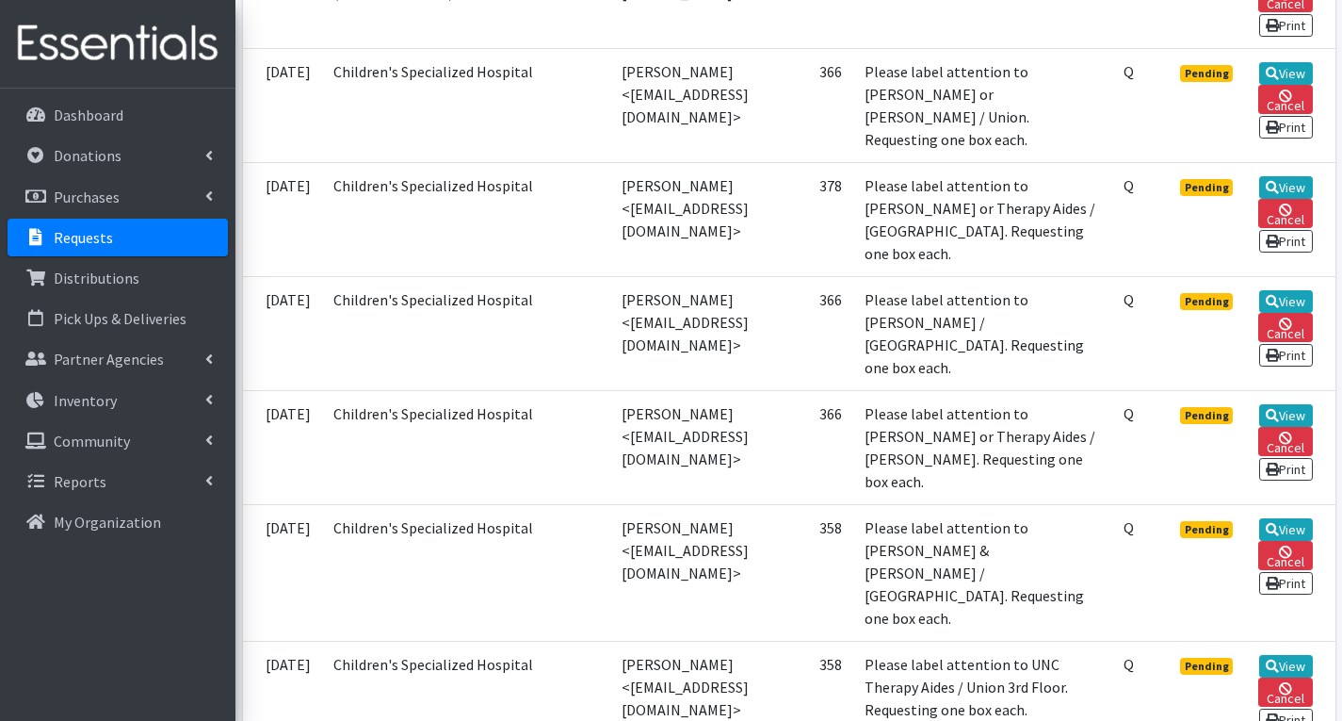
scroll to position [942, 0]
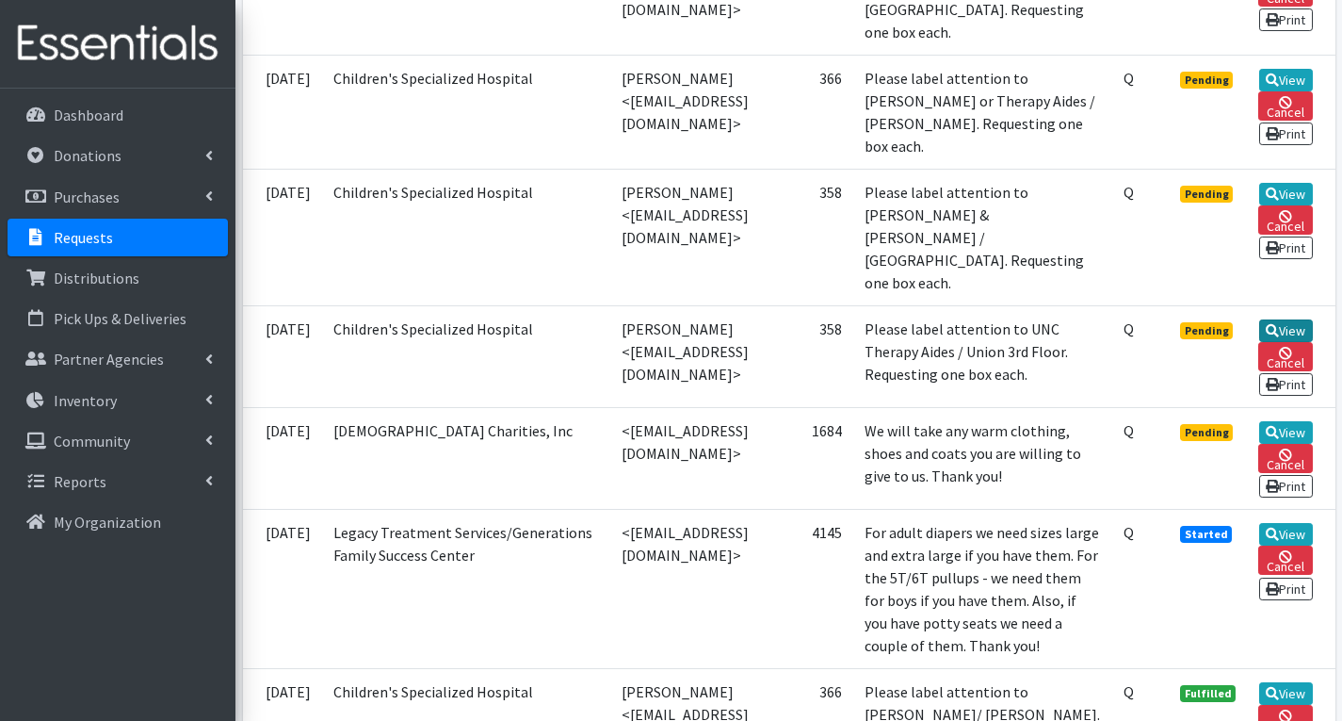
click at [1298, 319] on link "View" at bounding box center [1287, 330] width 54 height 23
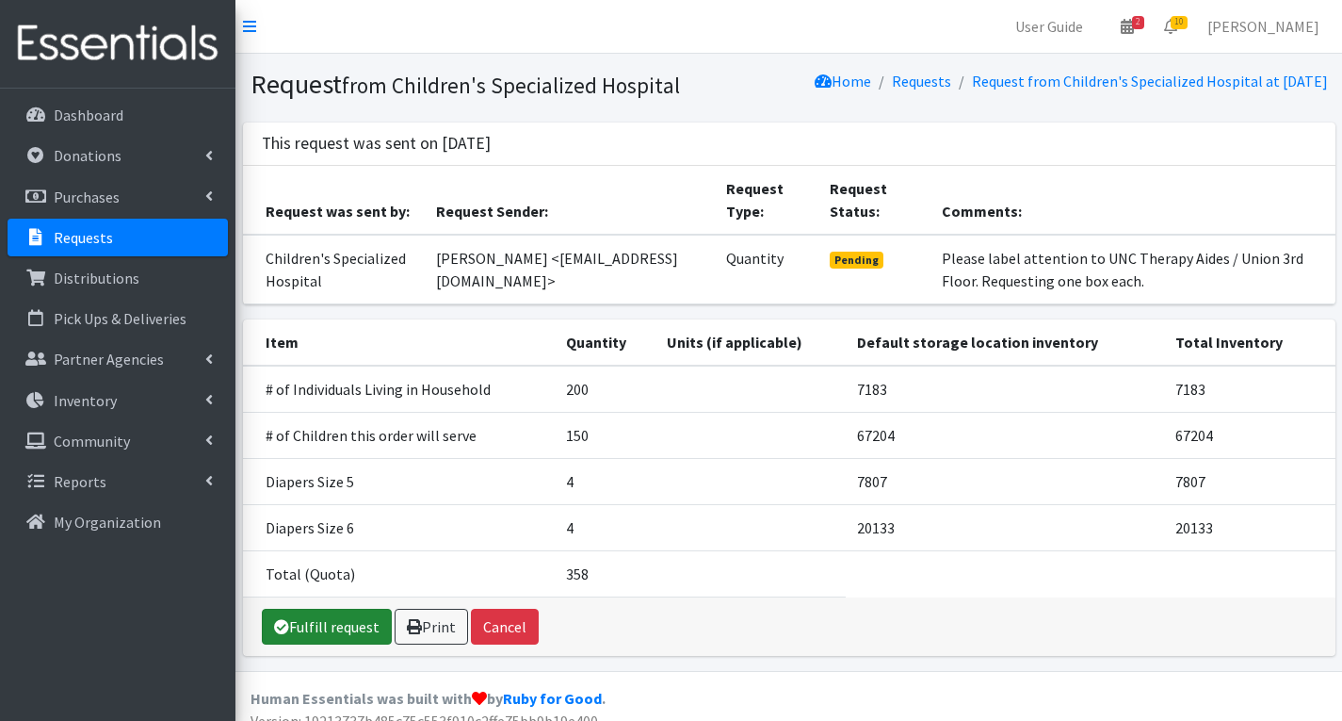
click at [345, 640] on link "Fulfill request" at bounding box center [327, 627] width 130 height 36
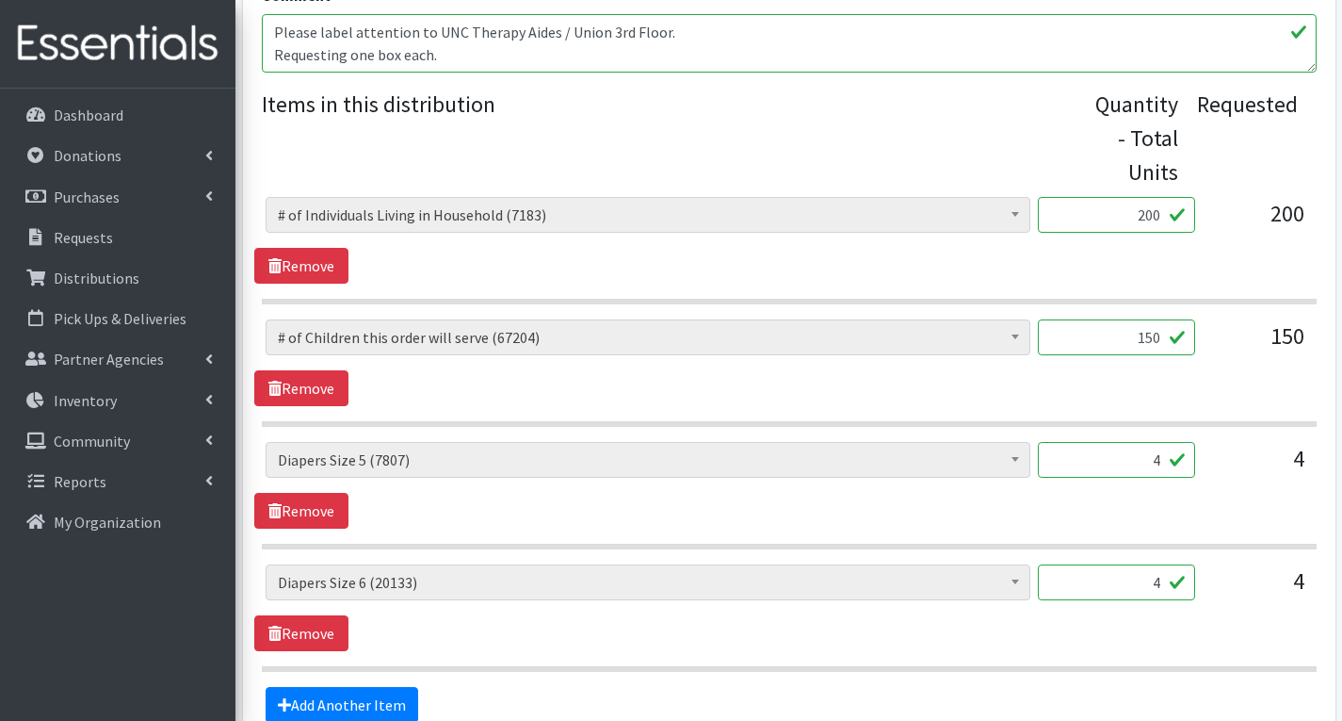
scroll to position [754, 0]
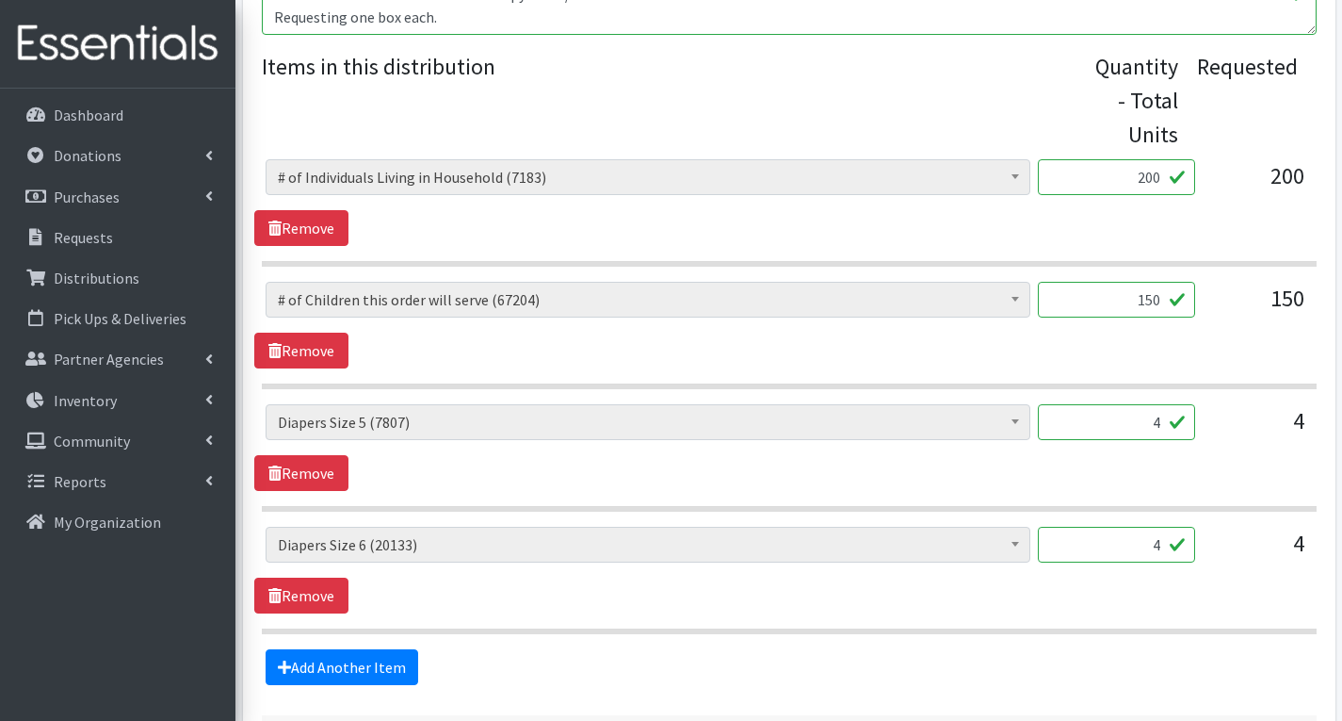
click at [1163, 430] on input "4" at bounding box center [1116, 422] width 157 height 36
type input "168"
click at [1164, 549] on input "4" at bounding box center [1116, 545] width 157 height 36
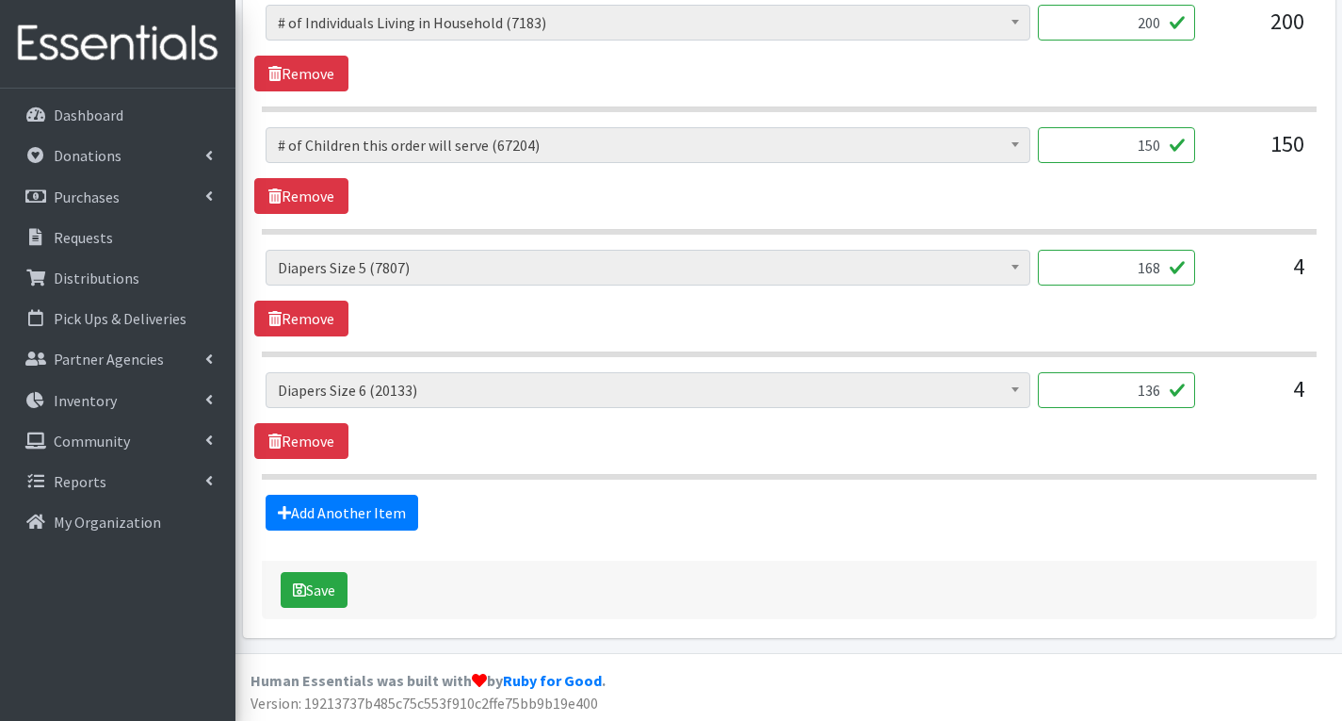
scroll to position [911, 0]
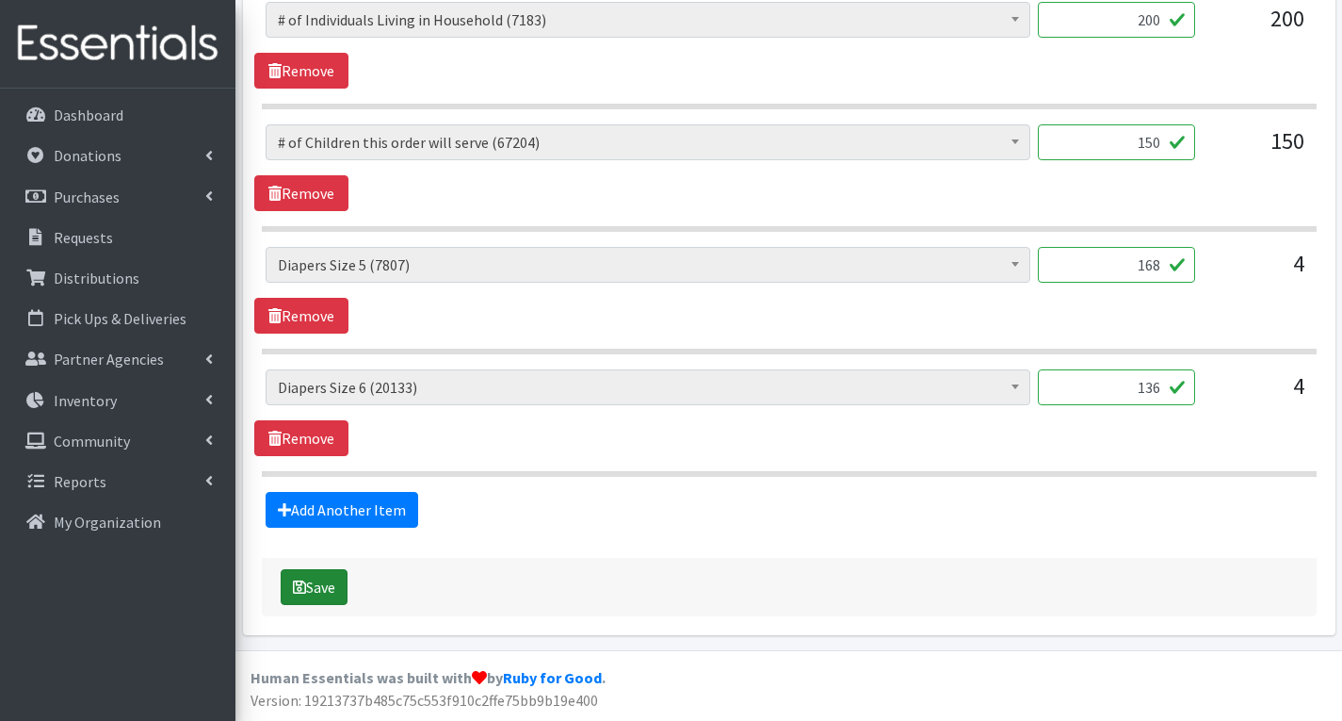
type input "136"
click at [336, 588] on button "Save" at bounding box center [314, 587] width 67 height 36
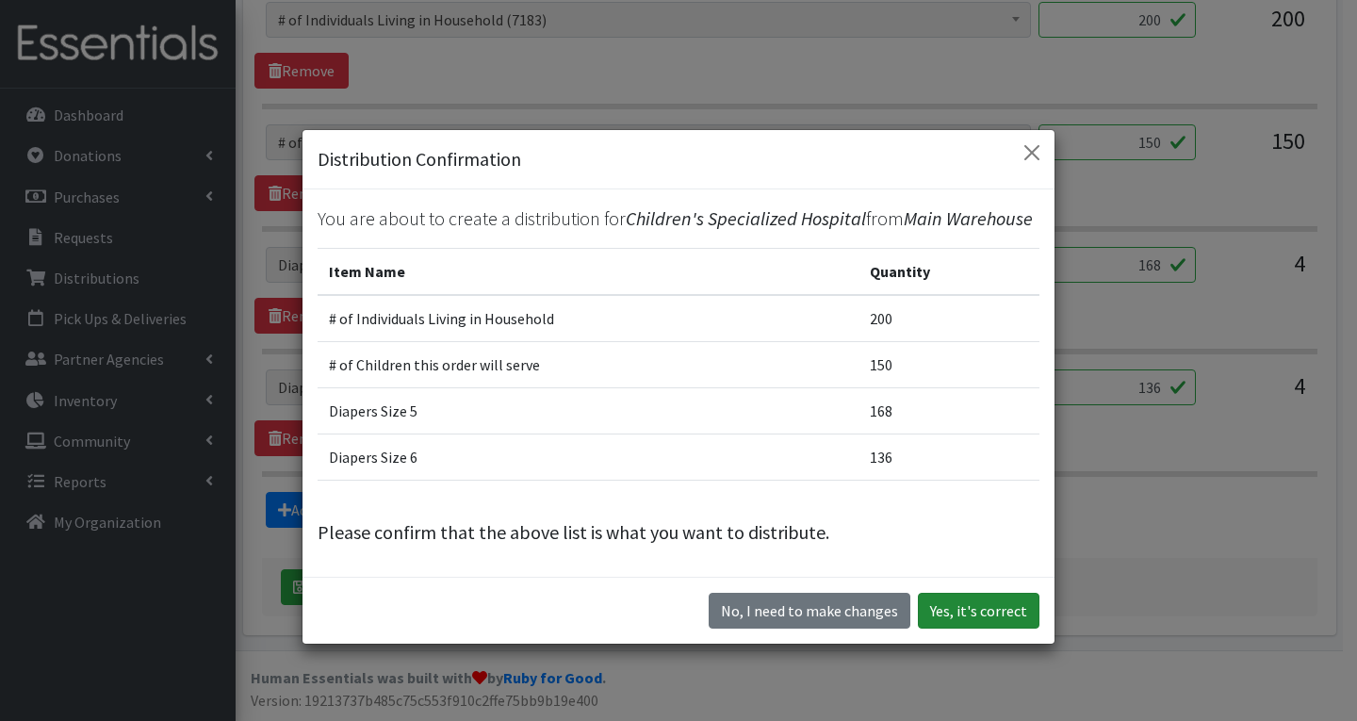
click at [962, 606] on button "Yes, it's correct" at bounding box center [979, 611] width 122 height 36
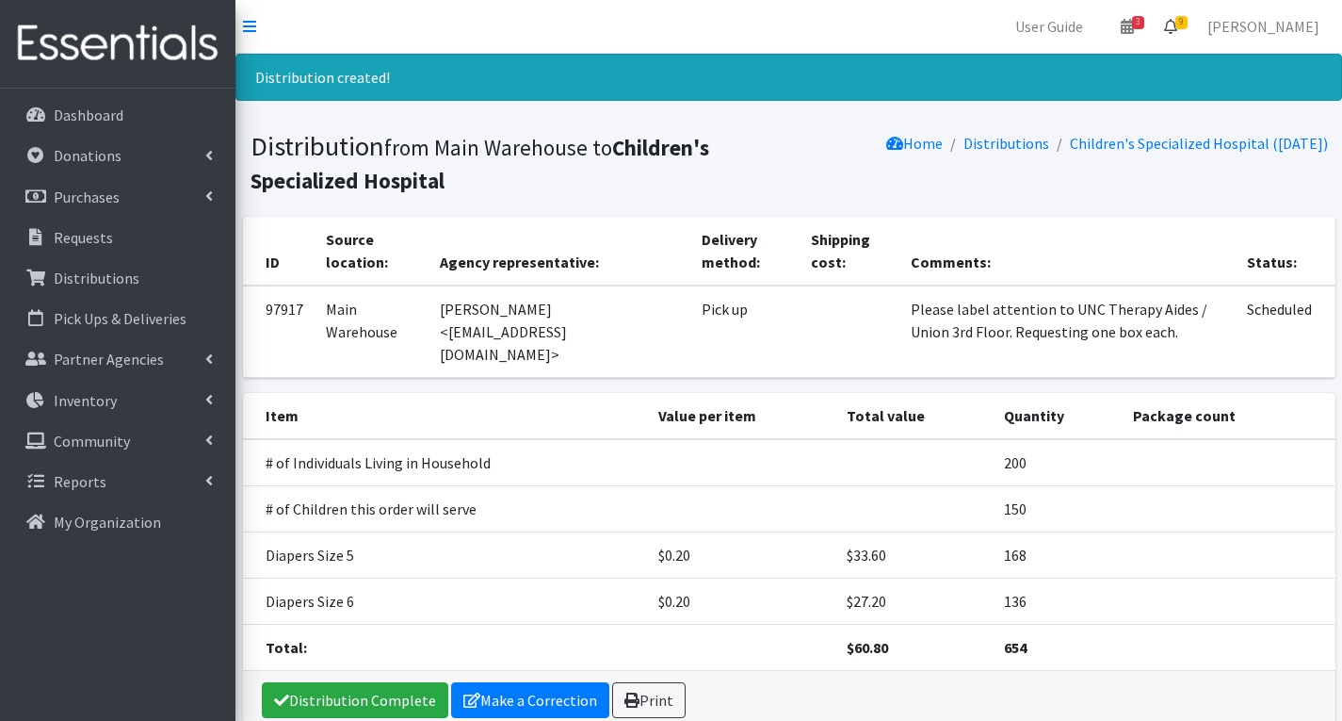
click at [1188, 19] on span "9" at bounding box center [1182, 22] width 12 height 13
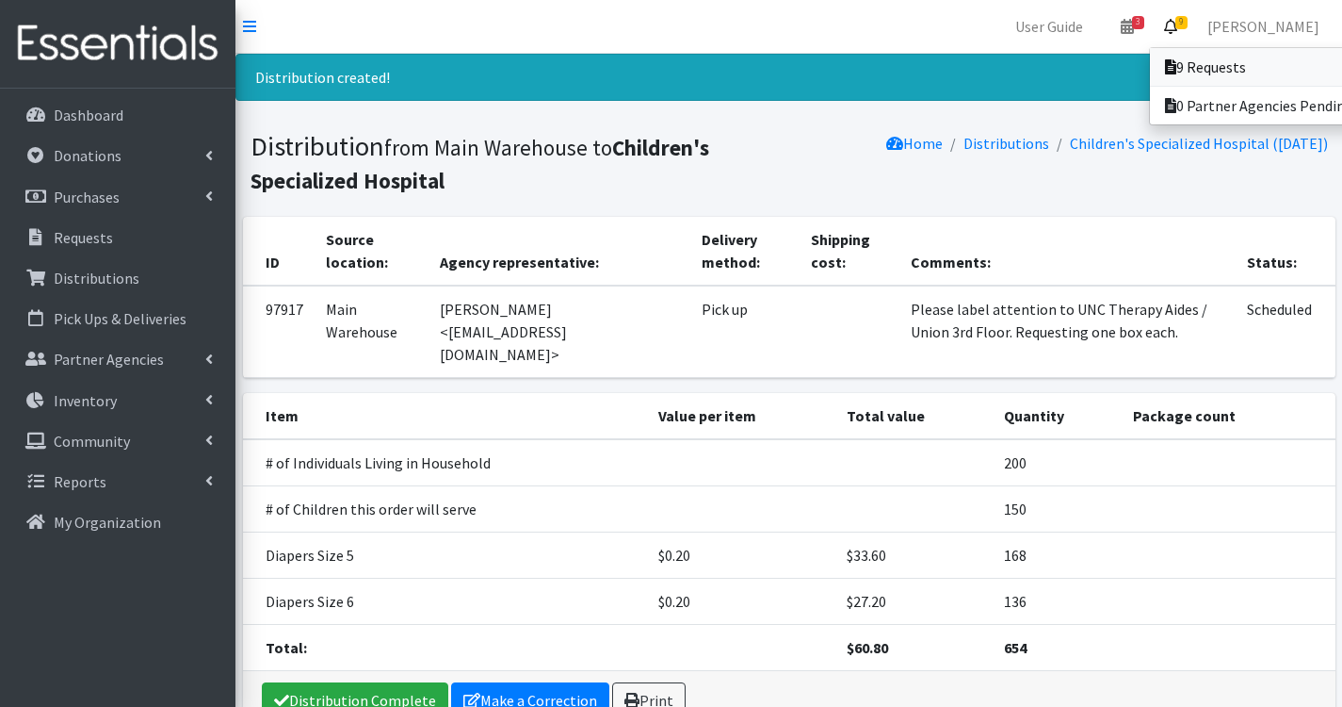
click at [1237, 63] on link "9 Requests" at bounding box center [1281, 67] width 262 height 38
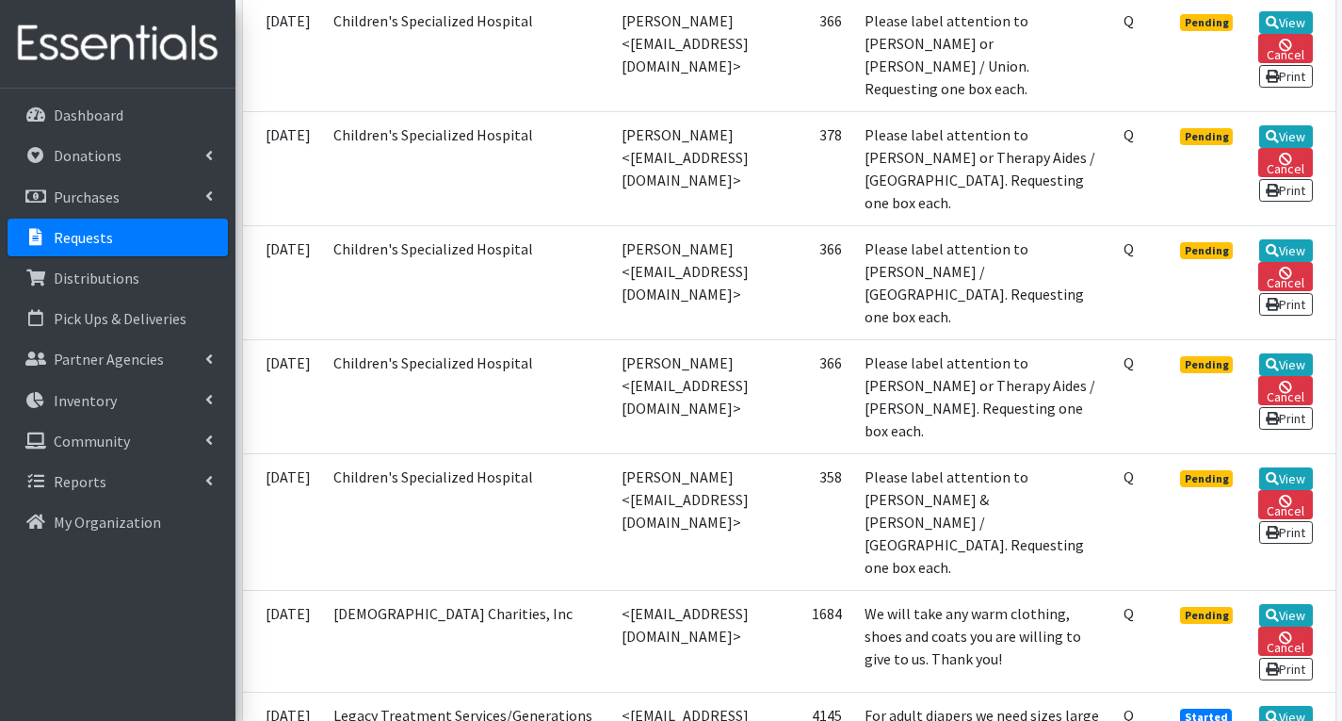
scroll to position [659, 0]
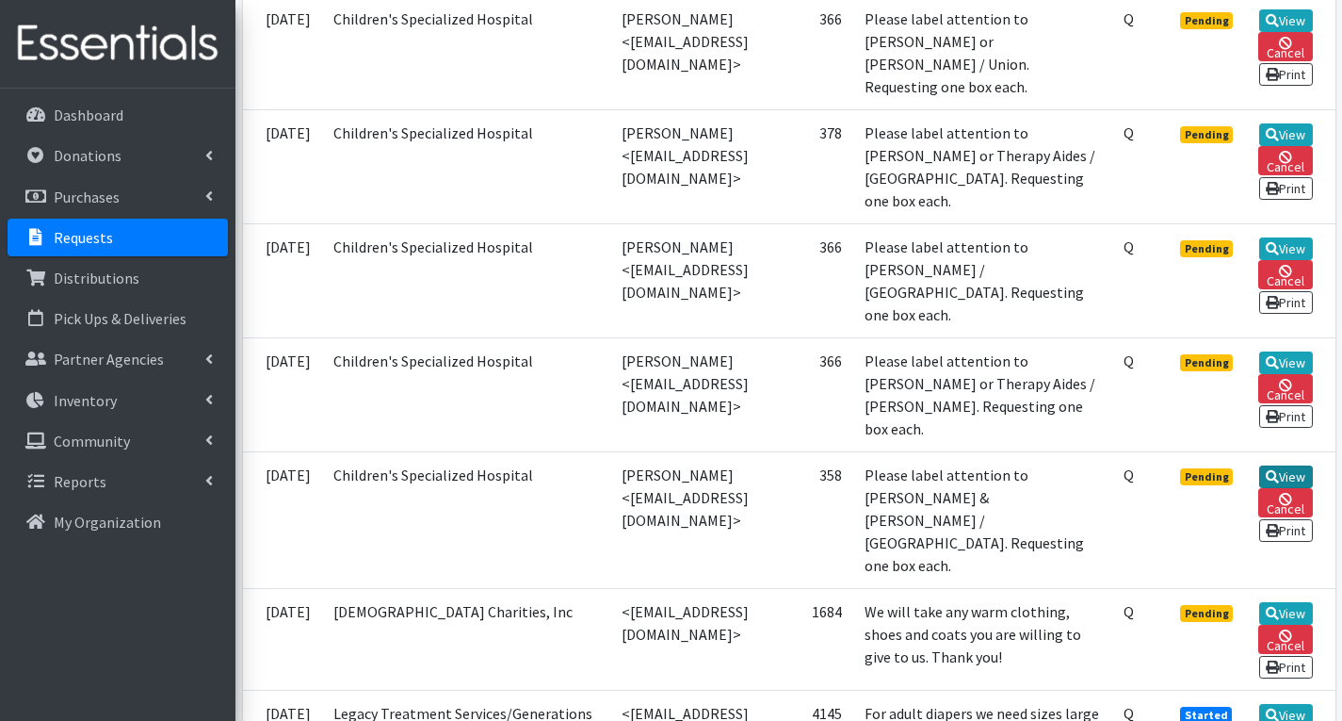
click at [1288, 486] on link "View" at bounding box center [1287, 476] width 54 height 23
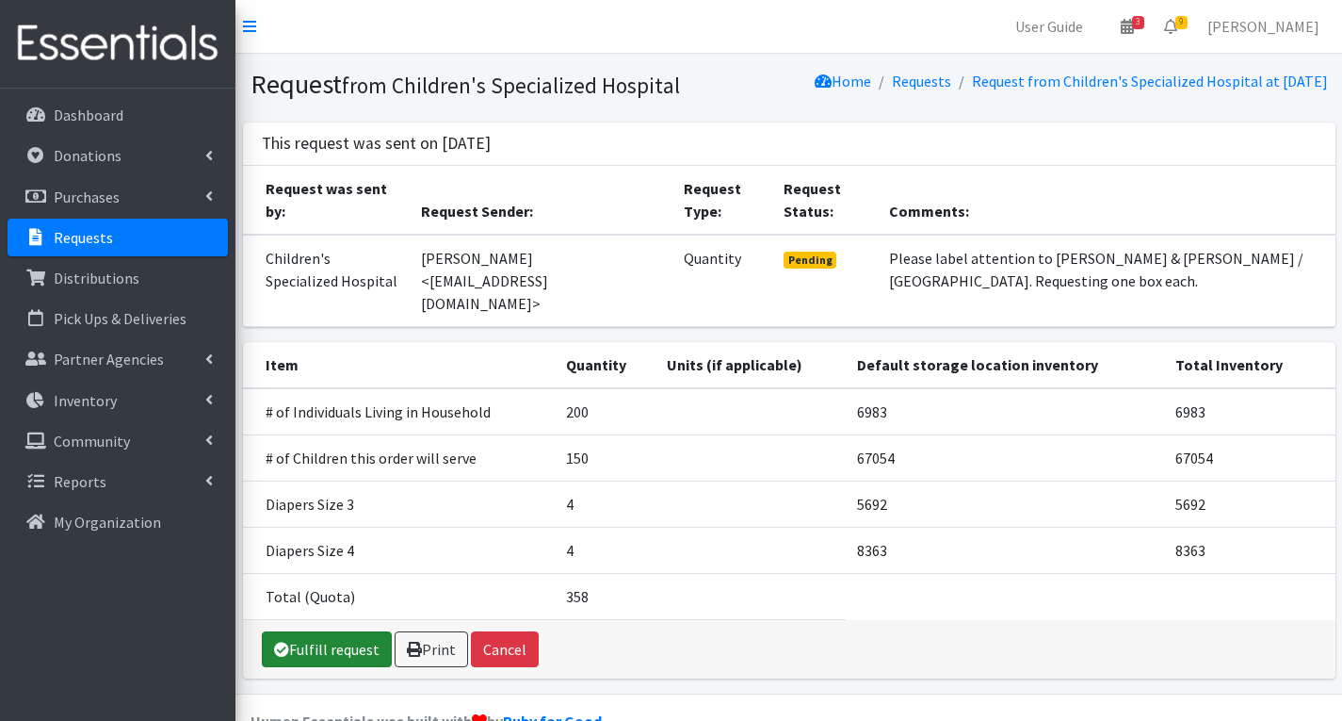
click at [317, 658] on link "Fulfill request" at bounding box center [327, 649] width 130 height 36
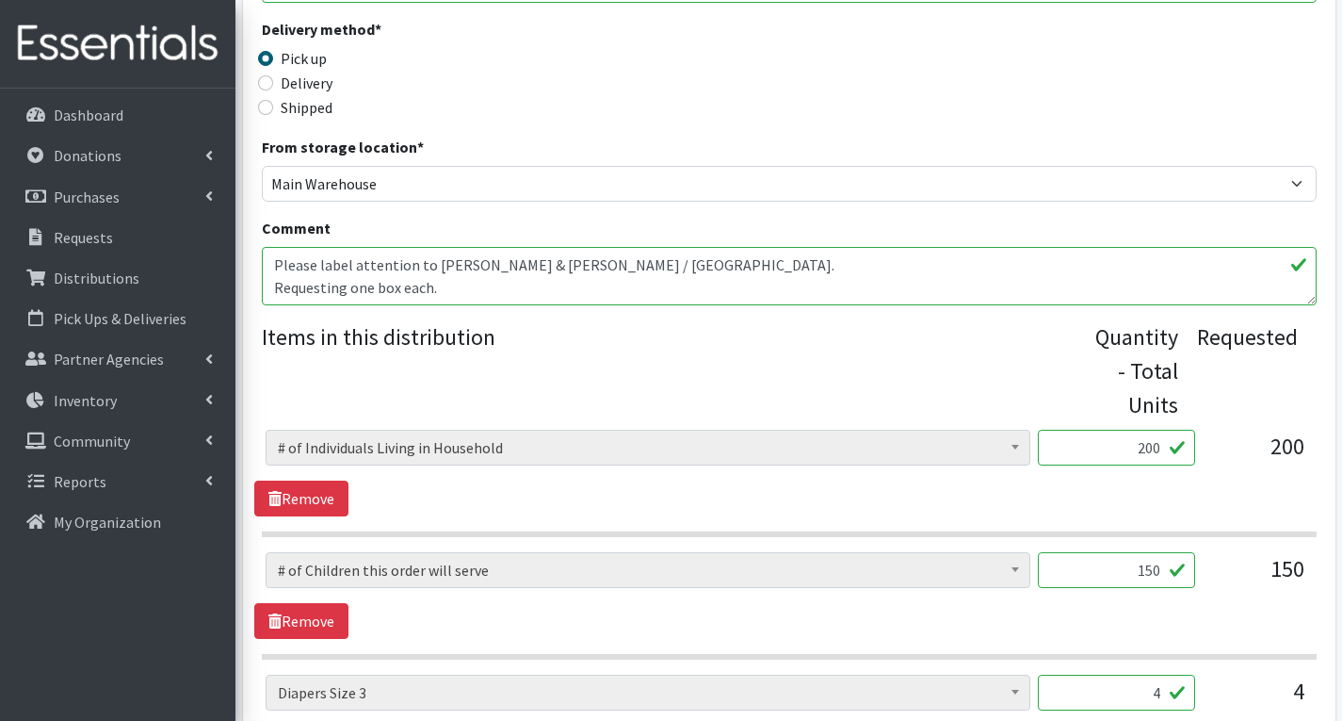
scroll to position [565, 0]
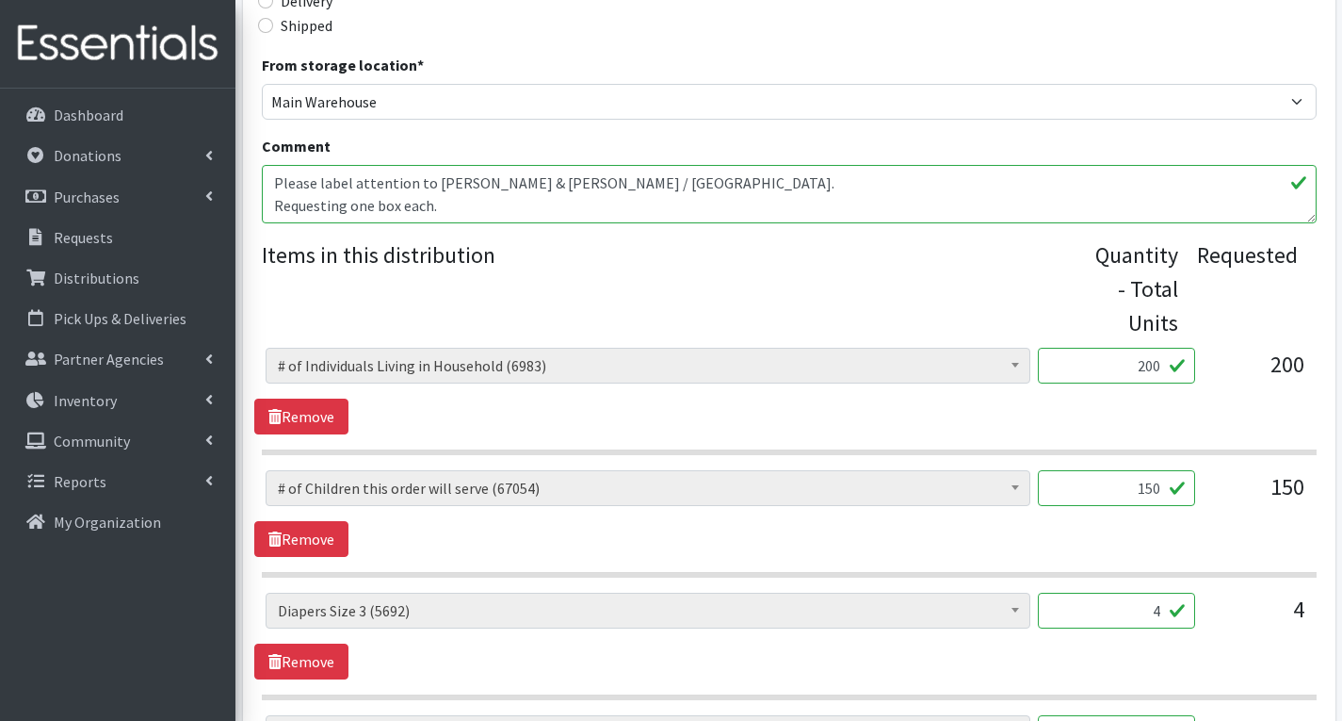
click at [1164, 612] on input "4" at bounding box center [1116, 611] width 157 height 36
click at [309, 655] on link "Remove" at bounding box center [301, 661] width 94 height 36
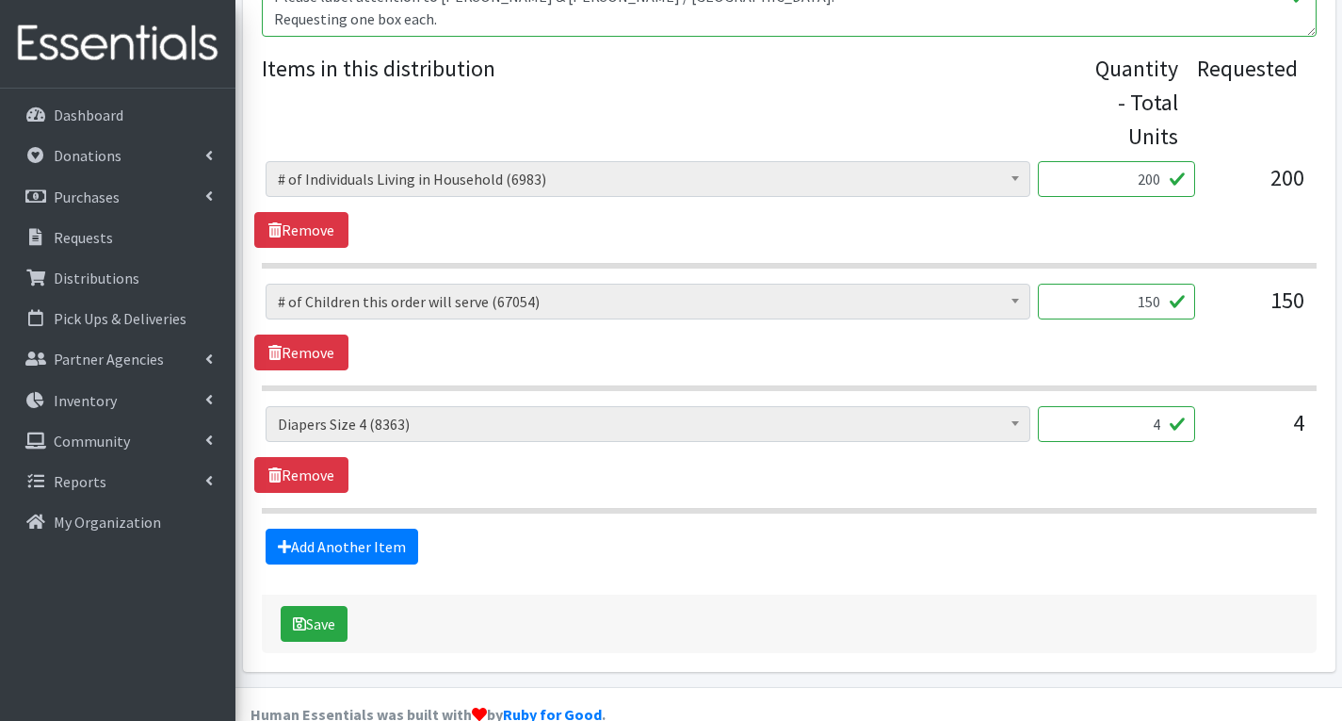
scroll to position [754, 0]
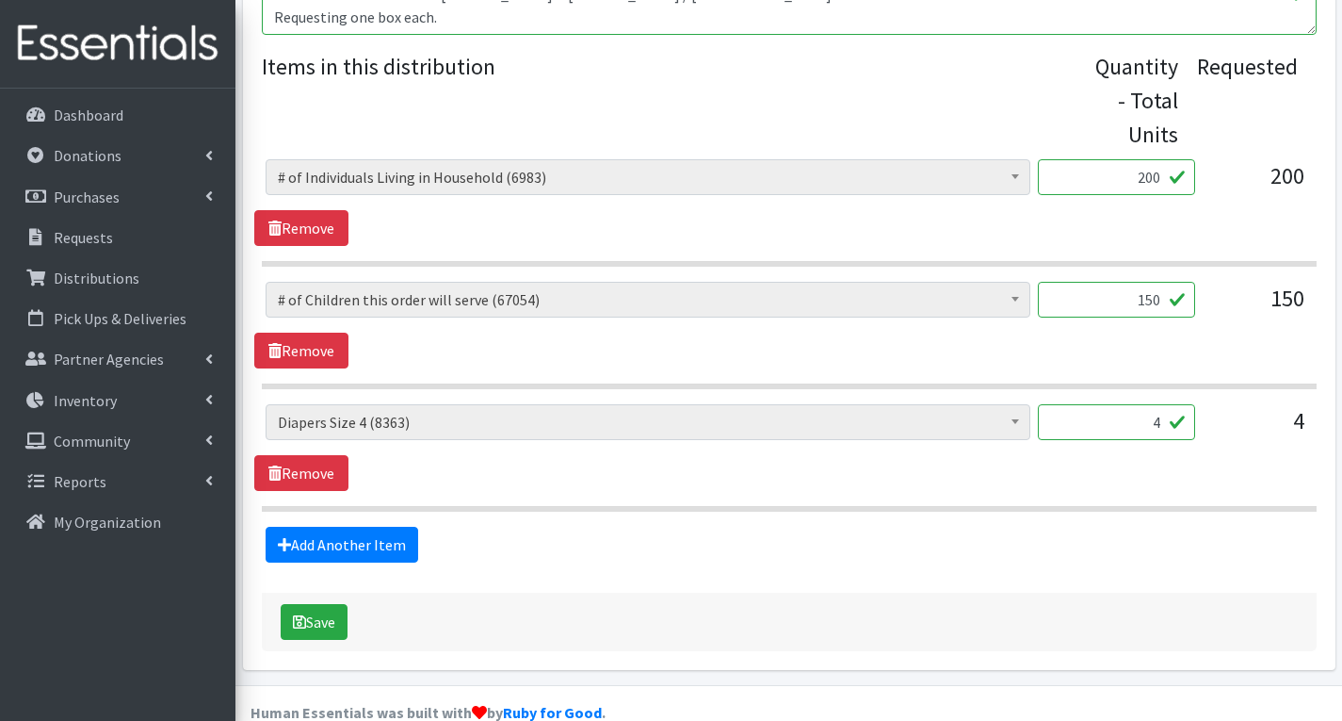
click at [1171, 424] on input "4" at bounding box center [1116, 422] width 157 height 36
type input "196"
click at [331, 618] on button "Save" at bounding box center [314, 622] width 67 height 36
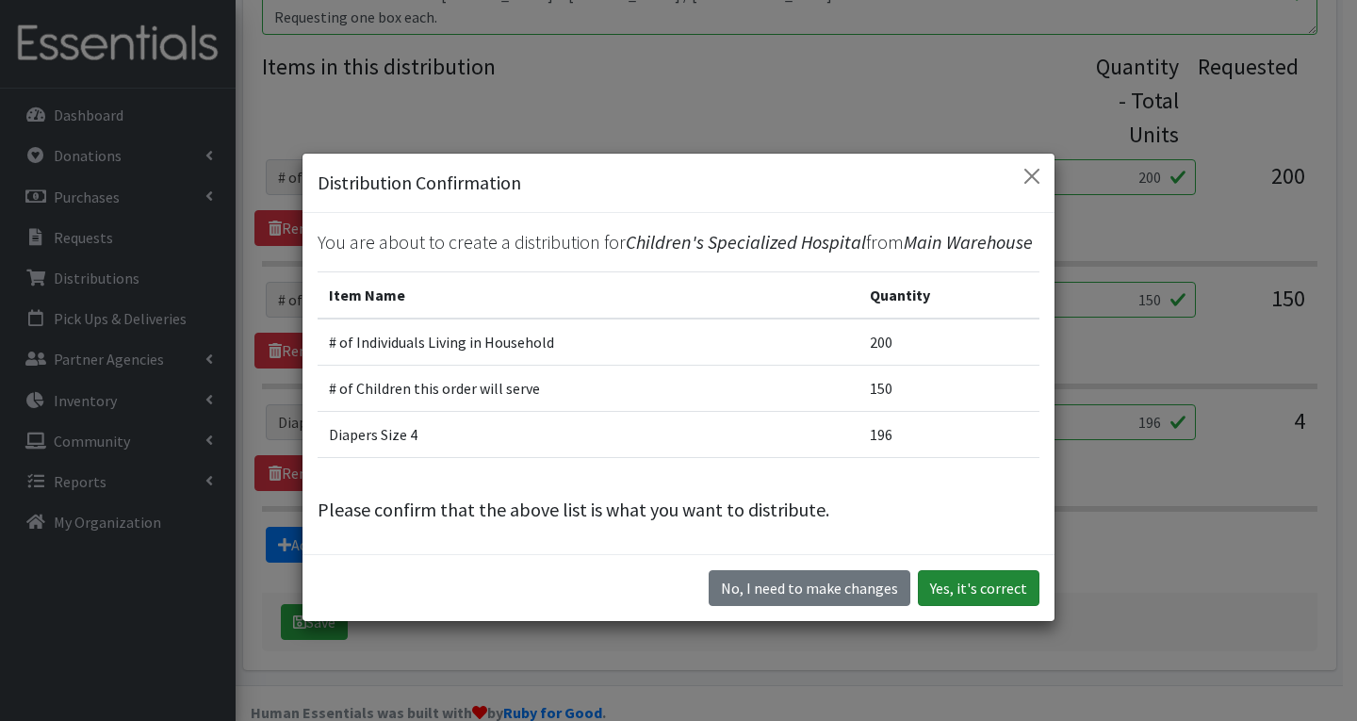
click at [937, 579] on button "Yes, it's correct" at bounding box center [979, 588] width 122 height 36
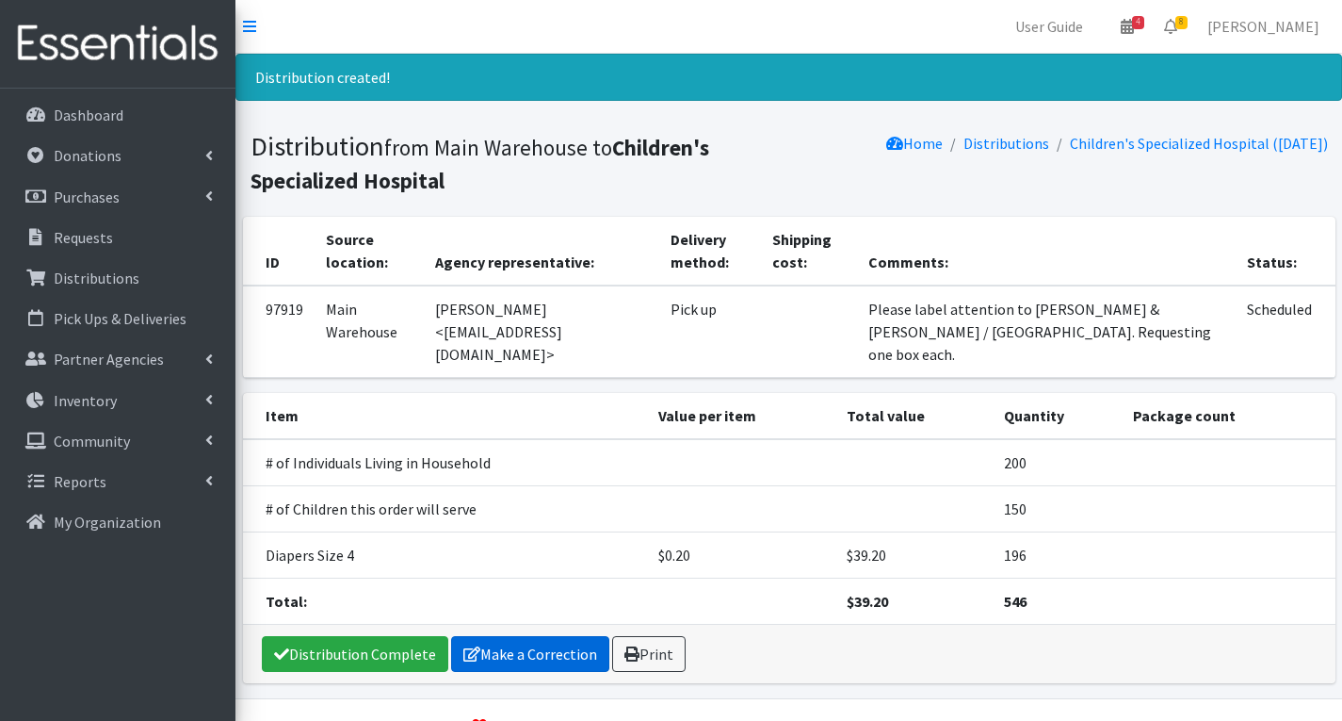
click at [531, 654] on link "Make a Correction" at bounding box center [530, 654] width 158 height 36
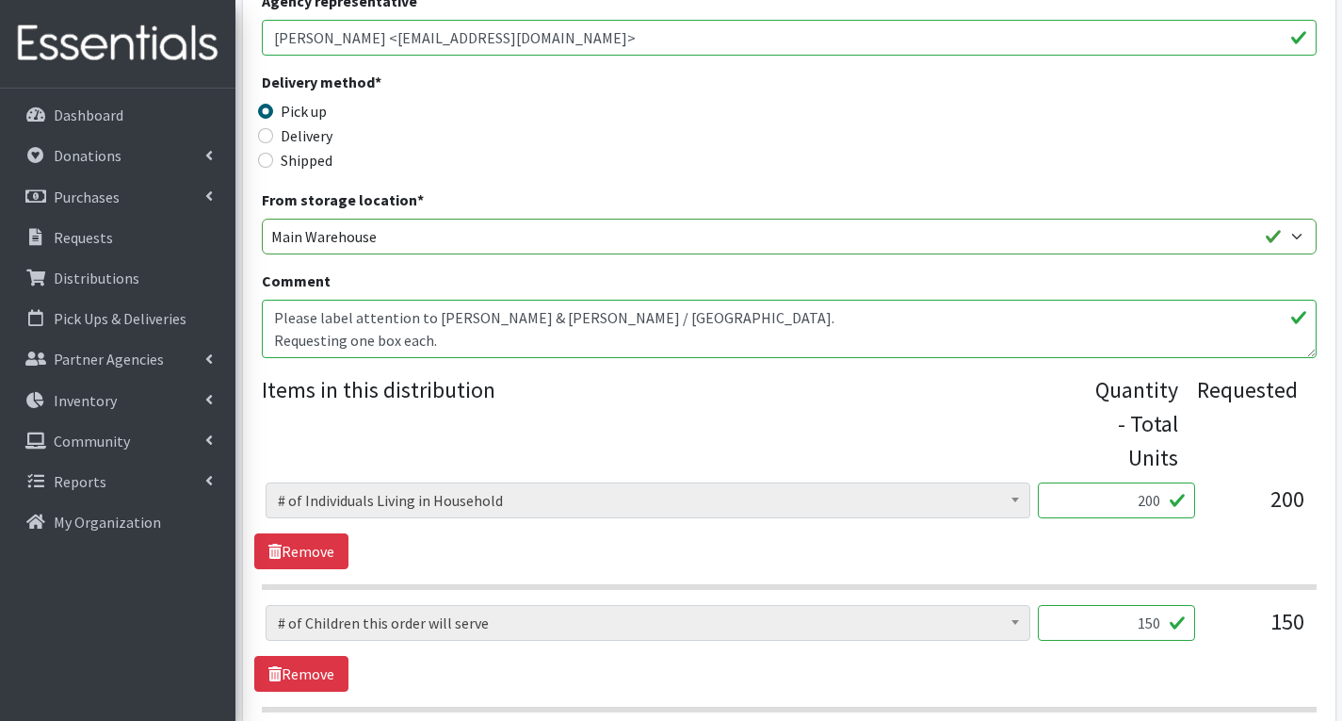
scroll to position [471, 0]
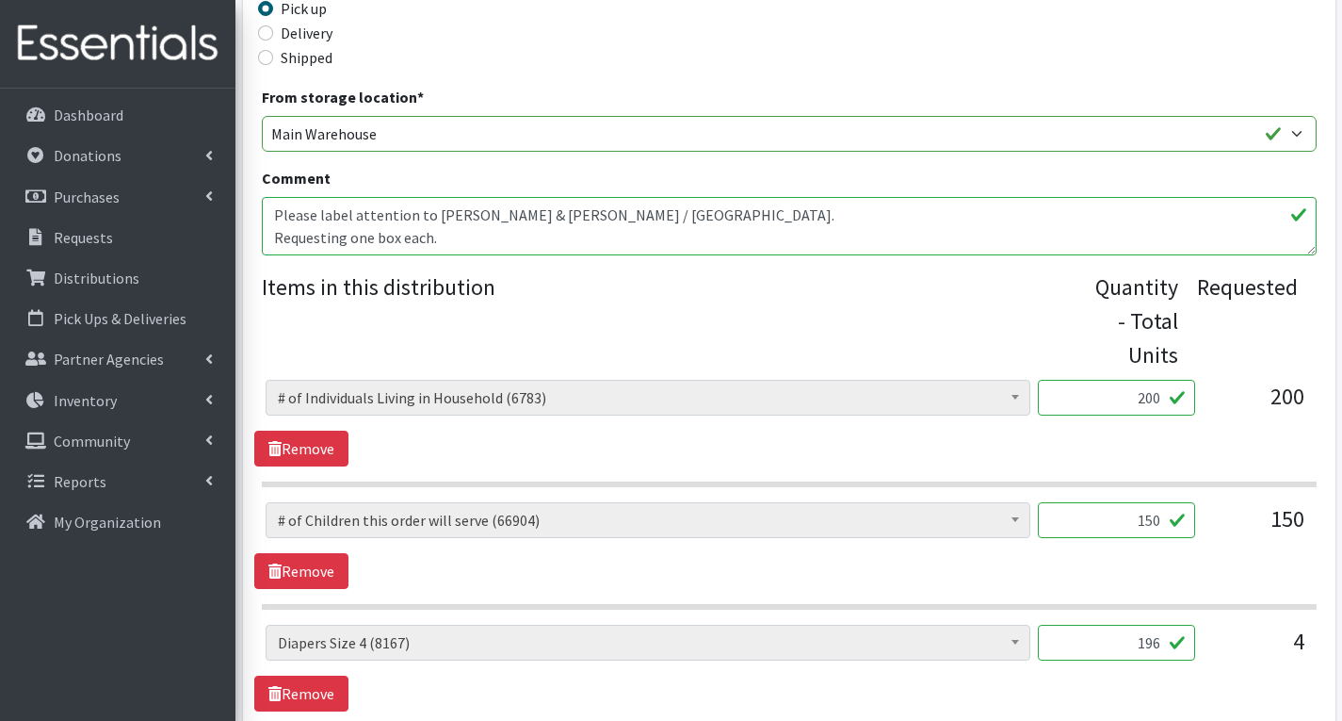
click at [463, 240] on textarea "Please label attention to [PERSON_NAME] & [PERSON_NAME] / [GEOGRAPHIC_DATA]. Re…" at bounding box center [789, 226] width 1055 height 58
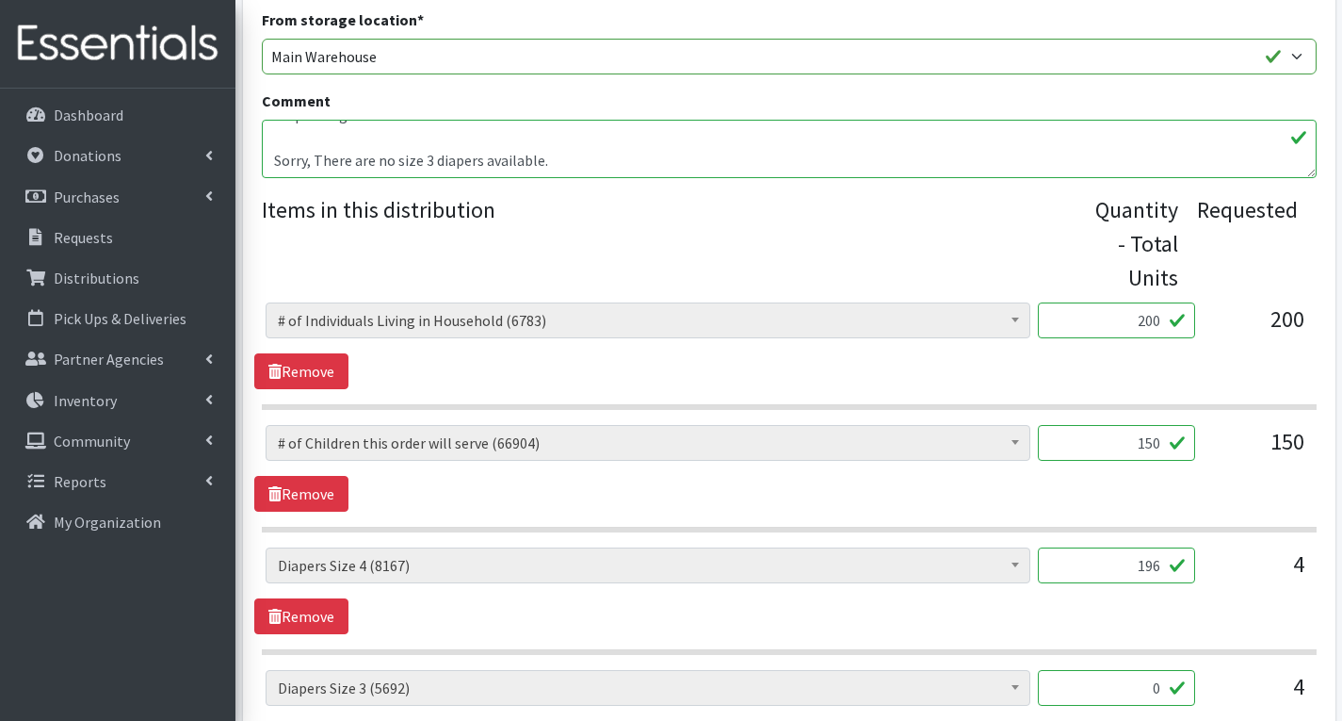
scroll to position [848, 0]
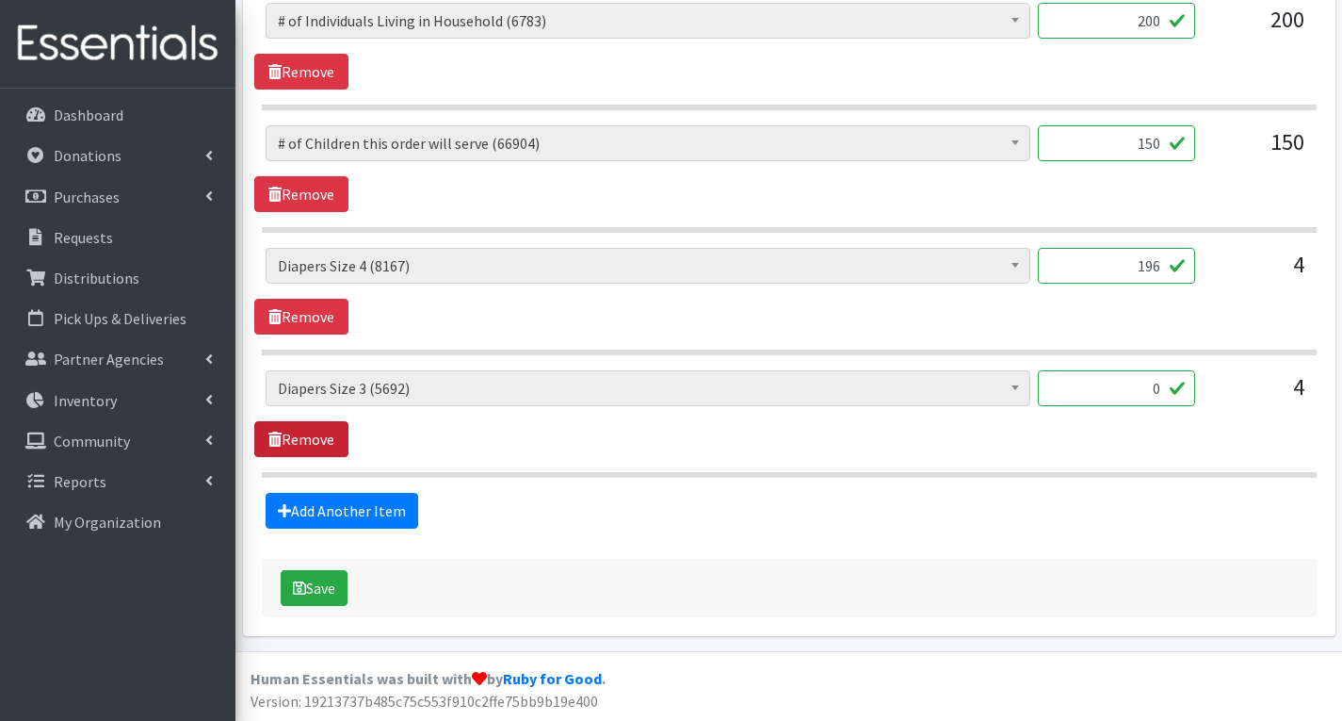
type textarea "Please label attention to Jennifer Gilbride & Andrea Ward / East Brunswick. Req…"
click at [330, 429] on link "Remove" at bounding box center [301, 439] width 94 height 36
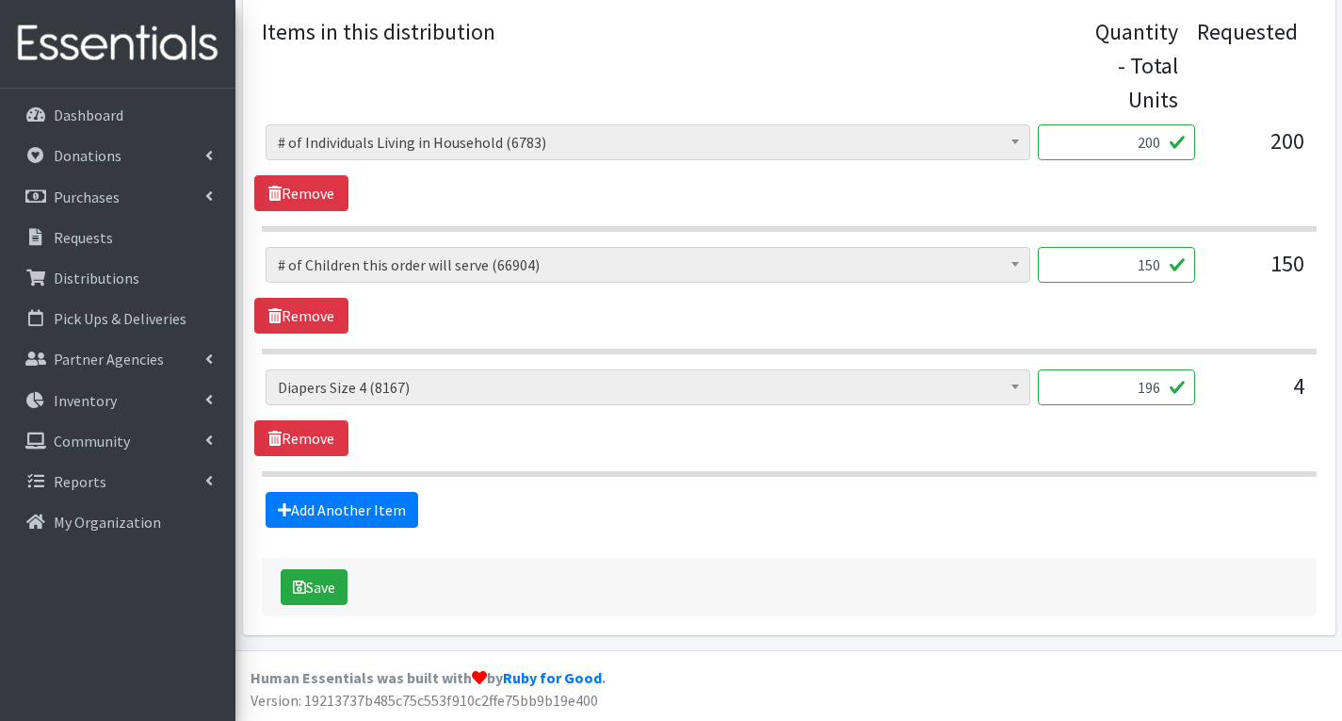
scroll to position [726, 0]
click at [333, 585] on button "Save" at bounding box center [314, 587] width 67 height 36
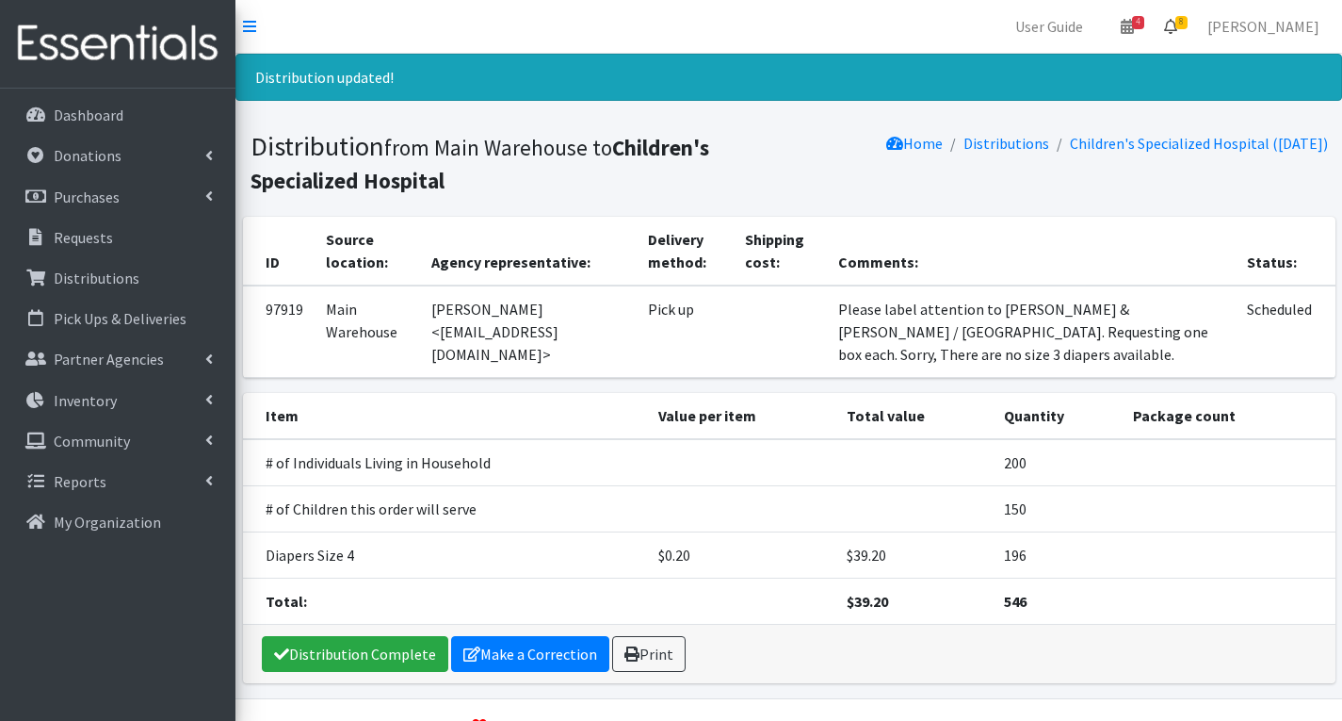
click at [1188, 24] on span "8" at bounding box center [1182, 22] width 12 height 13
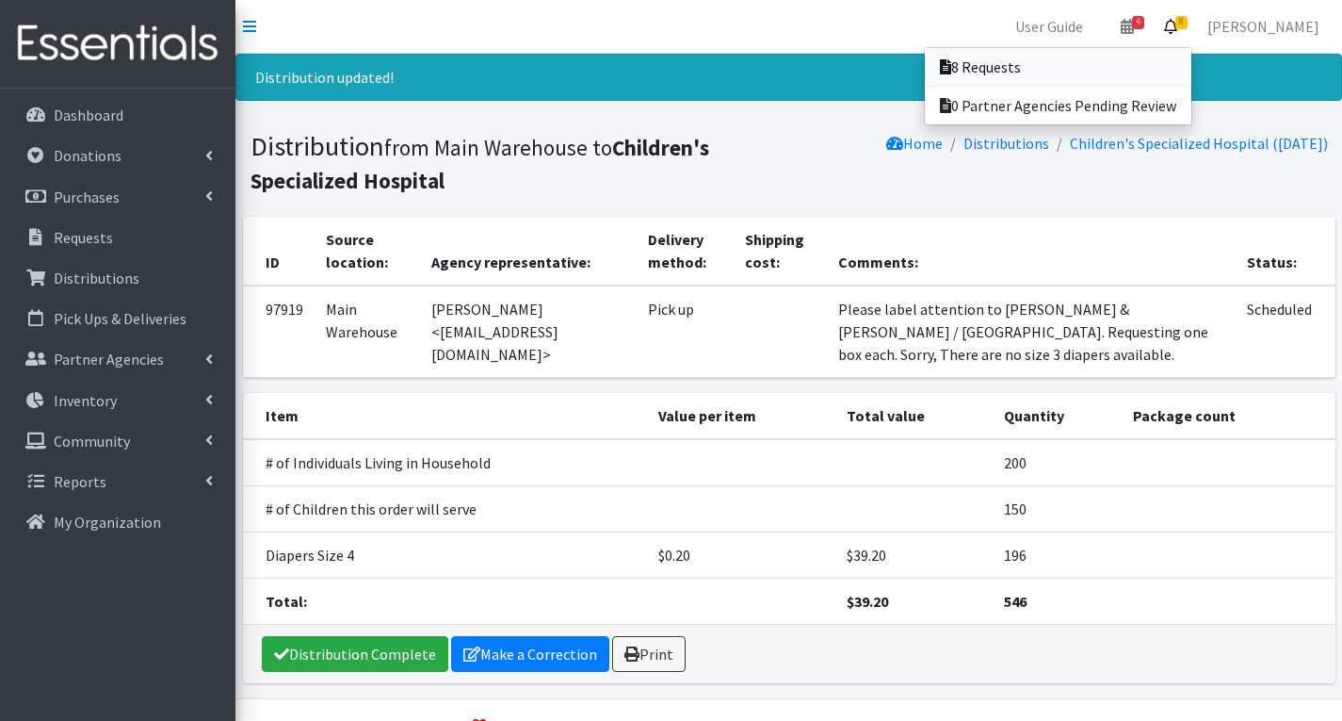
click at [1027, 71] on link "8 Requests" at bounding box center [1058, 67] width 267 height 38
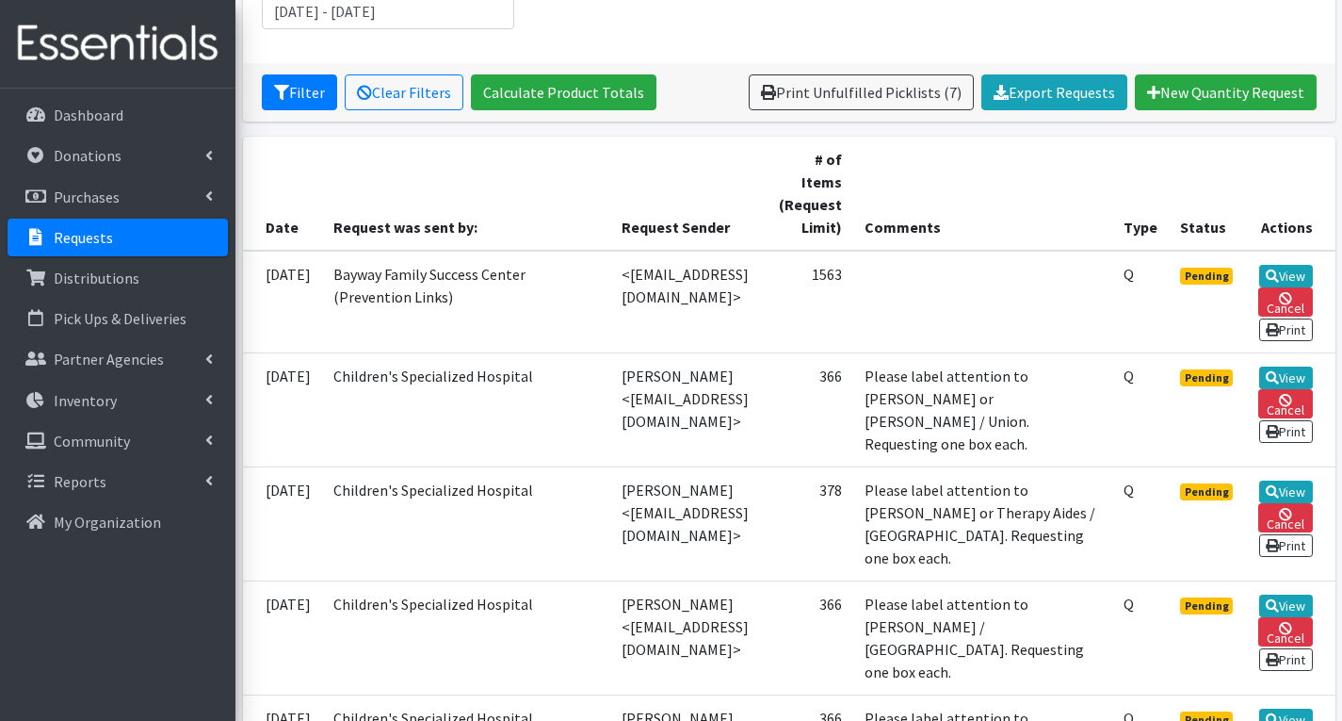
scroll to position [471, 0]
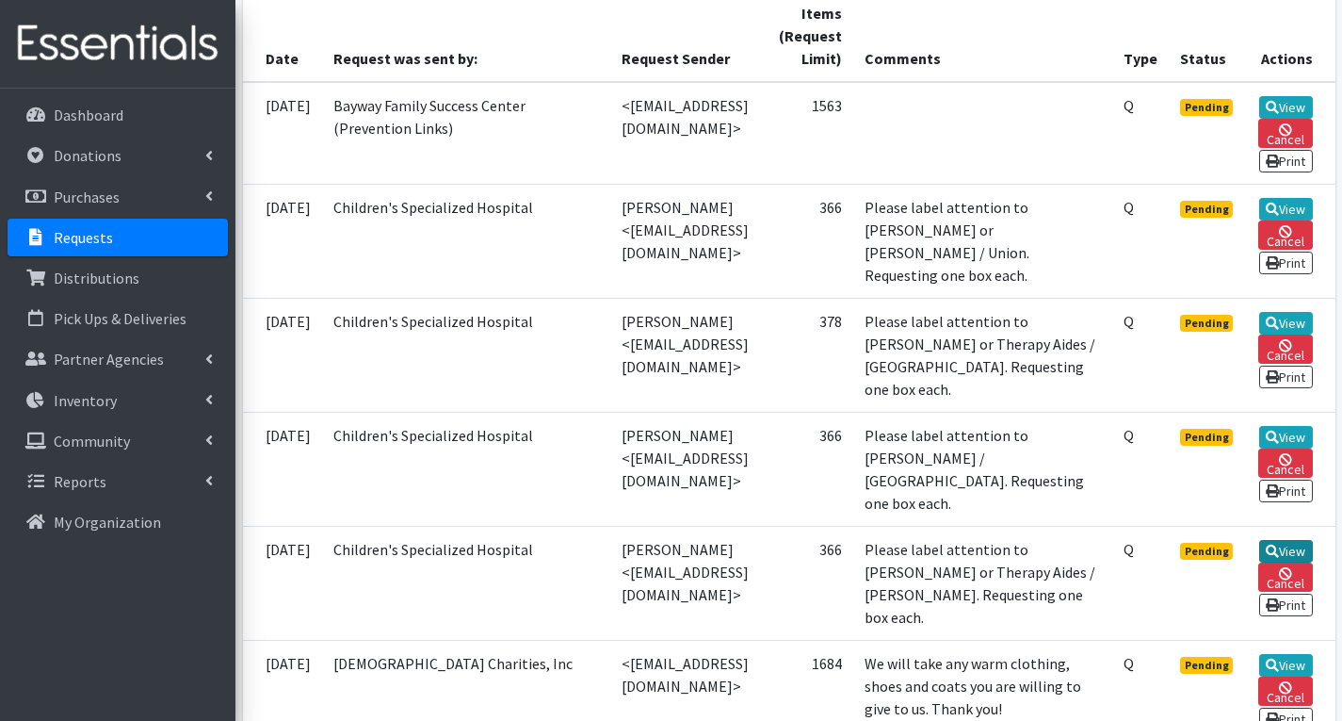
click at [1295, 549] on link "View" at bounding box center [1287, 551] width 54 height 23
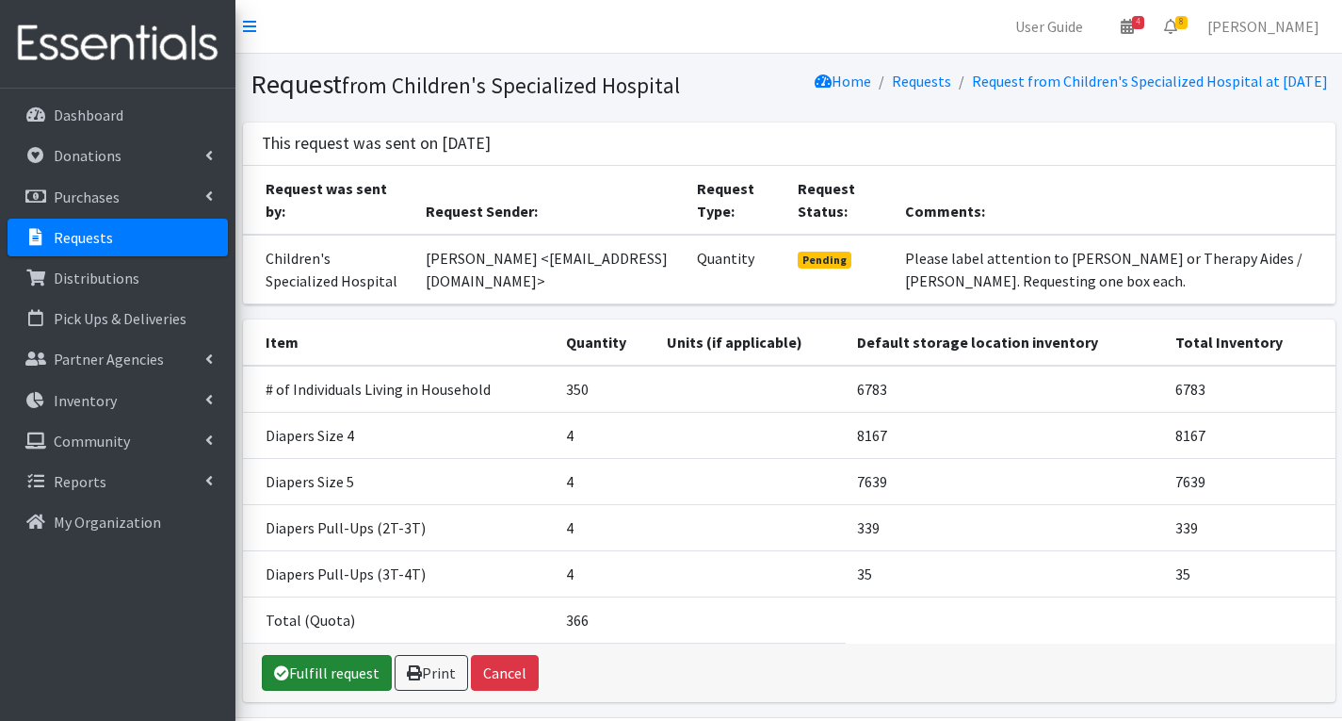
click at [337, 691] on link "Fulfill request" at bounding box center [327, 673] width 130 height 36
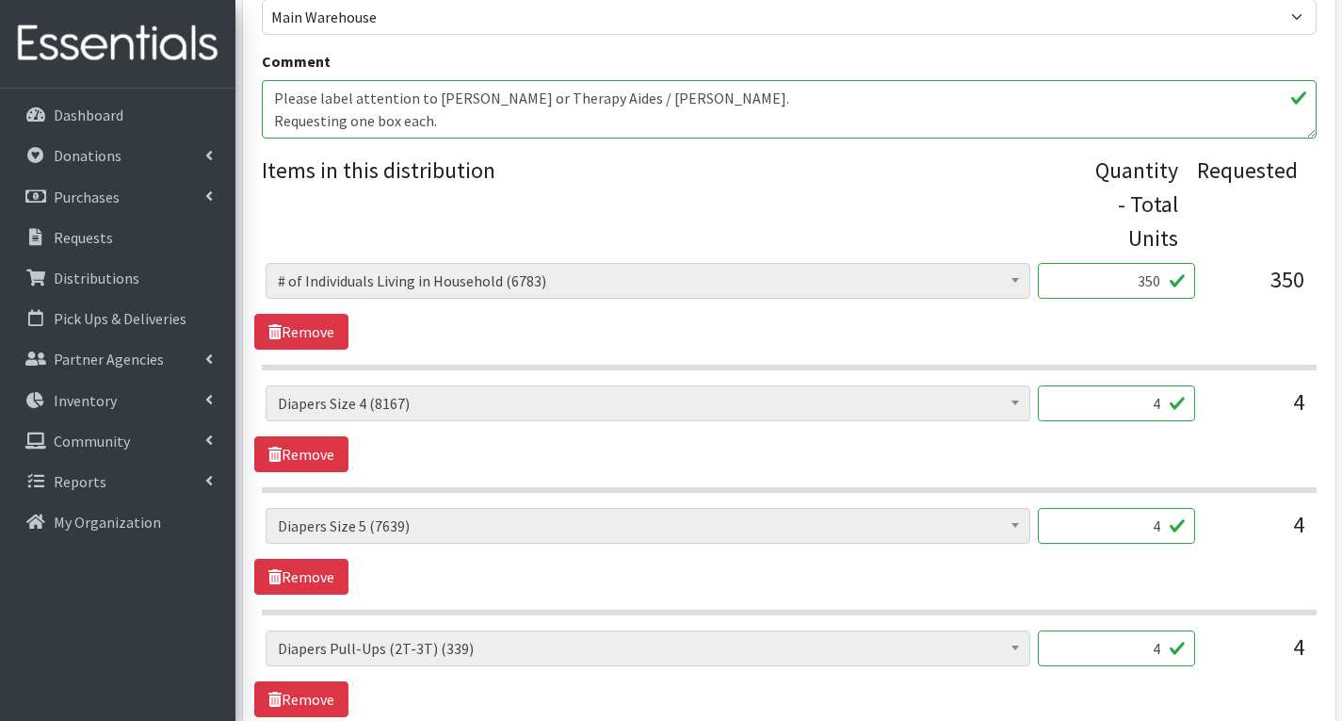
scroll to position [659, 0]
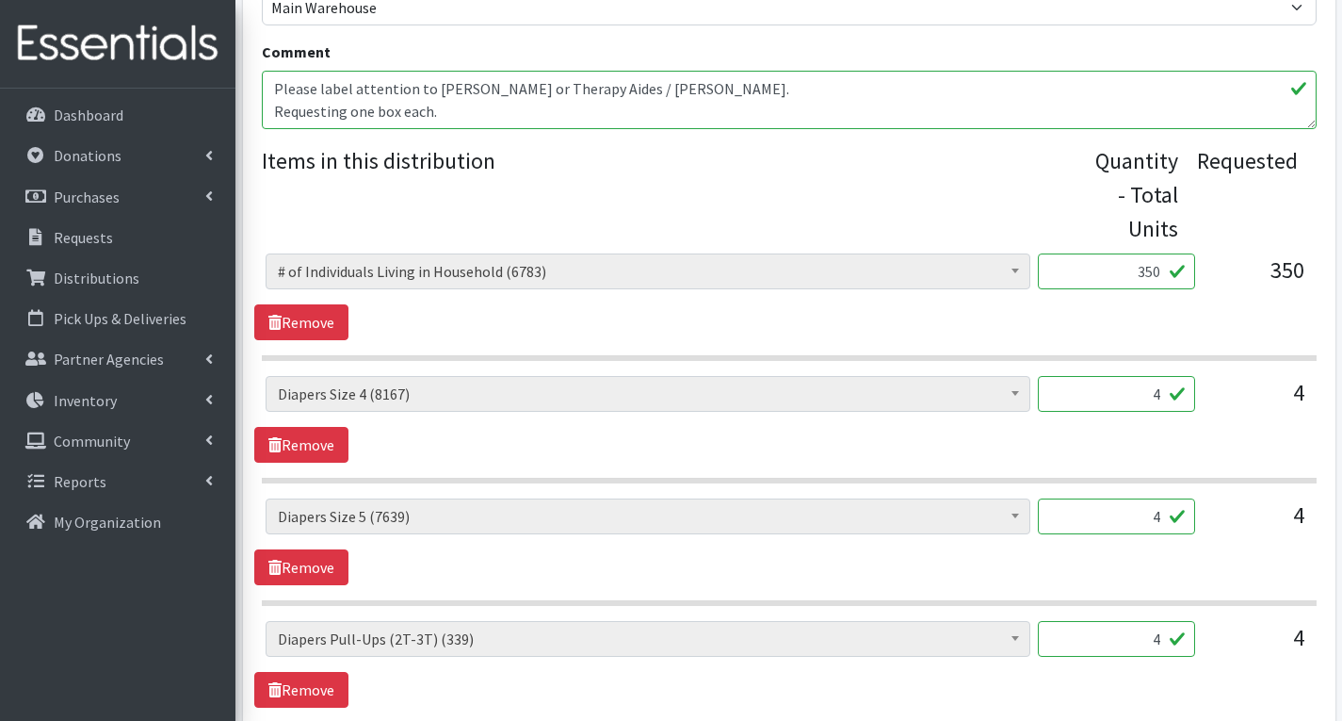
click at [1169, 518] on input "4" at bounding box center [1116, 516] width 157 height 36
type input "168"
click at [1165, 398] on input "4" at bounding box center [1116, 394] width 157 height 36
type input "198"
click at [1165, 644] on input "4" at bounding box center [1116, 639] width 157 height 36
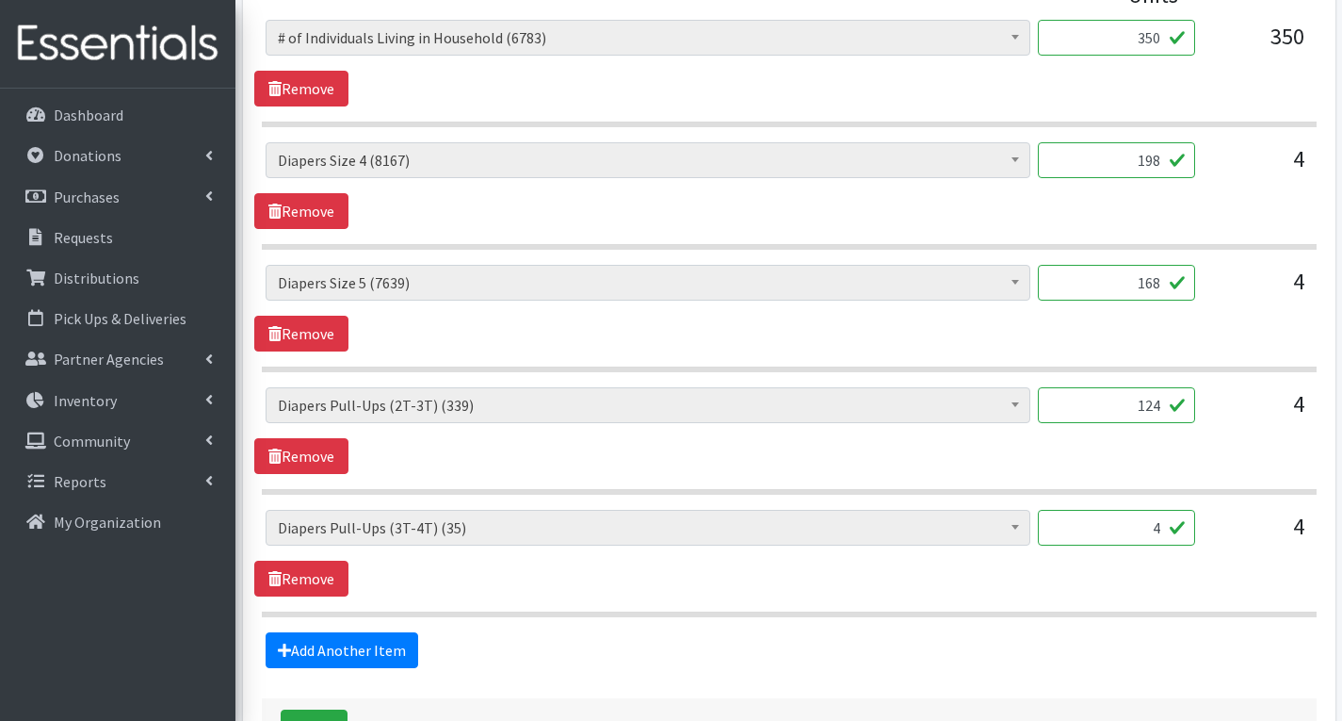
scroll to position [942, 0]
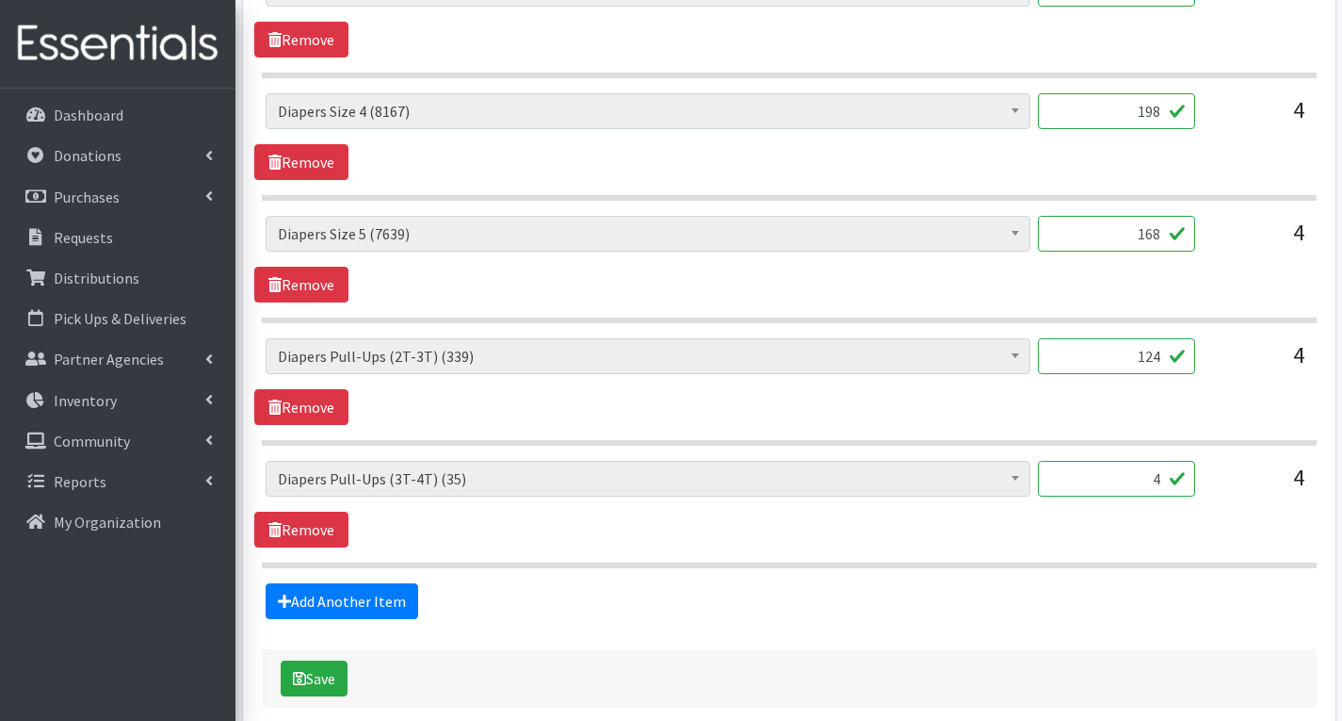
type input "124"
click at [1163, 479] on input "4" at bounding box center [1116, 479] width 157 height 36
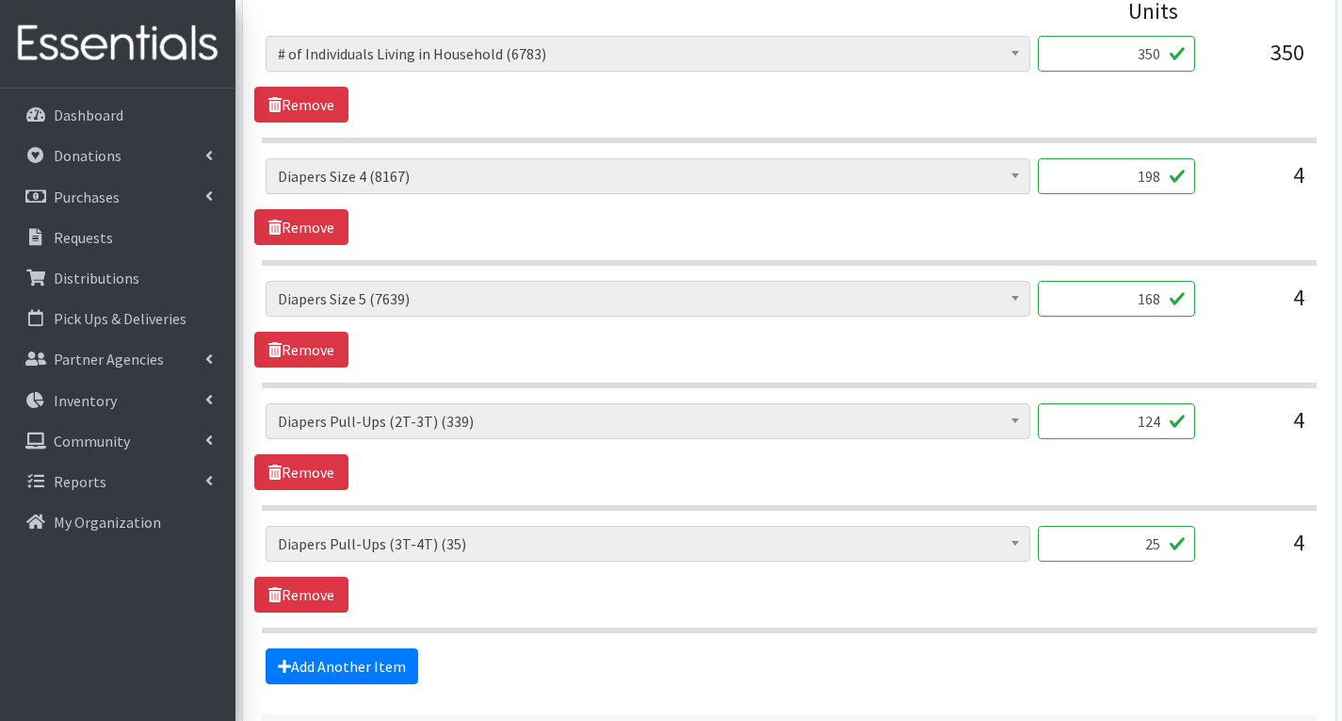
scroll to position [471, 0]
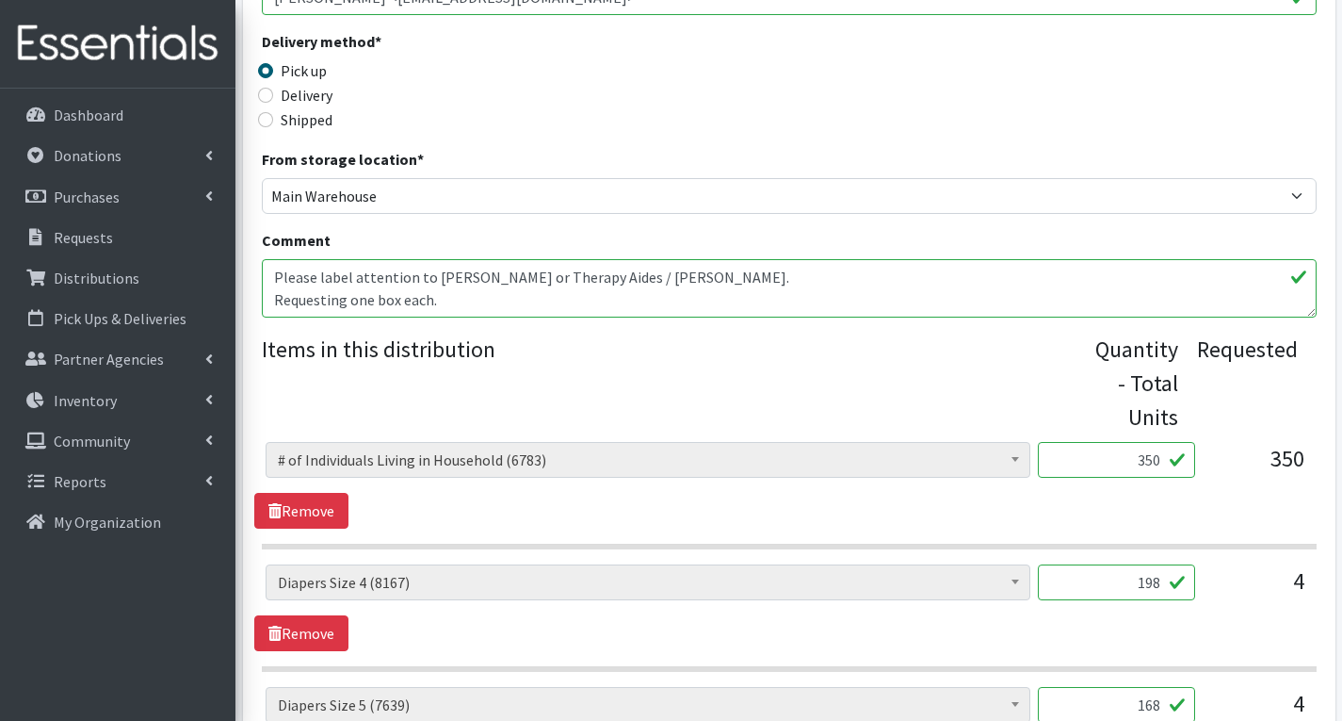
type input "25"
click at [457, 302] on textarea "Please label attention to [PERSON_NAME] or Therapy Aides / [PERSON_NAME]. Reque…" at bounding box center [789, 288] width 1055 height 58
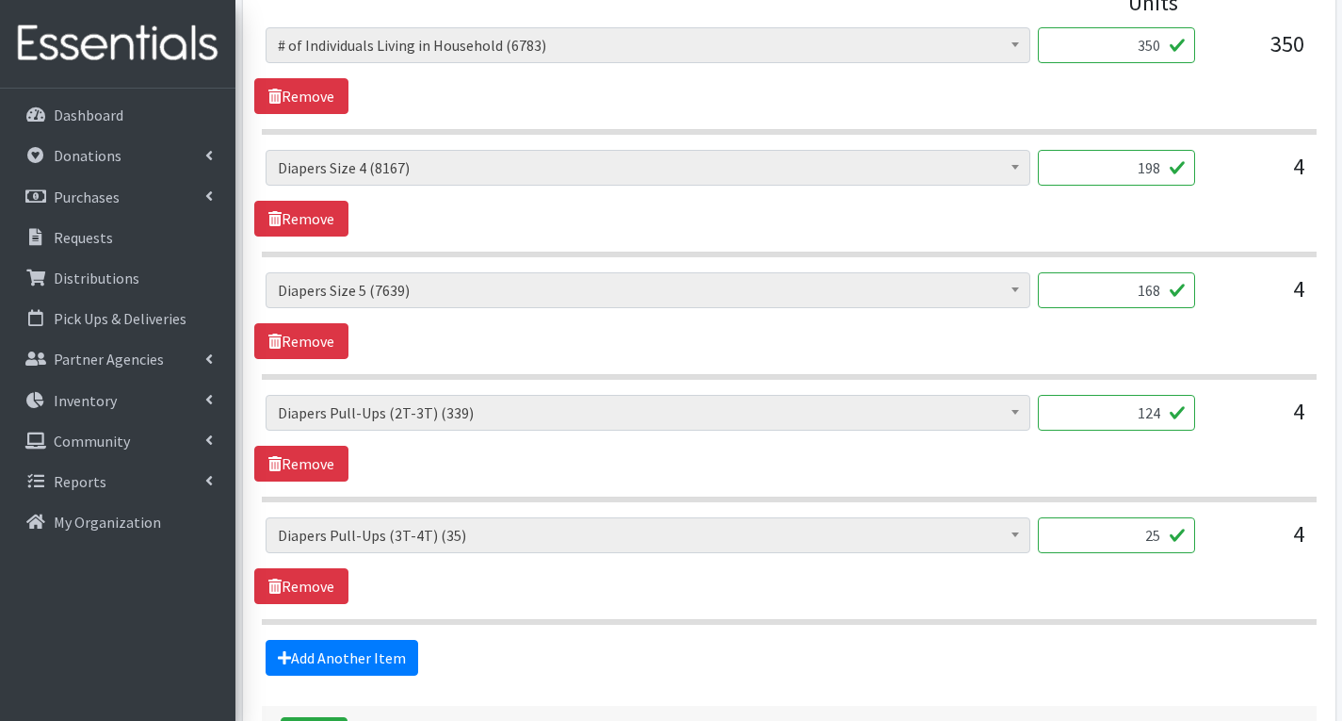
scroll to position [1033, 0]
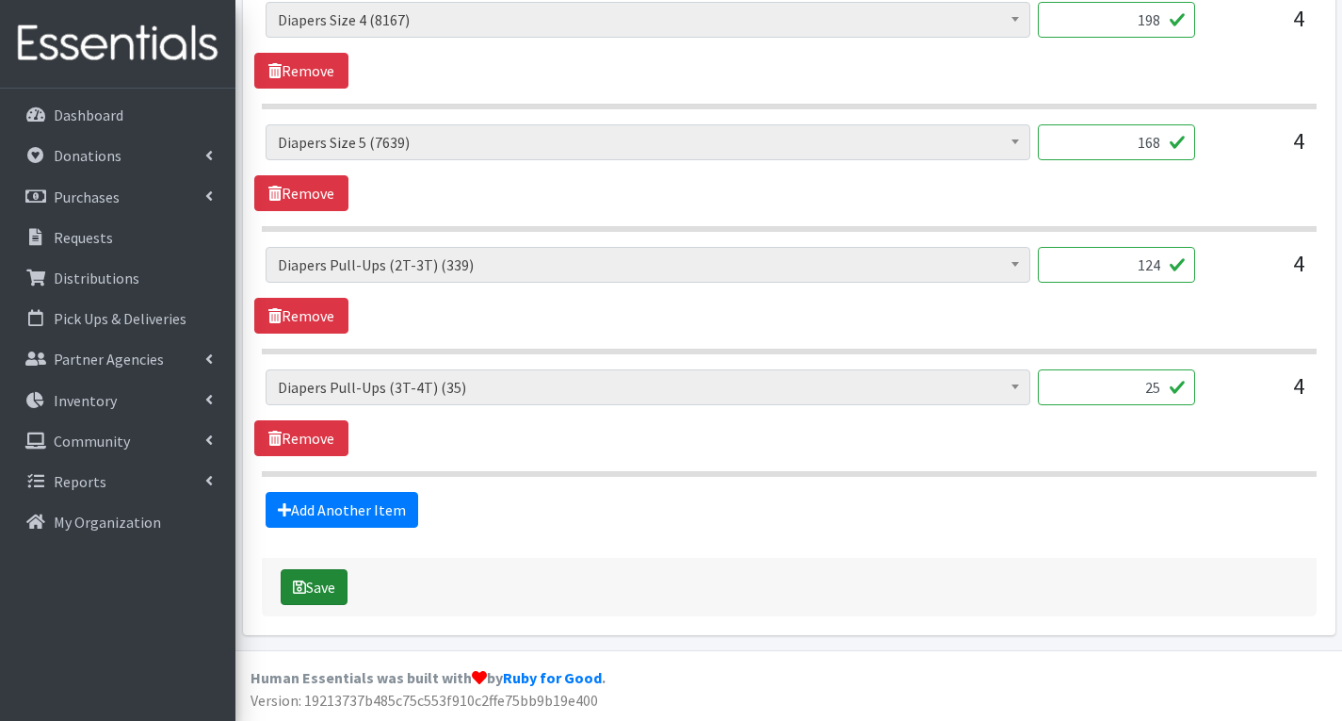
type textarea "Please label attention to Bethan Ferreira or Therapy Aides / Clifton. Requestin…"
click at [319, 585] on button "Save" at bounding box center [314, 587] width 67 height 36
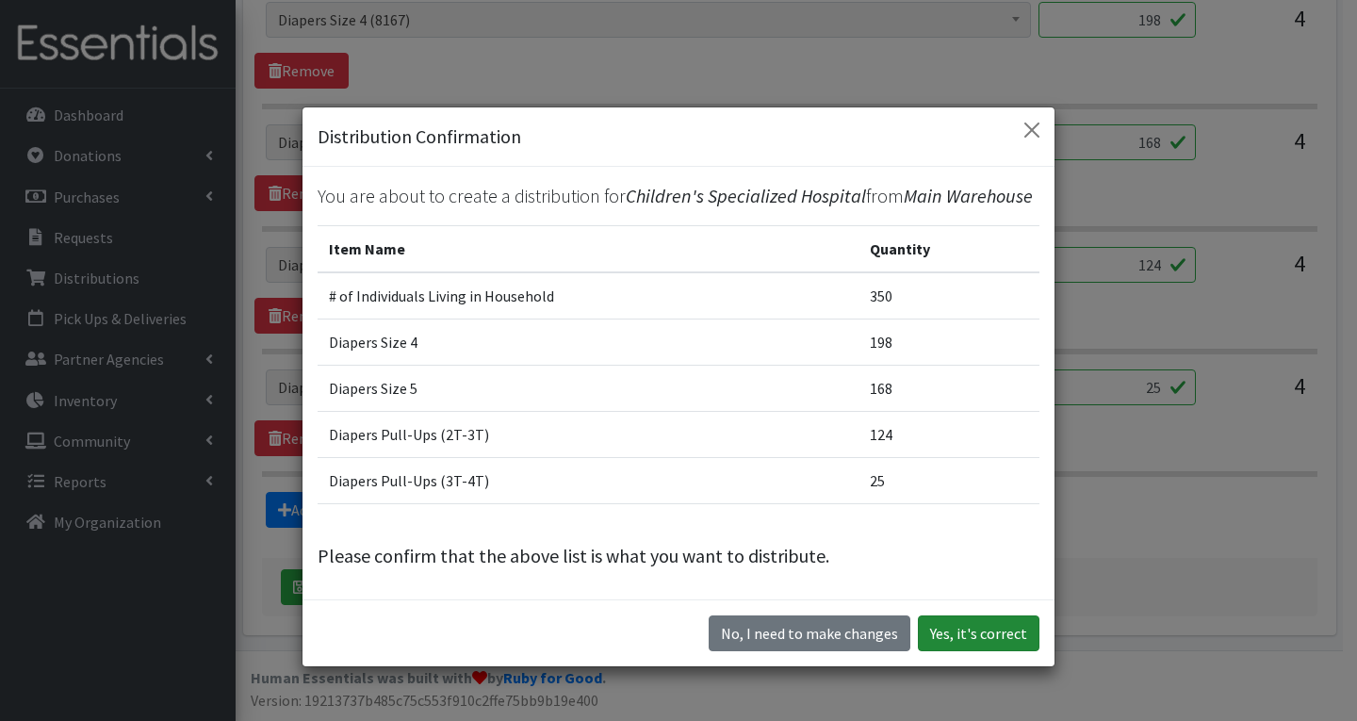
click at [970, 629] on button "Yes, it's correct" at bounding box center [979, 633] width 122 height 36
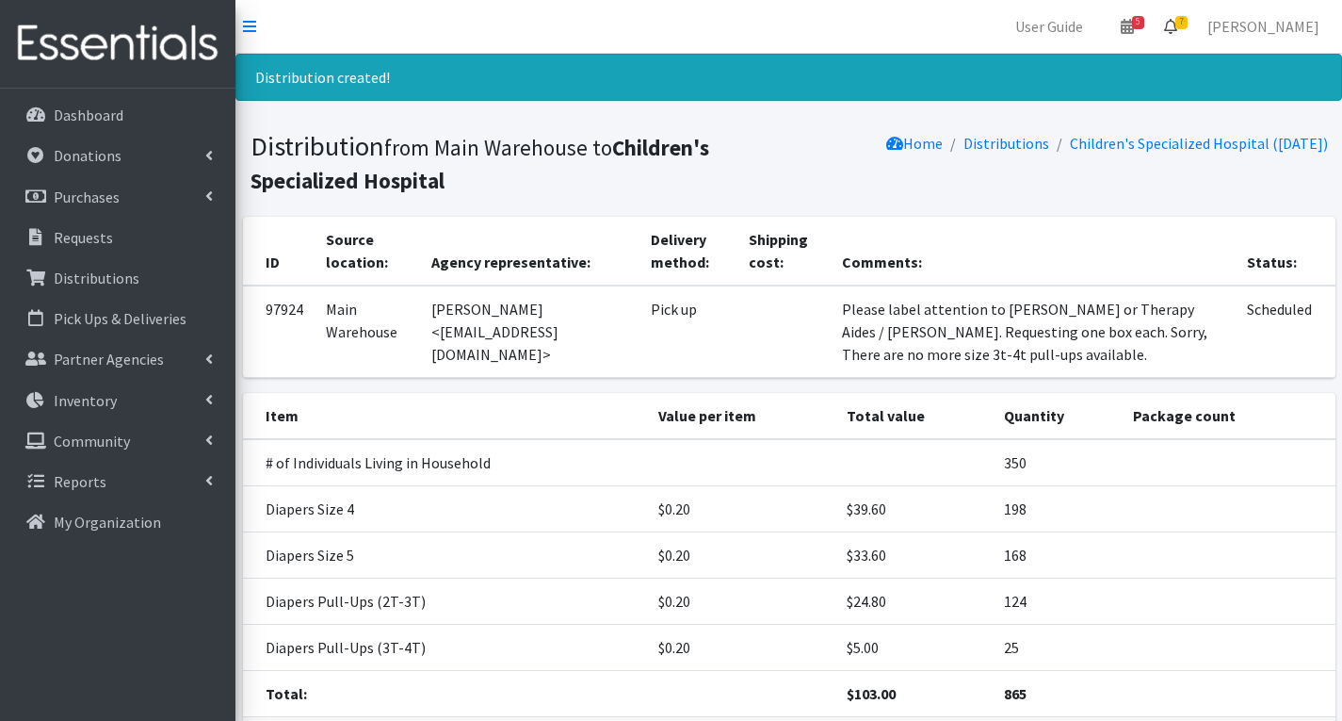
click at [1188, 22] on span "7" at bounding box center [1182, 22] width 12 height 13
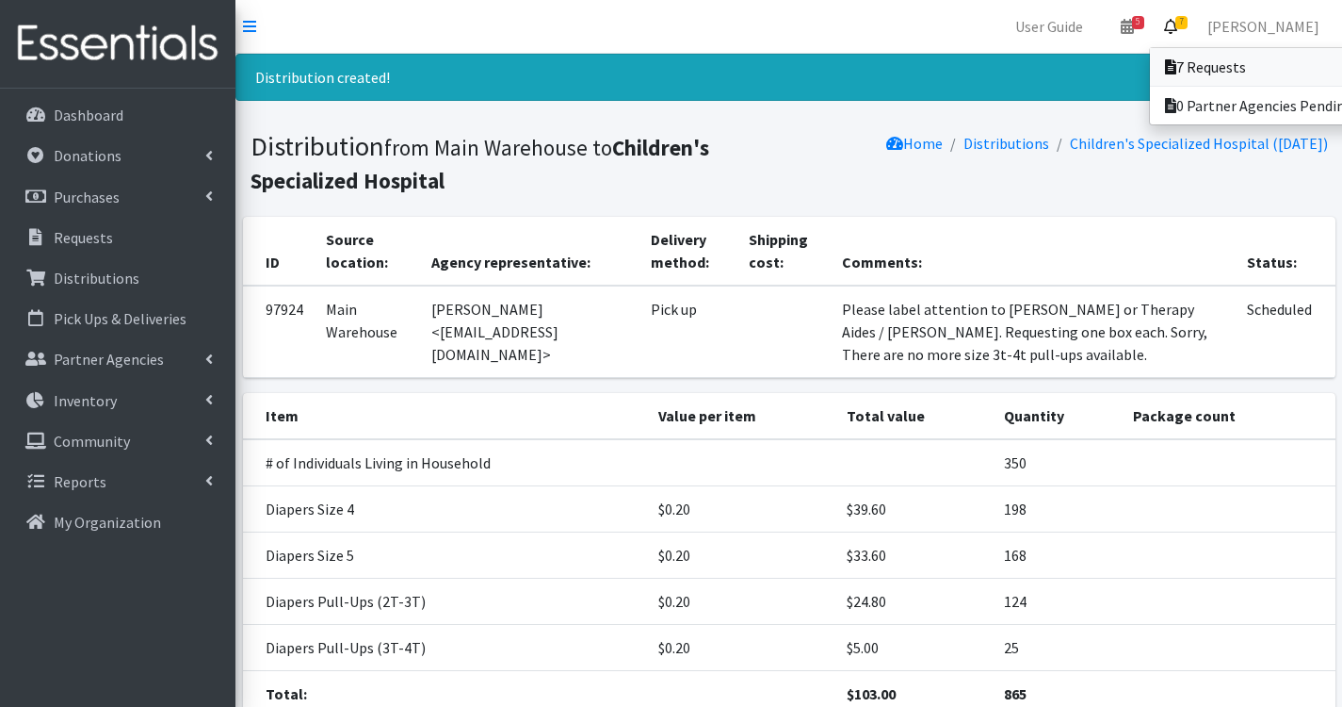
click at [1236, 65] on link "7 Requests" at bounding box center [1281, 67] width 262 height 38
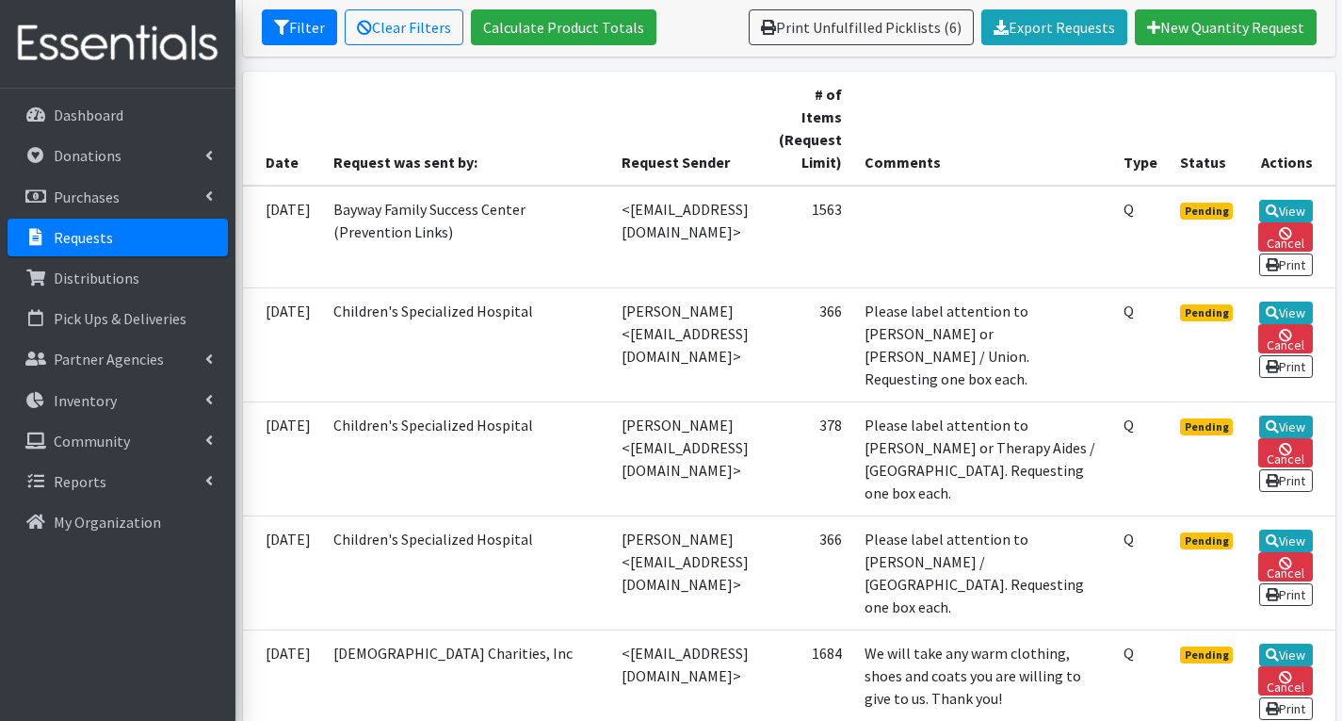
scroll to position [471, 0]
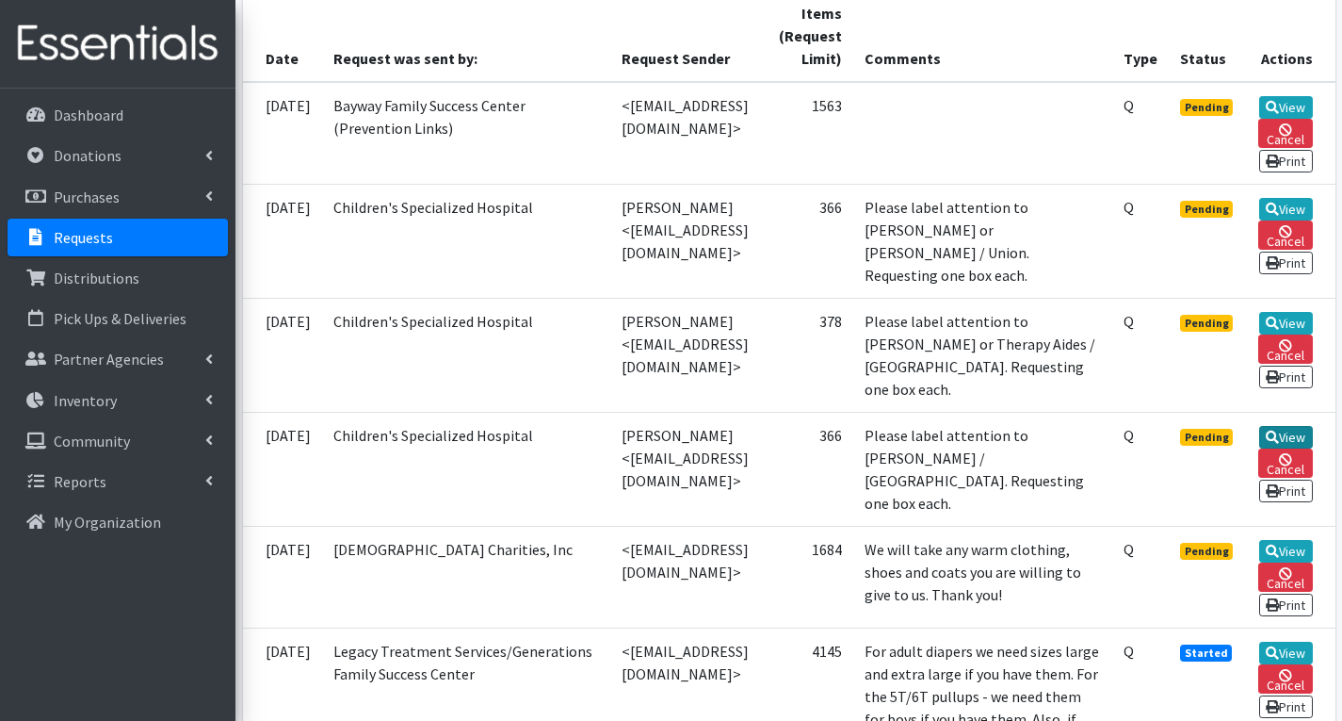
click at [1297, 441] on link "View" at bounding box center [1287, 437] width 54 height 23
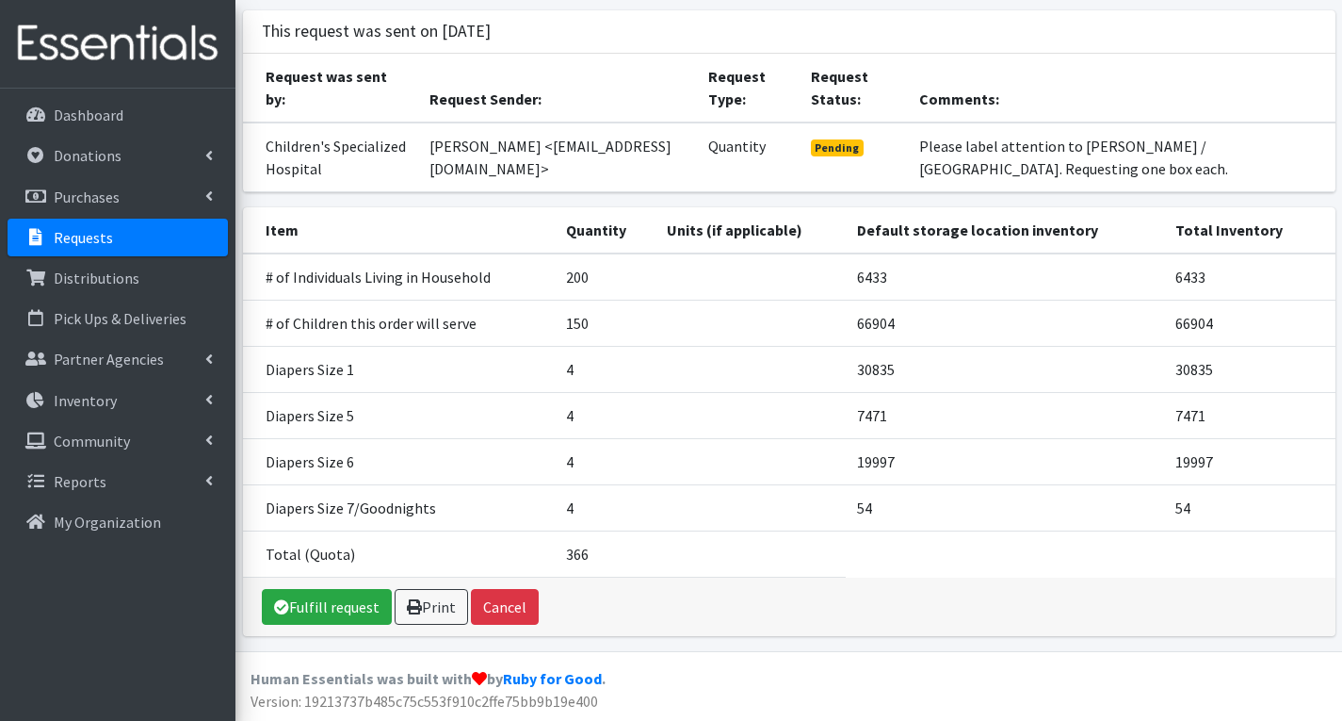
scroll to position [135, 0]
click at [343, 606] on link "Fulfill request" at bounding box center [327, 606] width 130 height 36
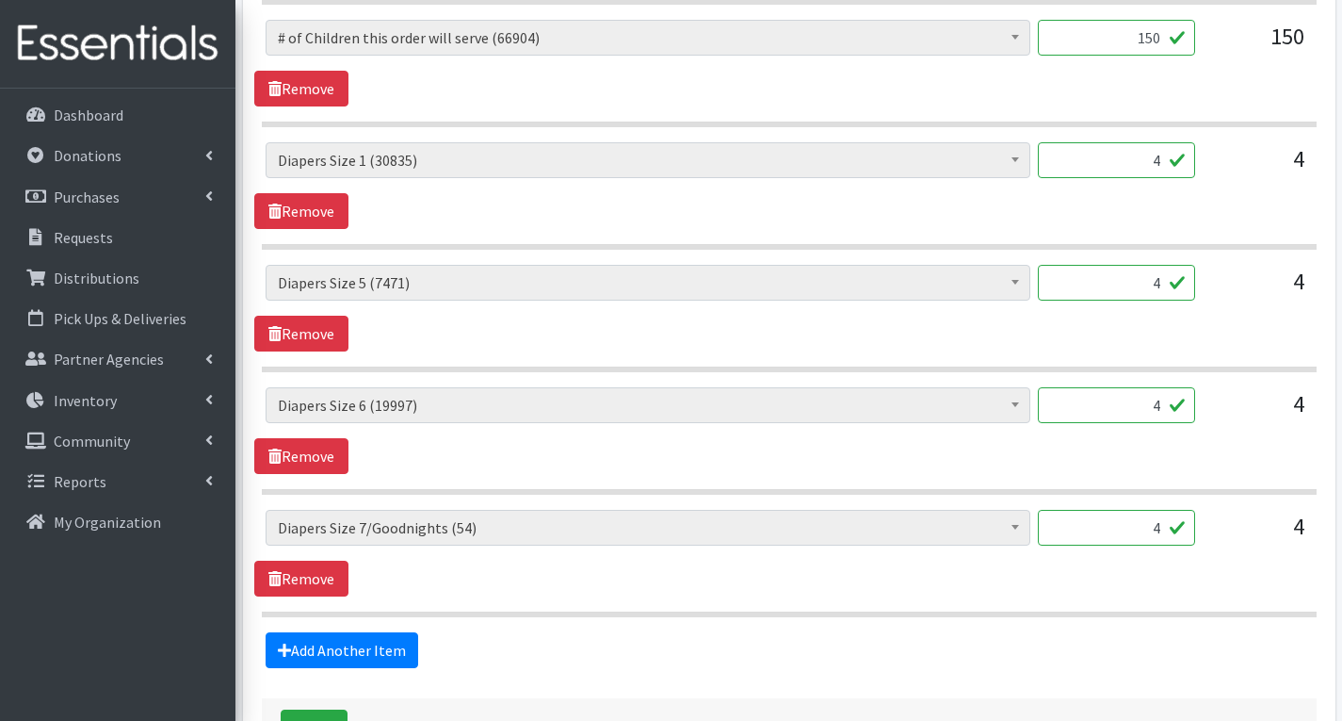
scroll to position [1156, 0]
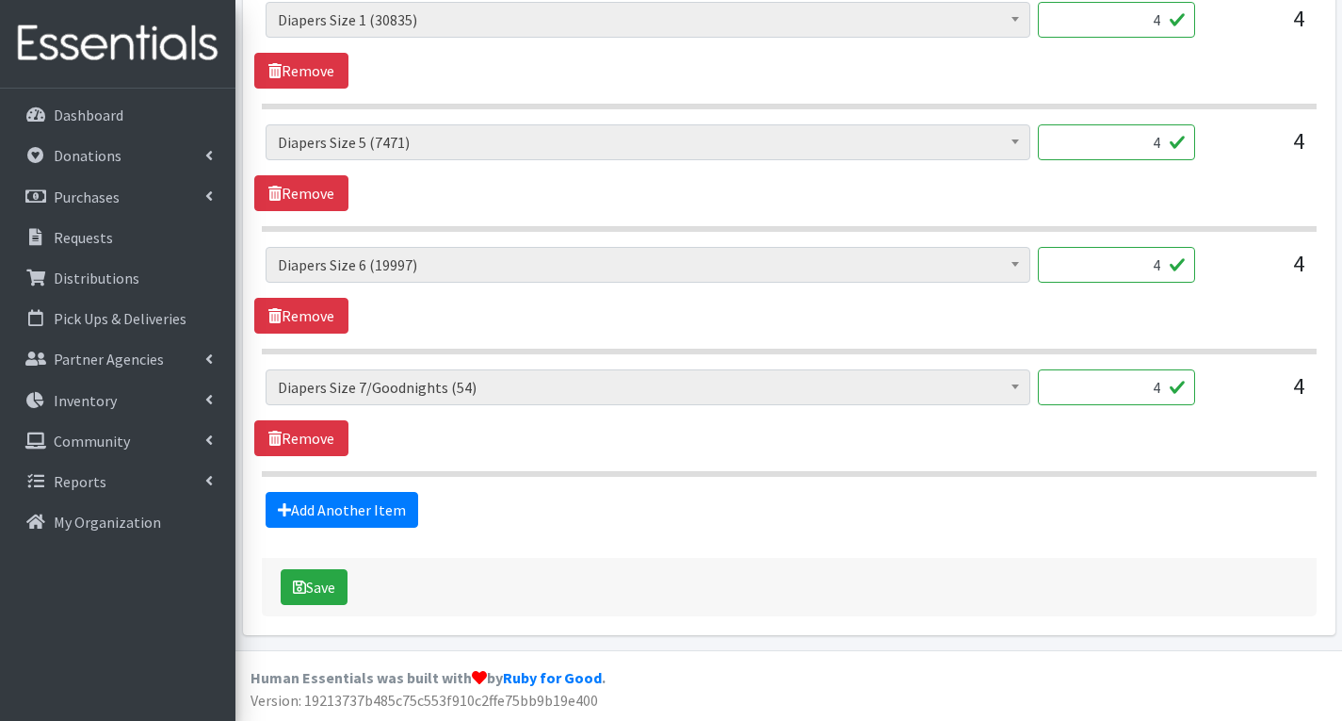
click at [1163, 388] on input "4" at bounding box center [1116, 387] width 157 height 36
type input "0"
click at [1162, 271] on input "4" at bounding box center [1116, 265] width 157 height 36
type input "136"
click at [1159, 149] on input "4" at bounding box center [1116, 142] width 157 height 36
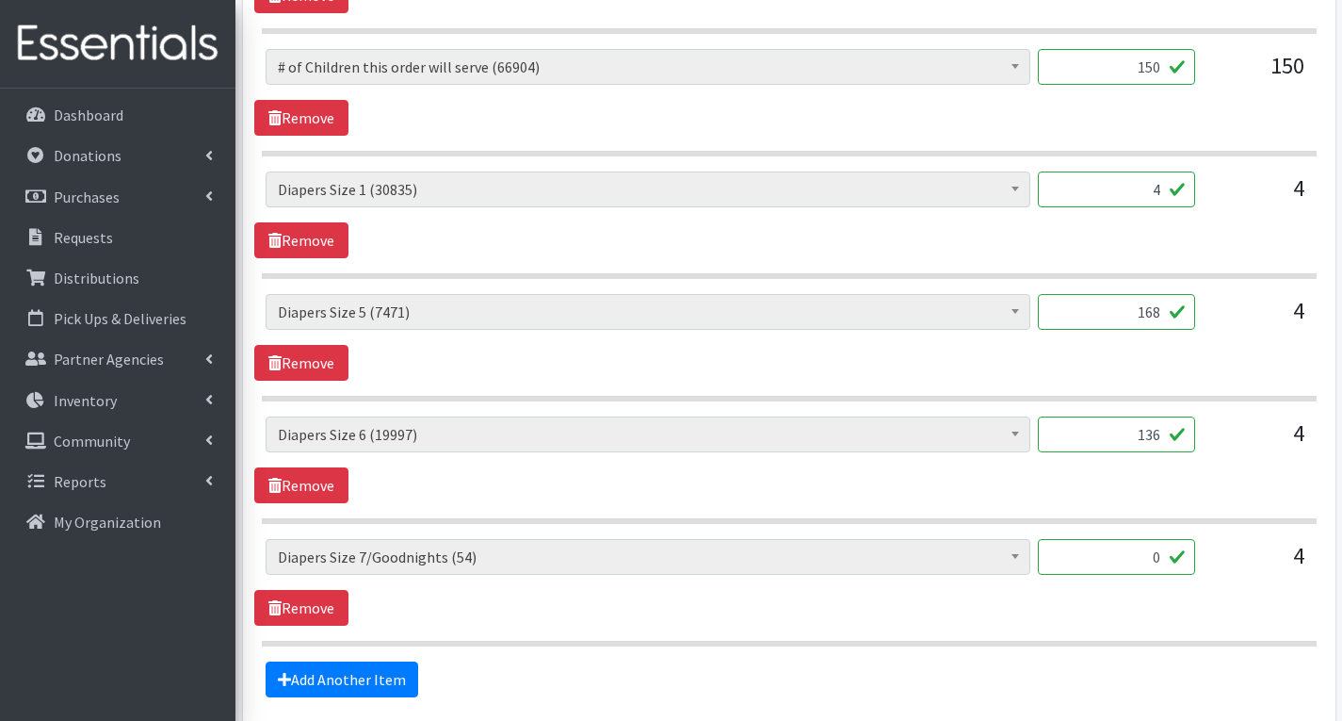
scroll to position [967, 0]
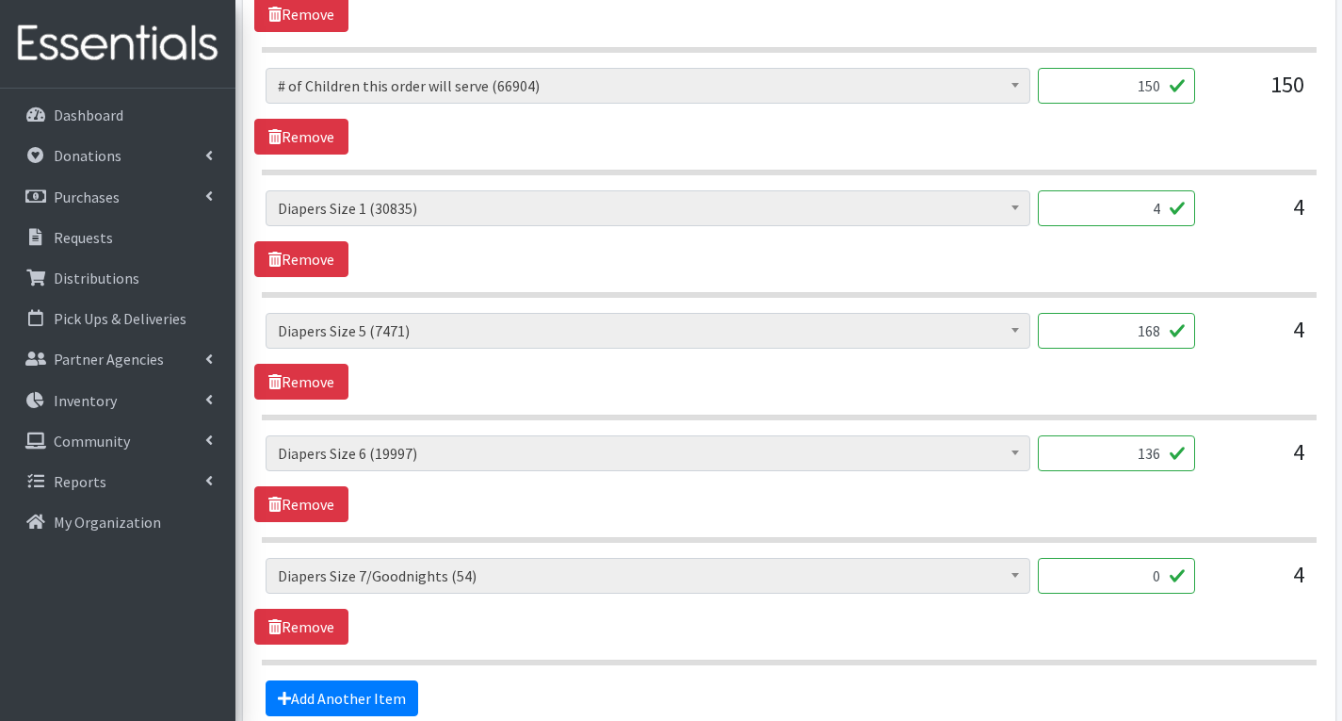
type input "168"
click at [1162, 211] on input "4" at bounding box center [1116, 208] width 157 height 36
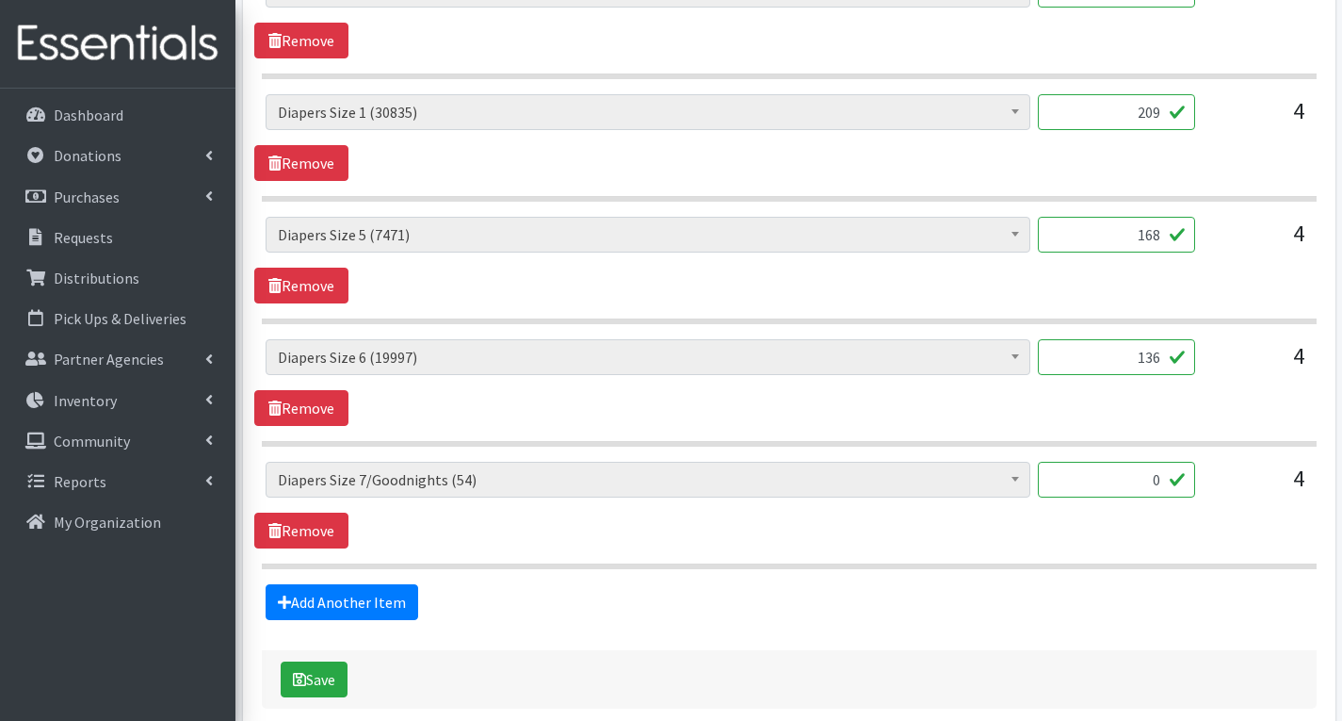
scroll to position [1156, 0]
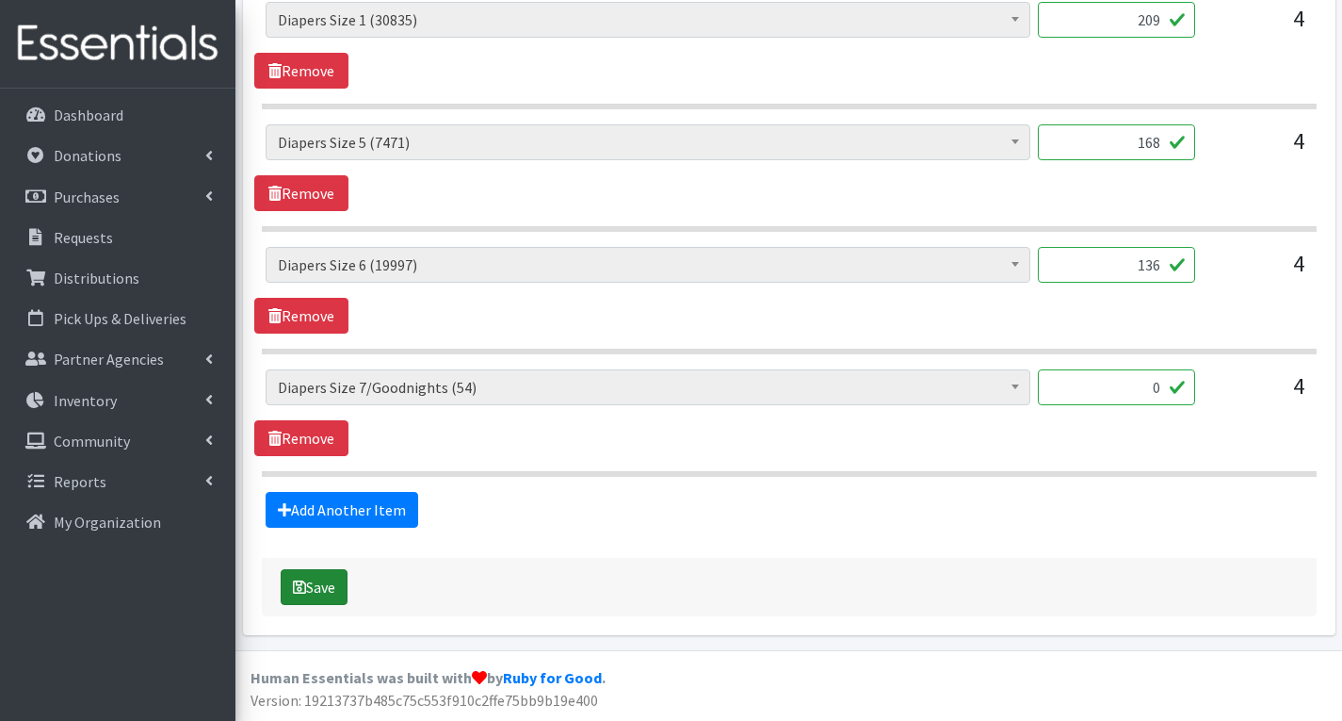
type input "209"
click at [325, 586] on button "Save" at bounding box center [314, 587] width 67 height 36
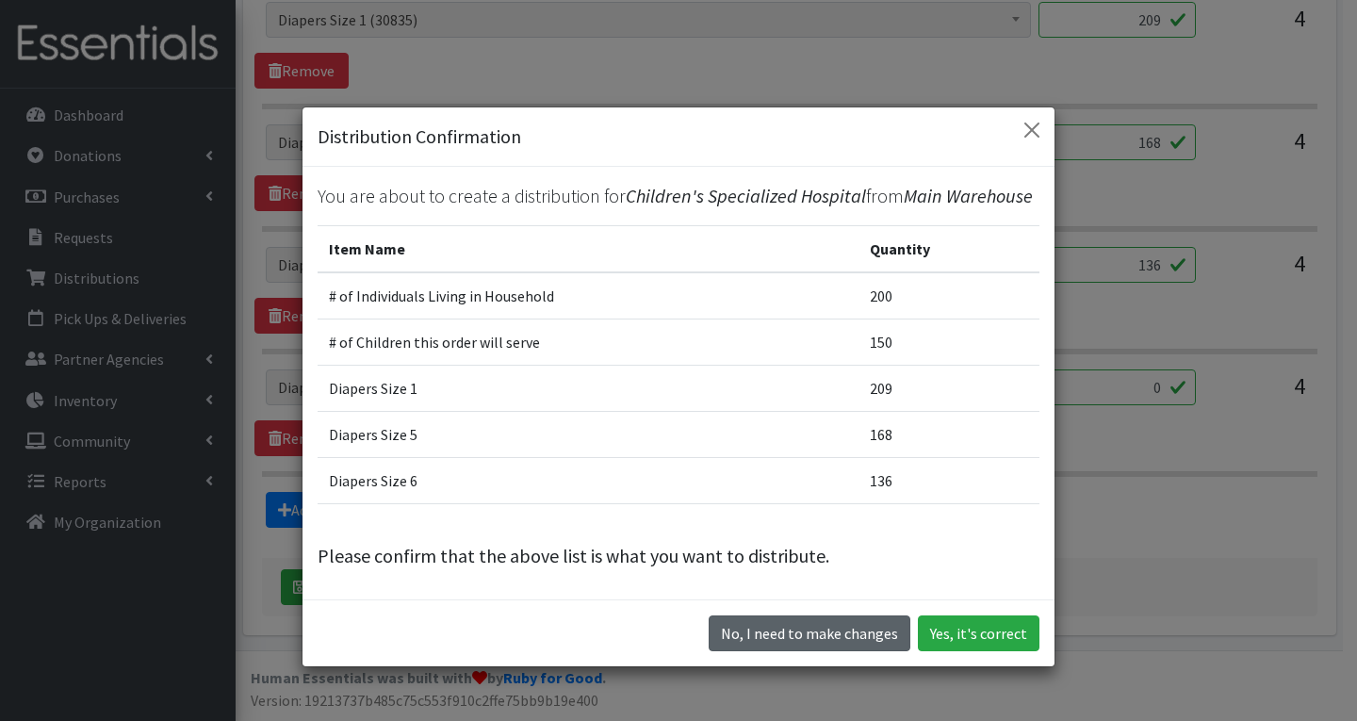
click at [829, 624] on button "No, I need to make changes" at bounding box center [809, 633] width 202 height 36
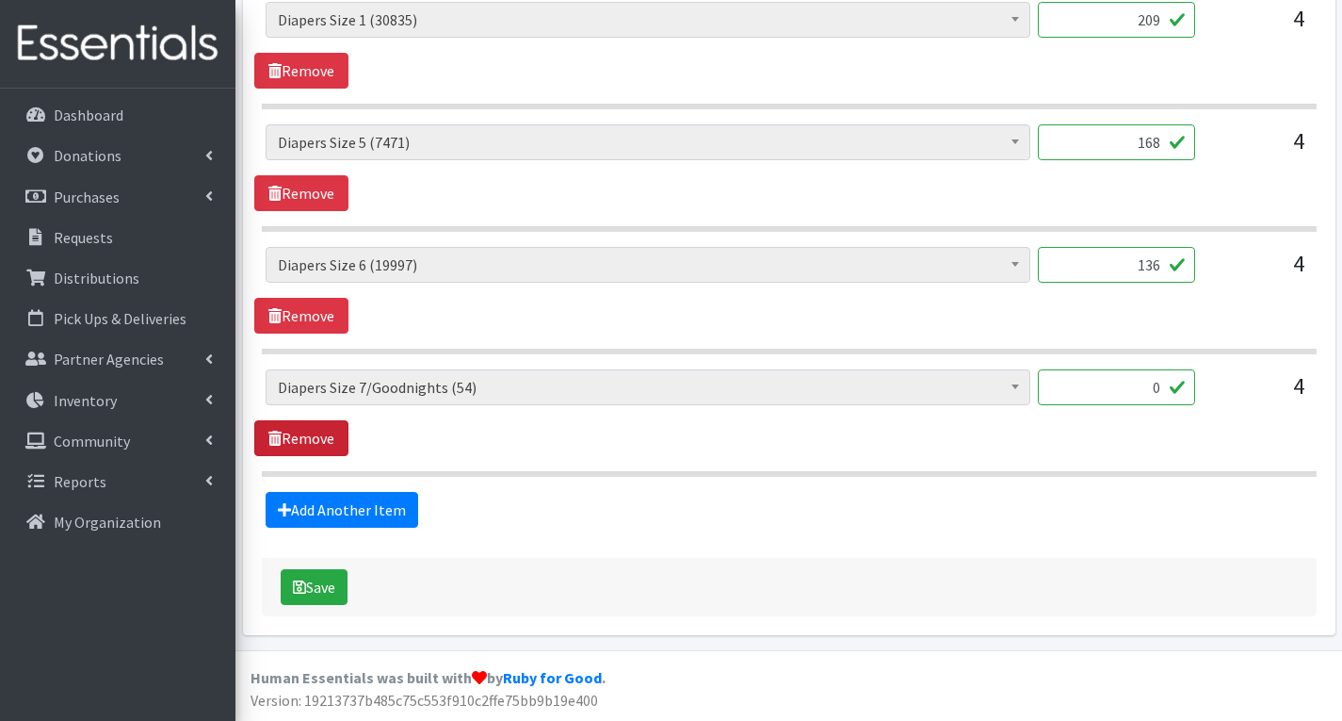
click at [320, 432] on link "Remove" at bounding box center [301, 438] width 94 height 36
click at [324, 587] on button "Save" at bounding box center [314, 587] width 67 height 36
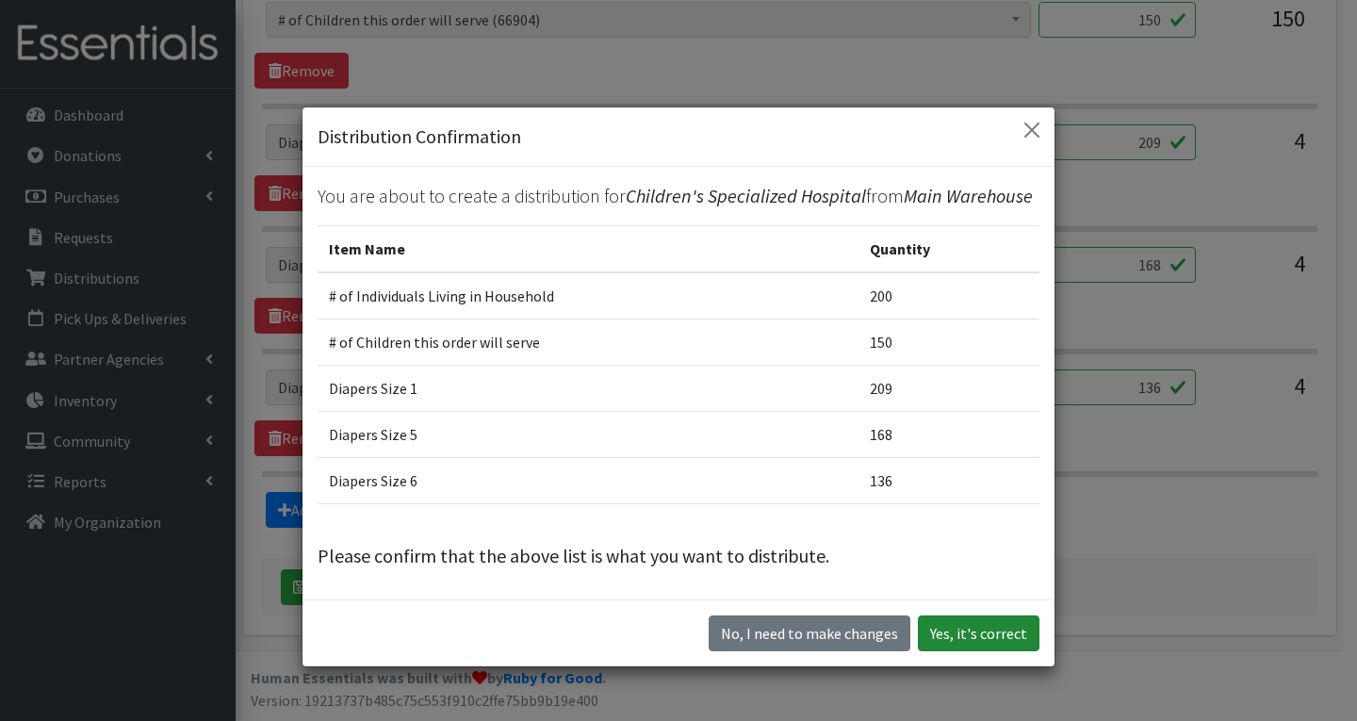
click at [986, 637] on button "Yes, it's correct" at bounding box center [979, 633] width 122 height 36
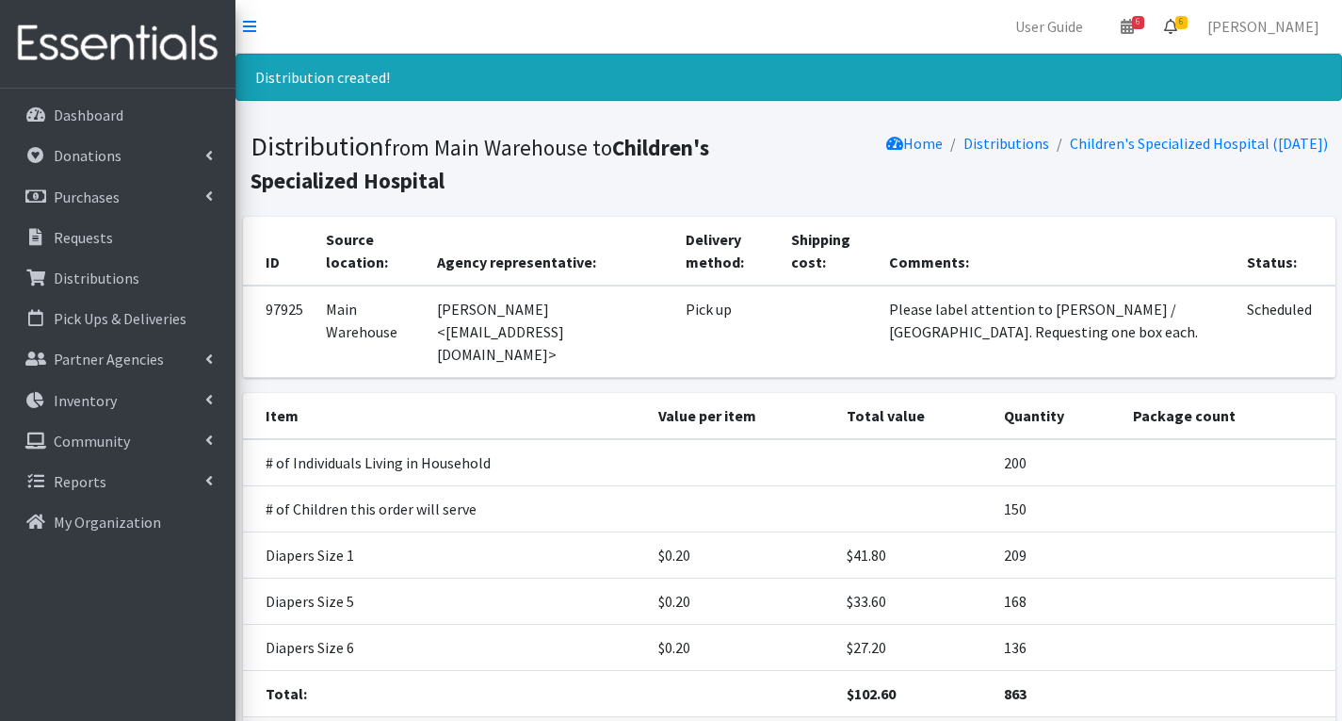
click at [1193, 18] on link "6" at bounding box center [1170, 27] width 43 height 38
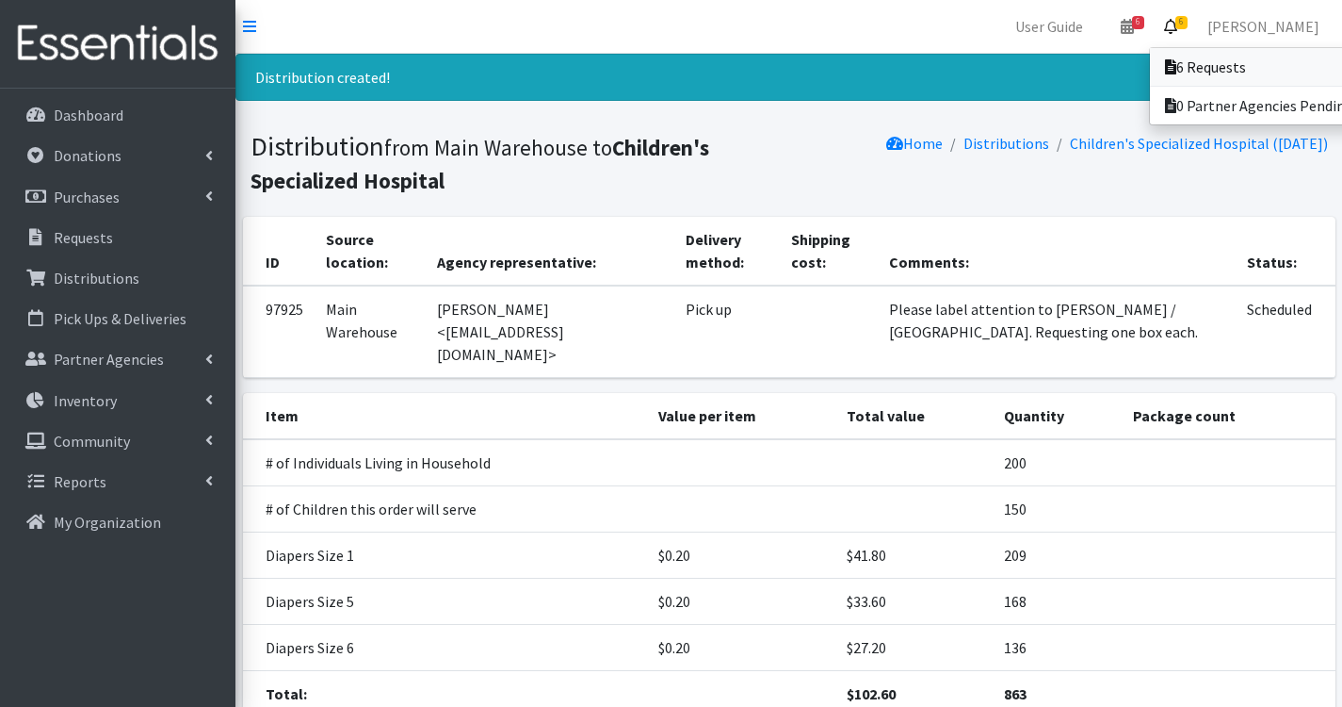
click at [1244, 59] on link "6 Requests" at bounding box center [1281, 67] width 262 height 38
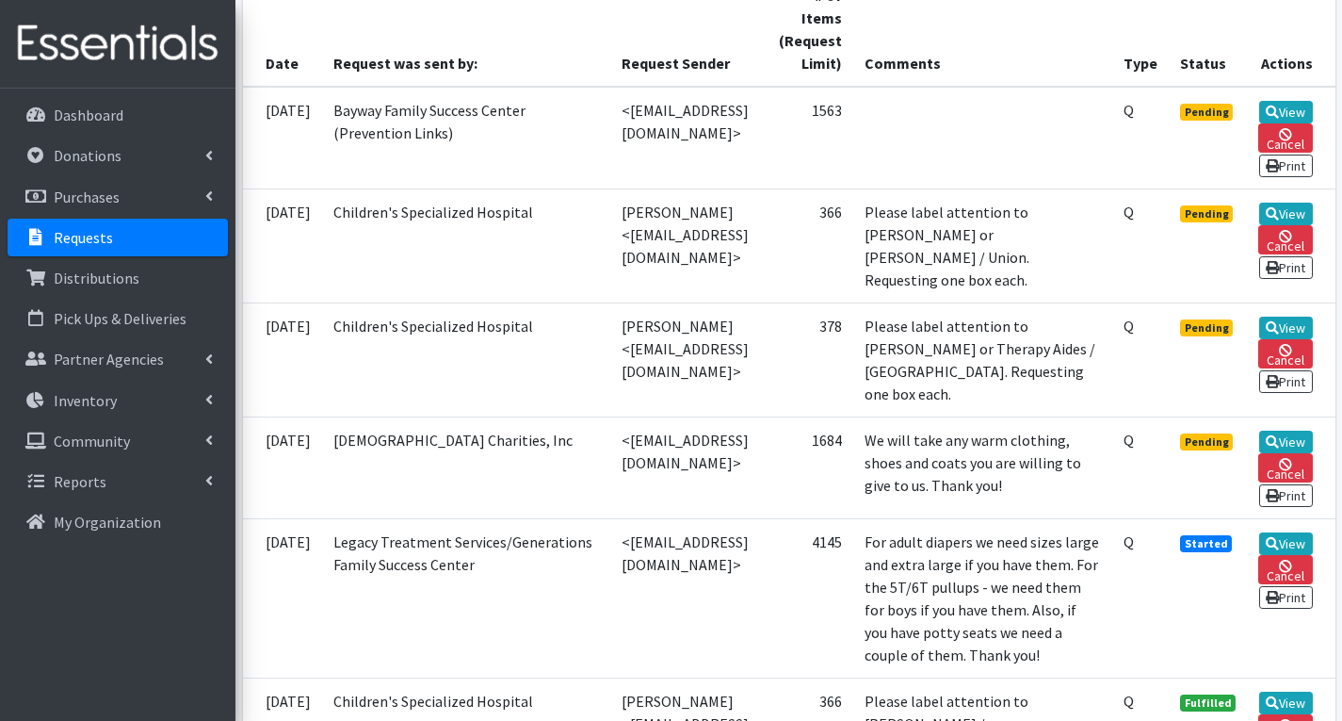
scroll to position [471, 0]
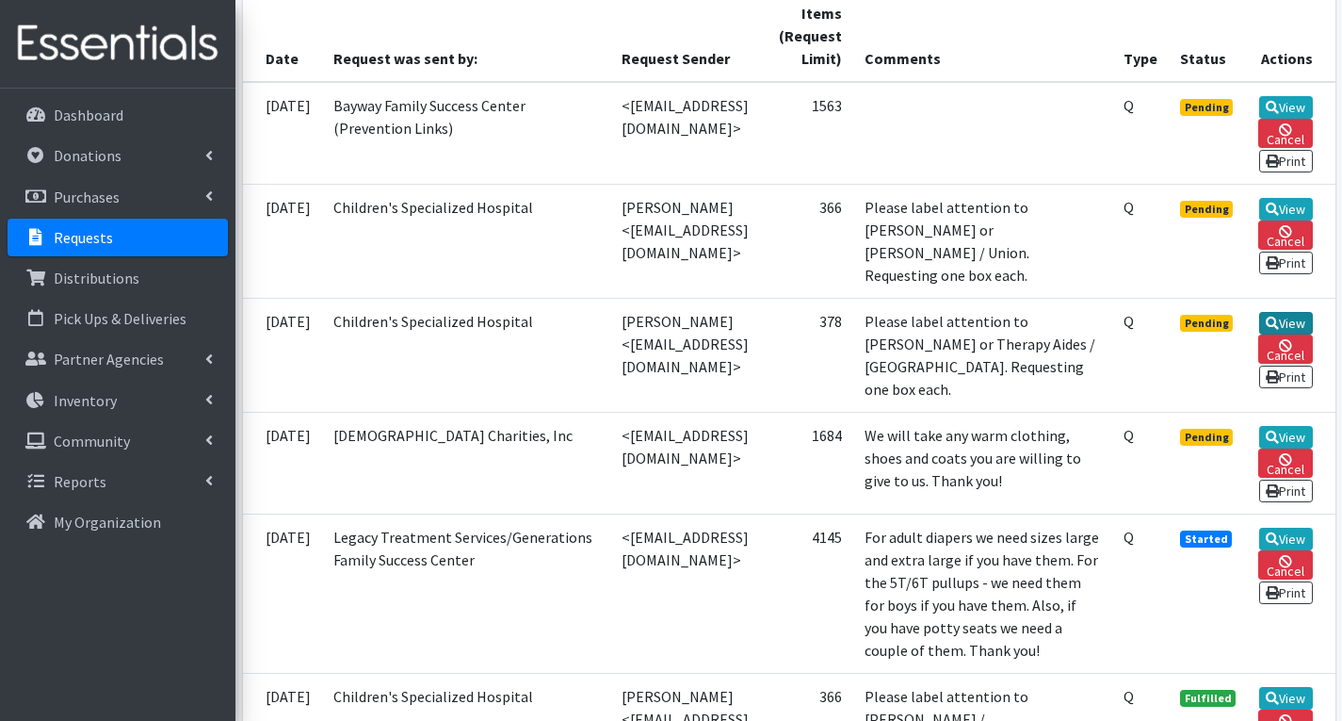
click at [1279, 329] on icon at bounding box center [1272, 323] width 13 height 13
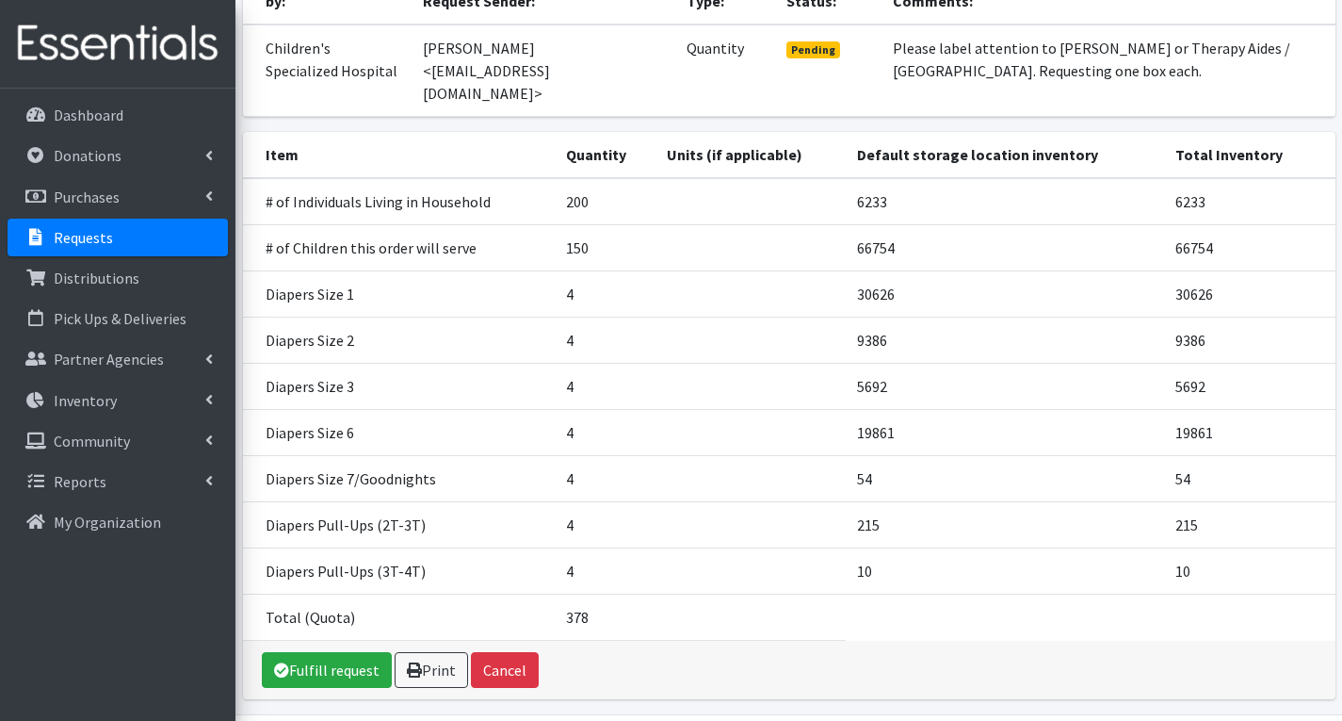
scroll to position [273, 0]
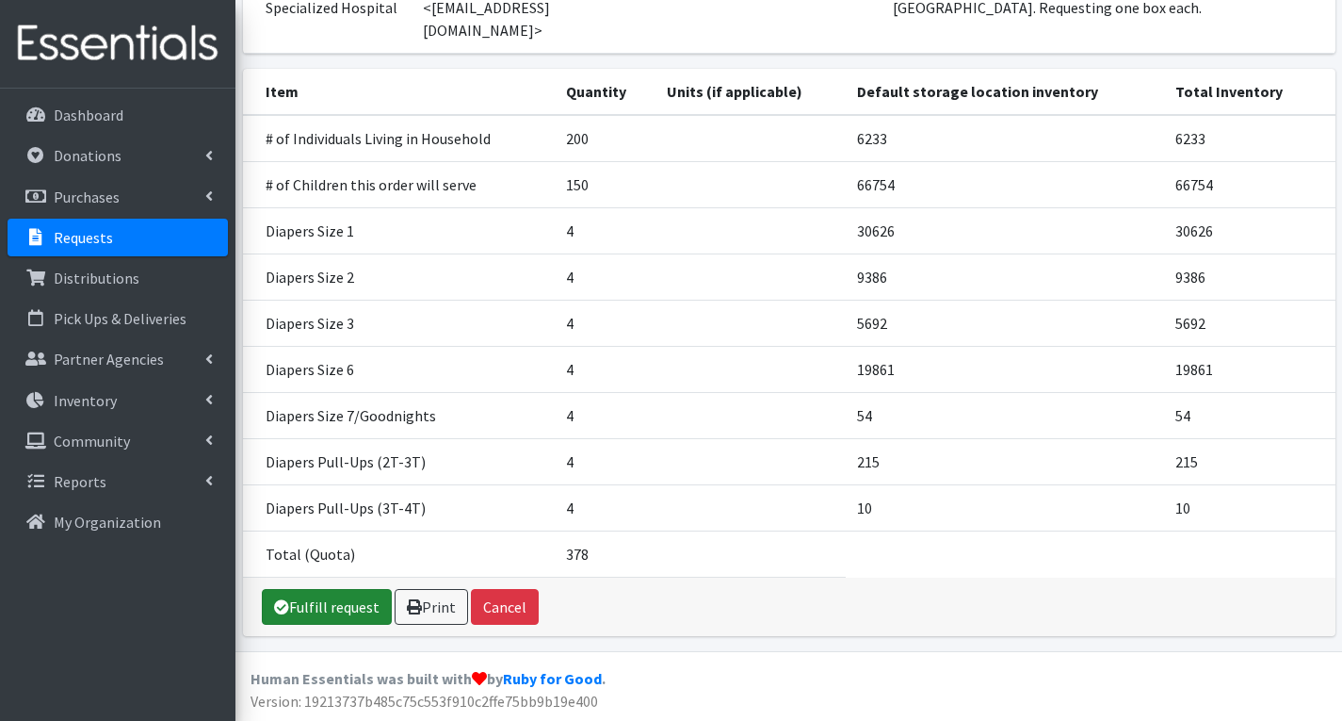
click at [349, 607] on link "Fulfill request" at bounding box center [327, 607] width 130 height 36
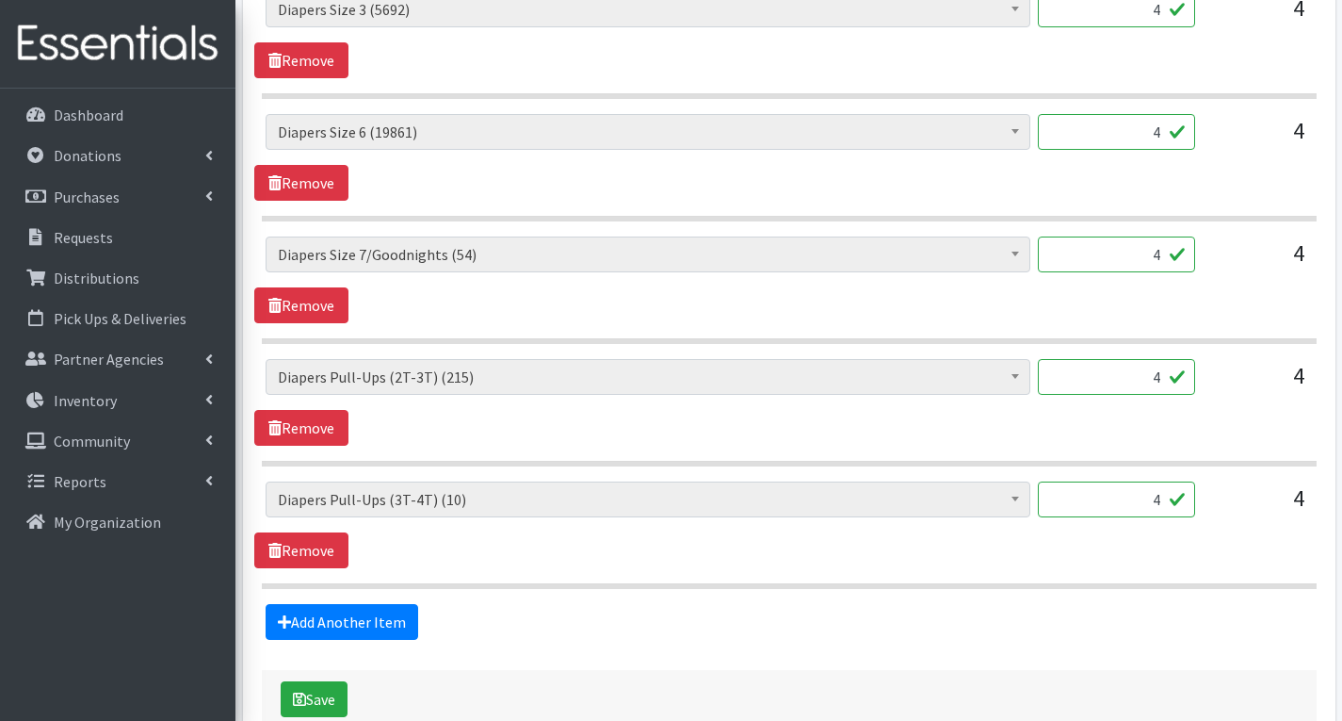
scroll to position [1413, 0]
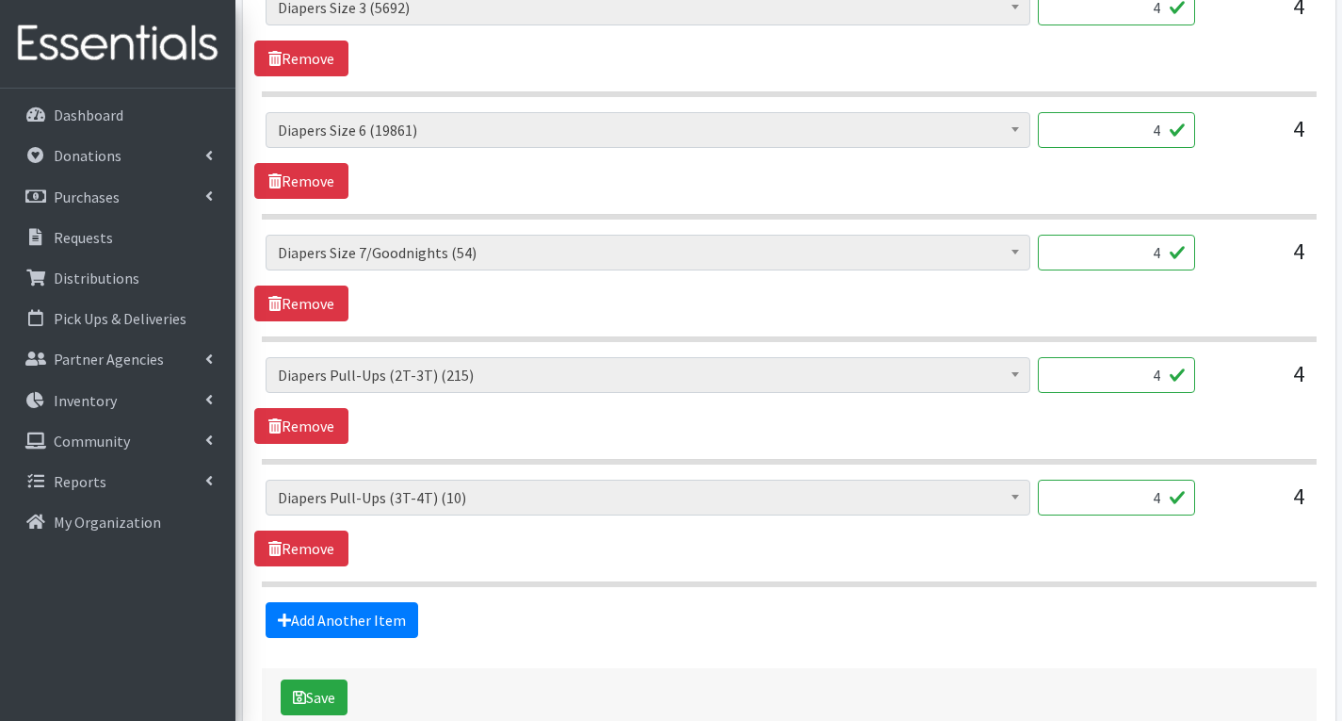
click at [1172, 380] on input "4" at bounding box center [1116, 375] width 157 height 36
type input "164"
click at [1165, 505] on input "4" at bounding box center [1116, 498] width 157 height 36
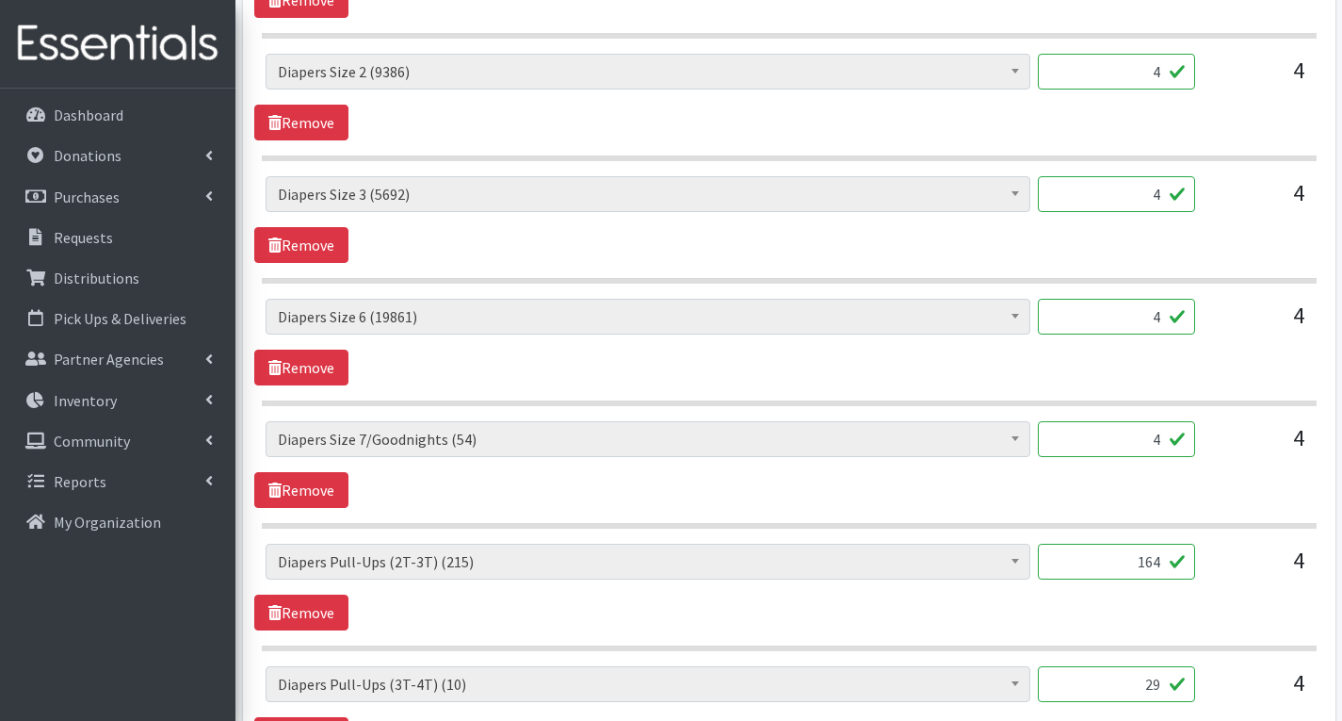
scroll to position [1225, 0]
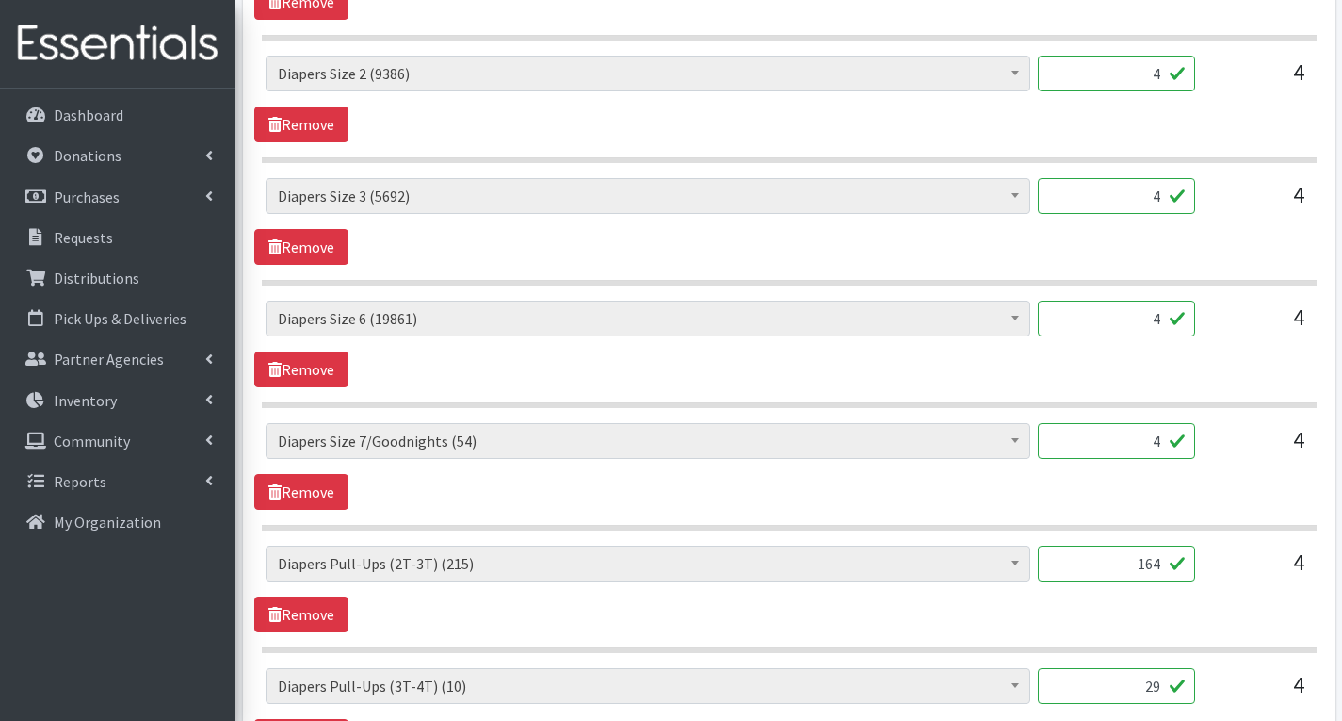
type input "29"
click at [1162, 448] on input "4" at bounding box center [1116, 441] width 157 height 36
type input "2"
type input "44"
click at [1188, 472] on div "44" at bounding box center [1116, 448] width 157 height 51
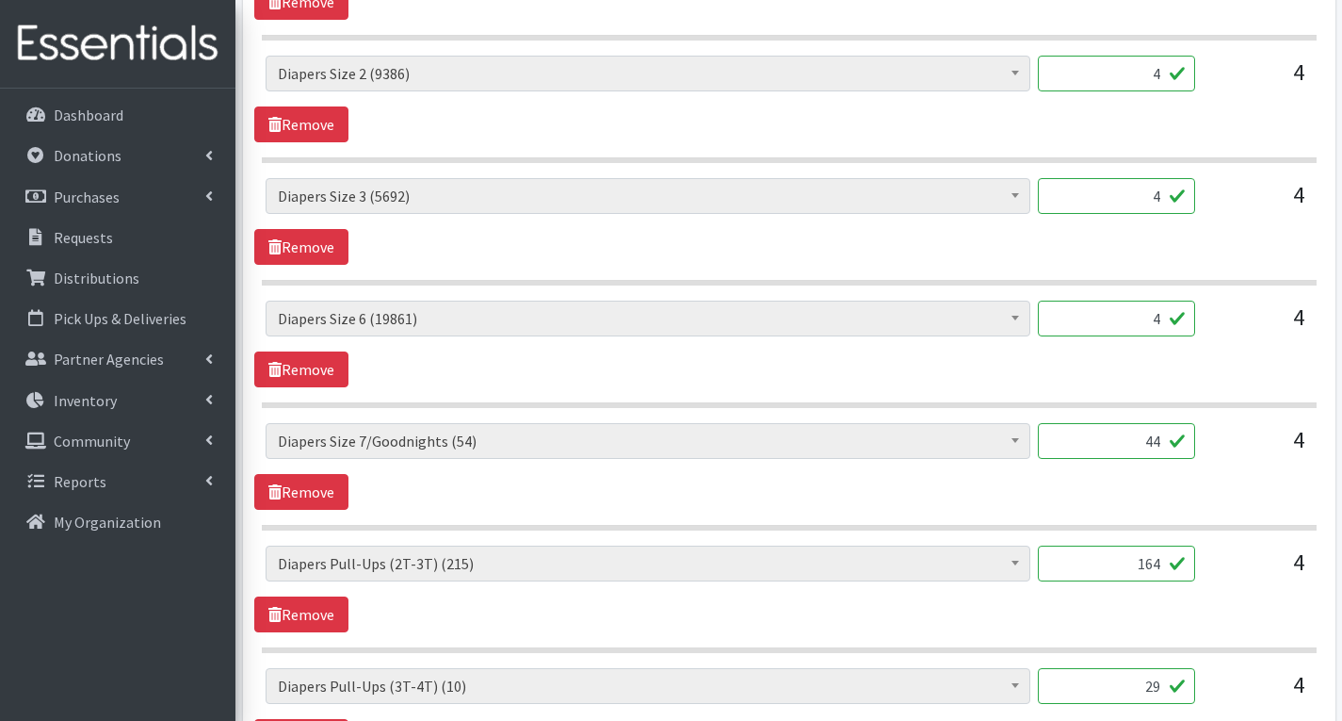
click at [1164, 79] on input "4" at bounding box center [1116, 74] width 157 height 36
type input "200"
click at [320, 247] on link "Remove" at bounding box center [301, 247] width 94 height 36
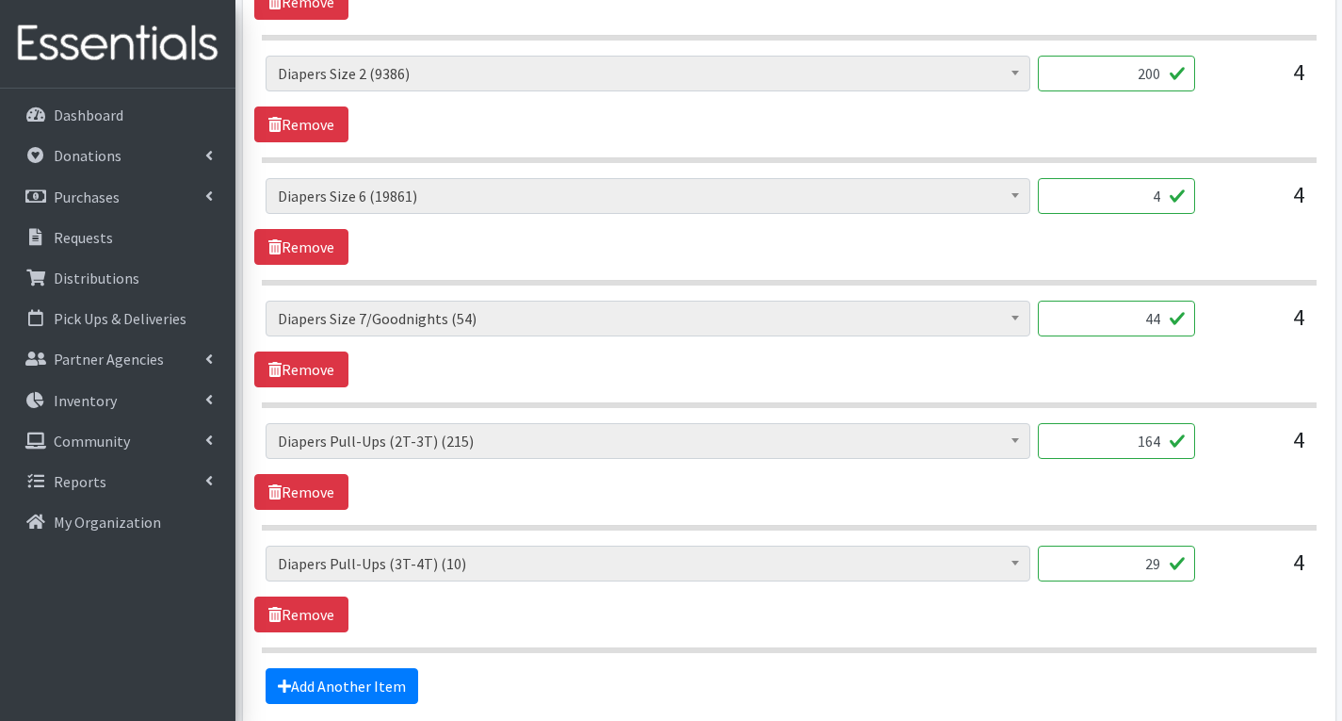
click at [1163, 199] on input "4" at bounding box center [1116, 196] width 157 height 36
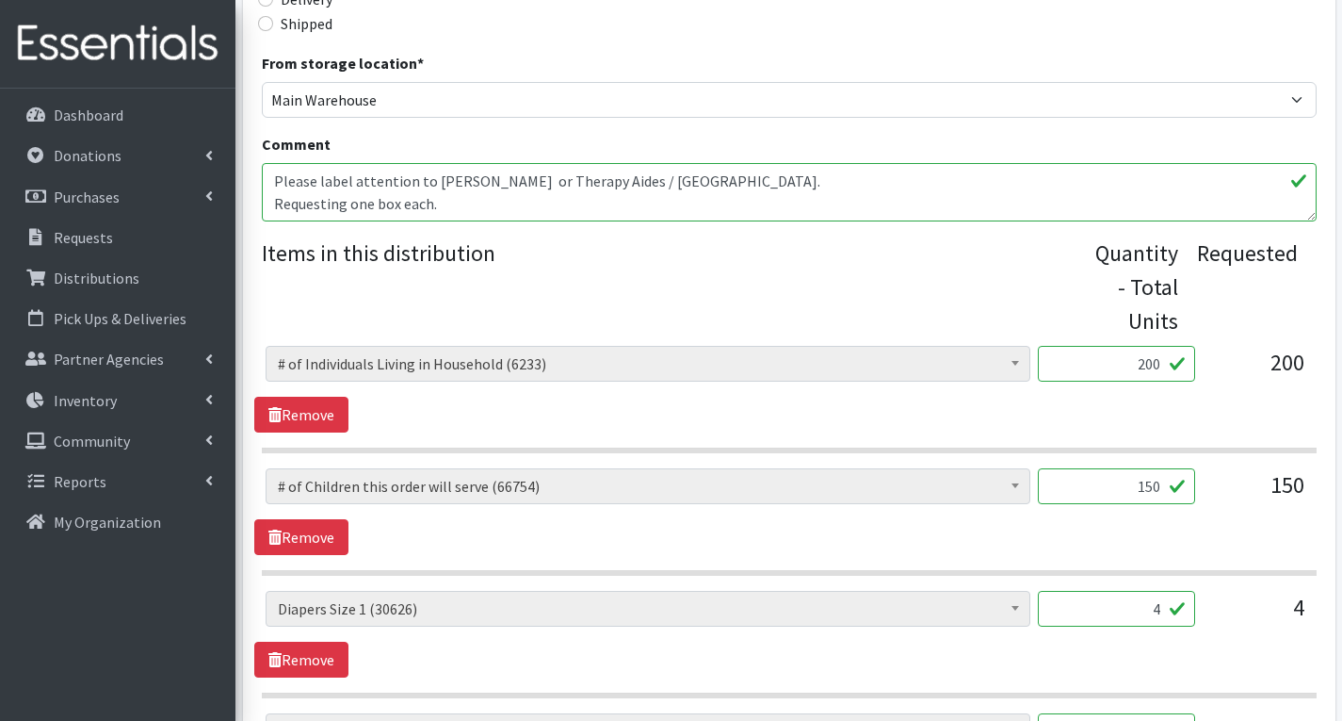
scroll to position [565, 0]
type input "136"
click at [479, 211] on textarea "Please label attention to [PERSON_NAME] or Therapy Aides / [GEOGRAPHIC_DATA]. R…" at bounding box center [789, 194] width 1055 height 58
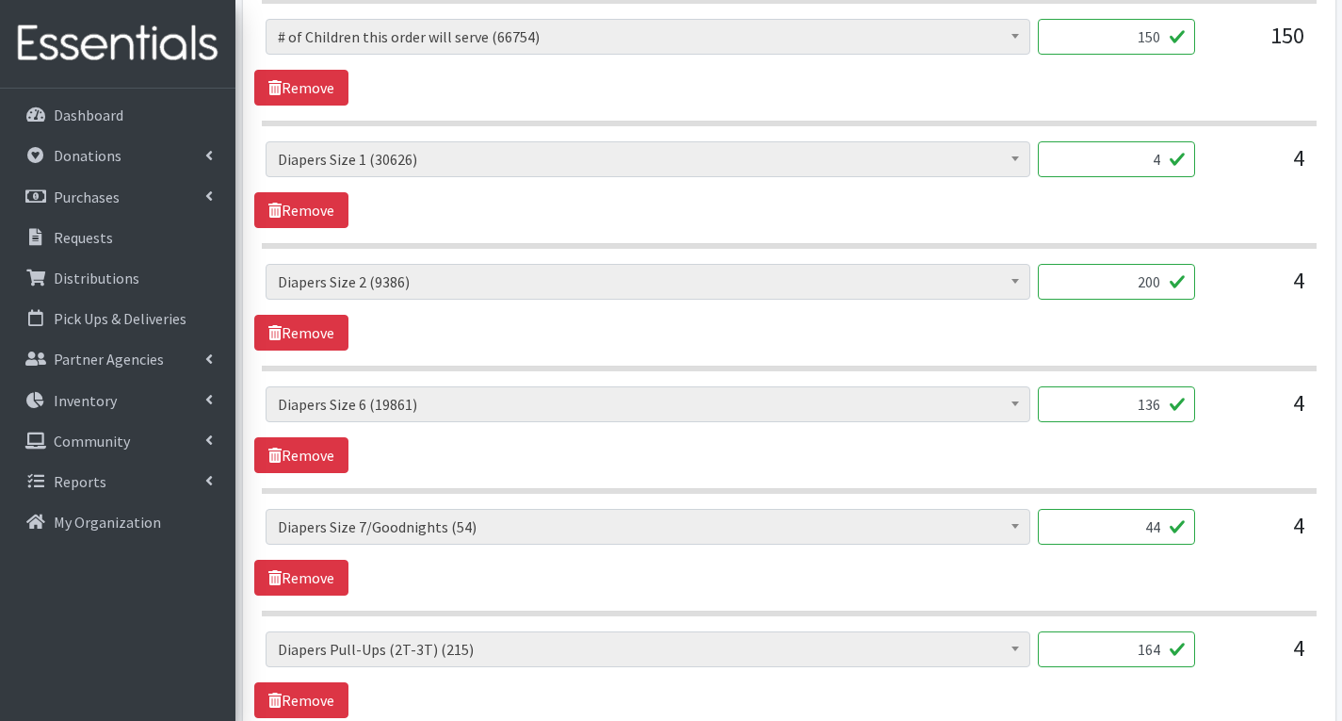
scroll to position [942, 0]
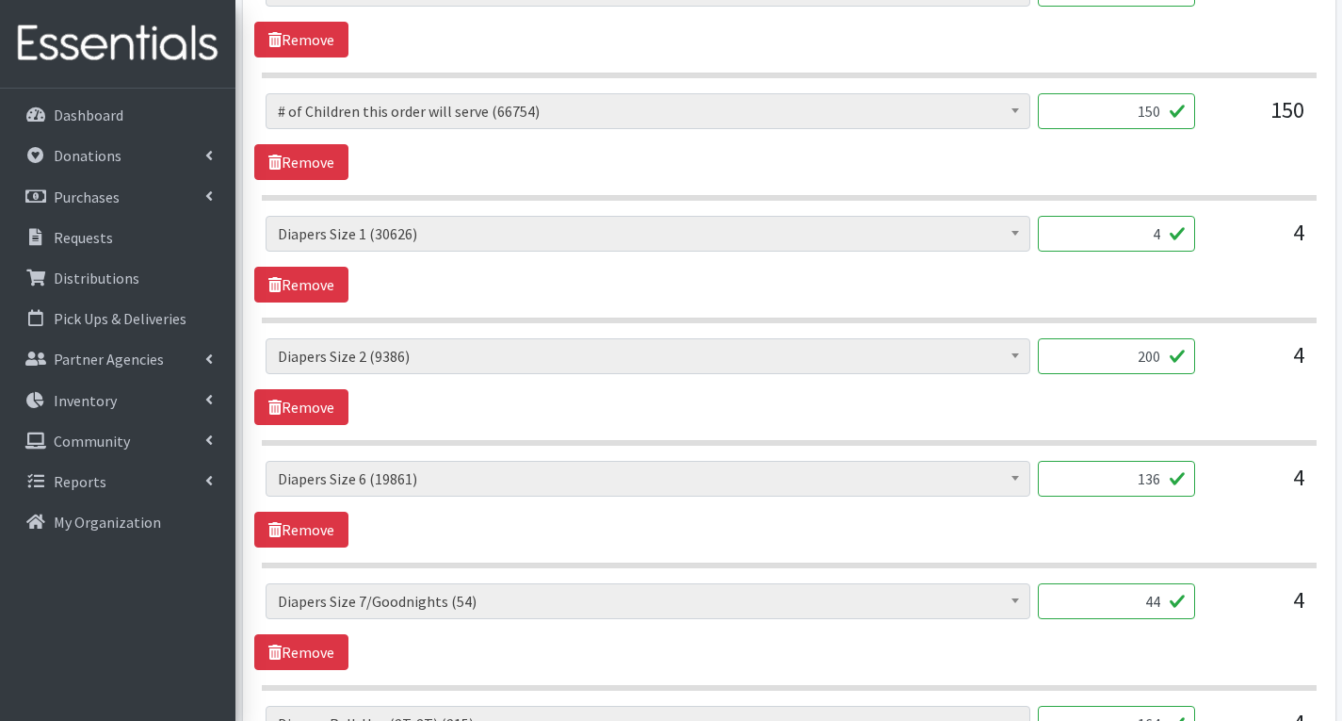
type textarea "Please label attention to [PERSON_NAME] or Therapy Aides / [GEOGRAPHIC_DATA]. R…"
click at [1158, 234] on input "4" at bounding box center [1116, 234] width 157 height 36
click at [1229, 317] on hr at bounding box center [789, 320] width 1055 height 6
click at [1160, 233] on input "4" at bounding box center [1116, 234] width 157 height 36
type input "200"
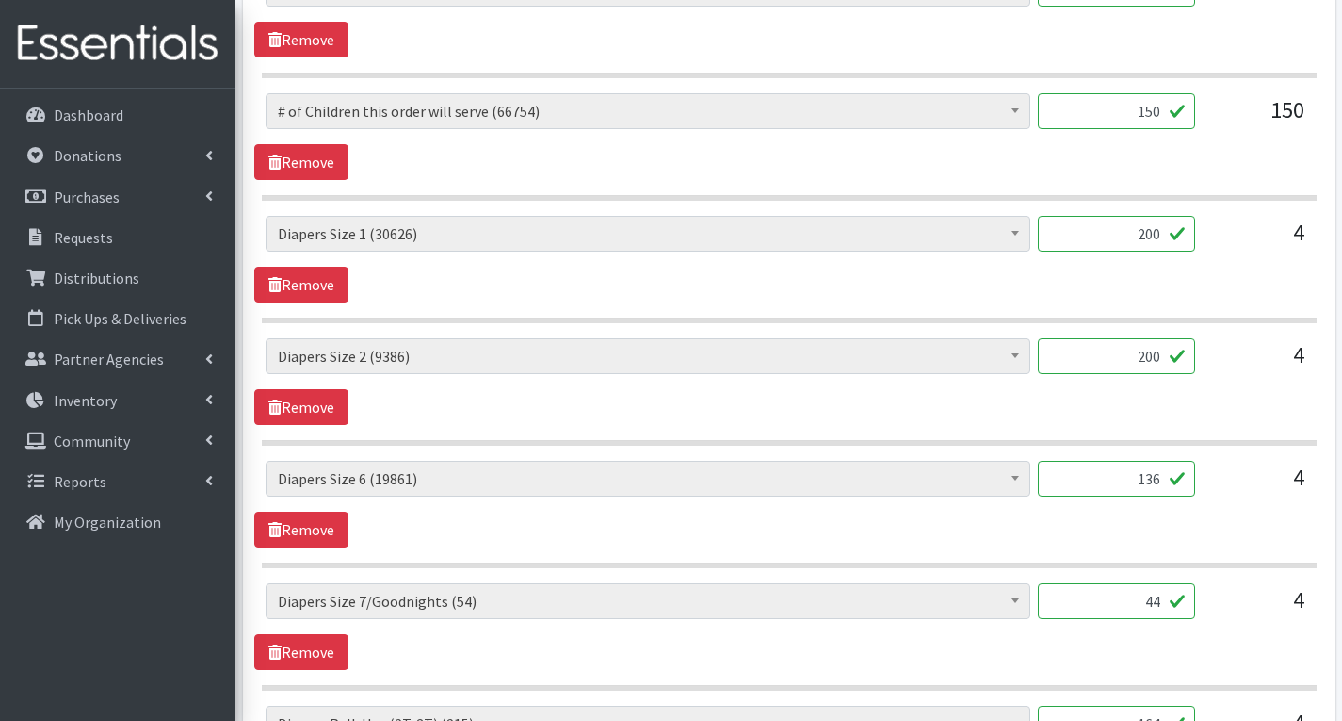
click at [1233, 370] on div "4" at bounding box center [1258, 363] width 94 height 51
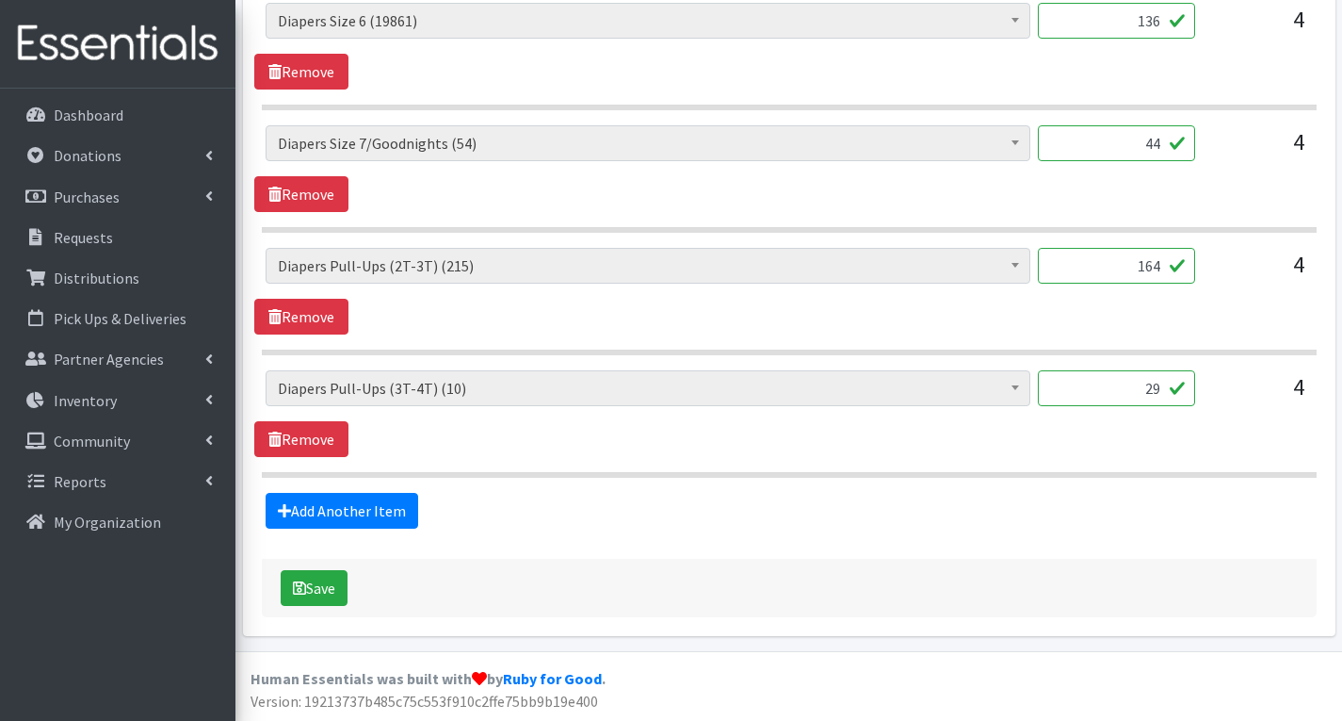
scroll to position [1401, 0]
click at [298, 588] on icon "submit" at bounding box center [299, 586] width 13 height 15
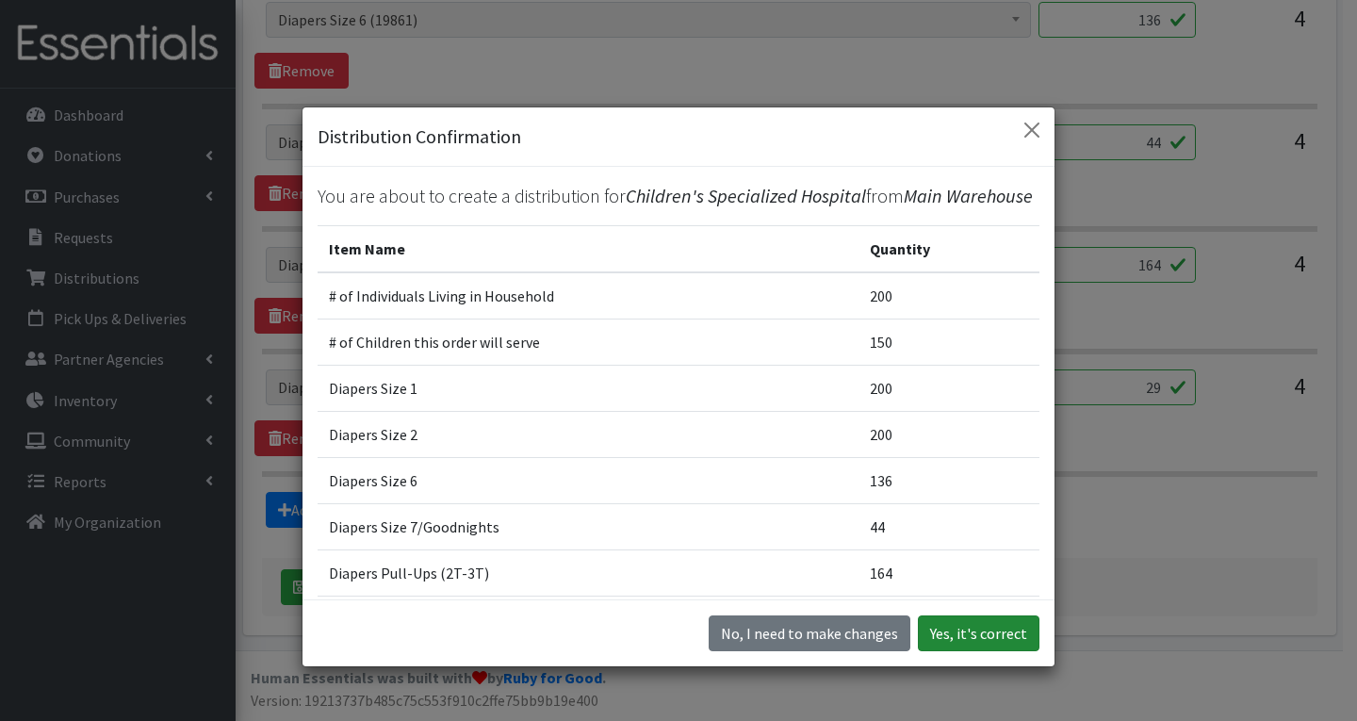
click at [955, 640] on button "Yes, it's correct" at bounding box center [979, 633] width 122 height 36
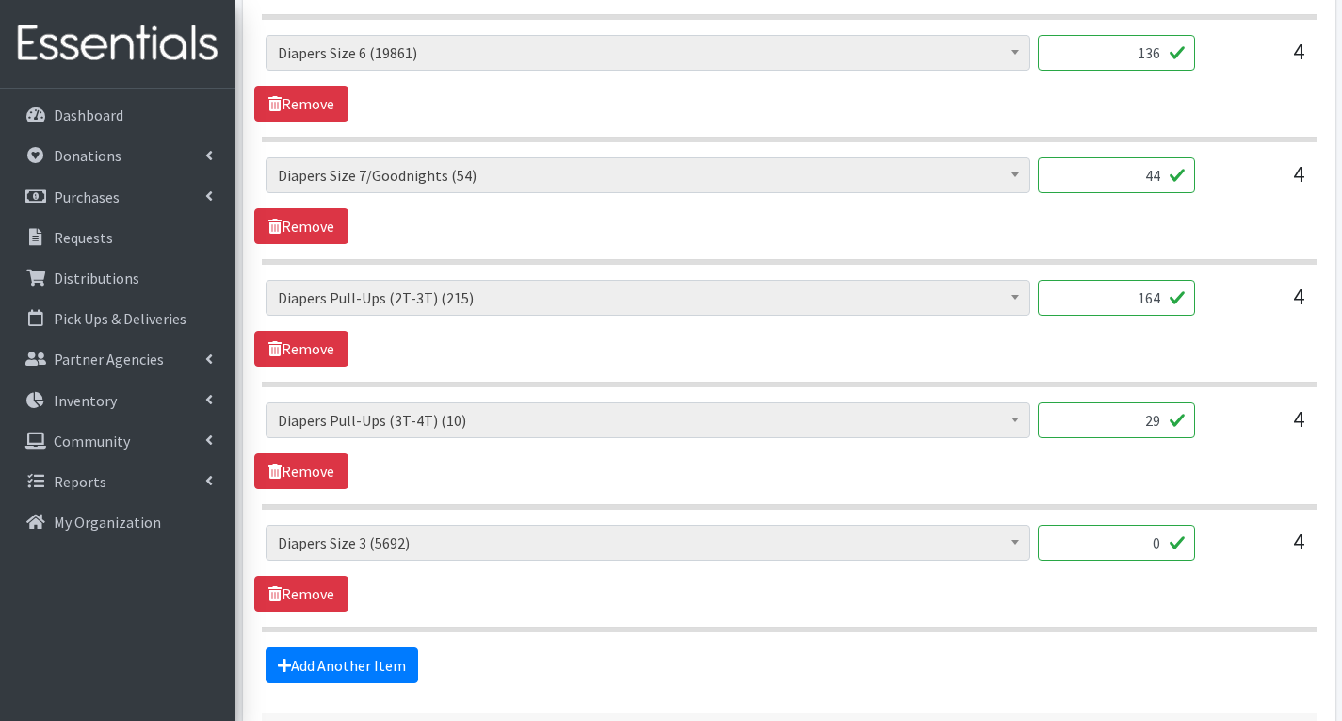
scroll to position [1413, 0]
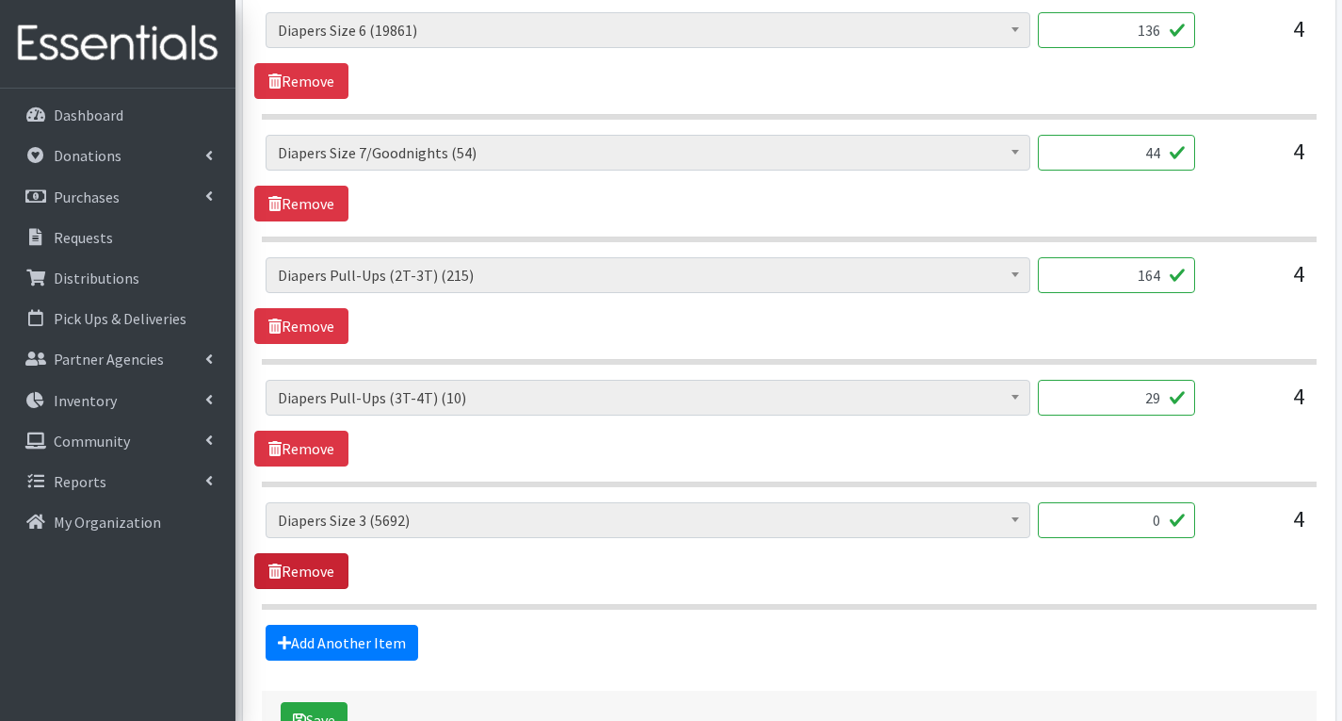
click at [304, 568] on link "Remove" at bounding box center [301, 571] width 94 height 36
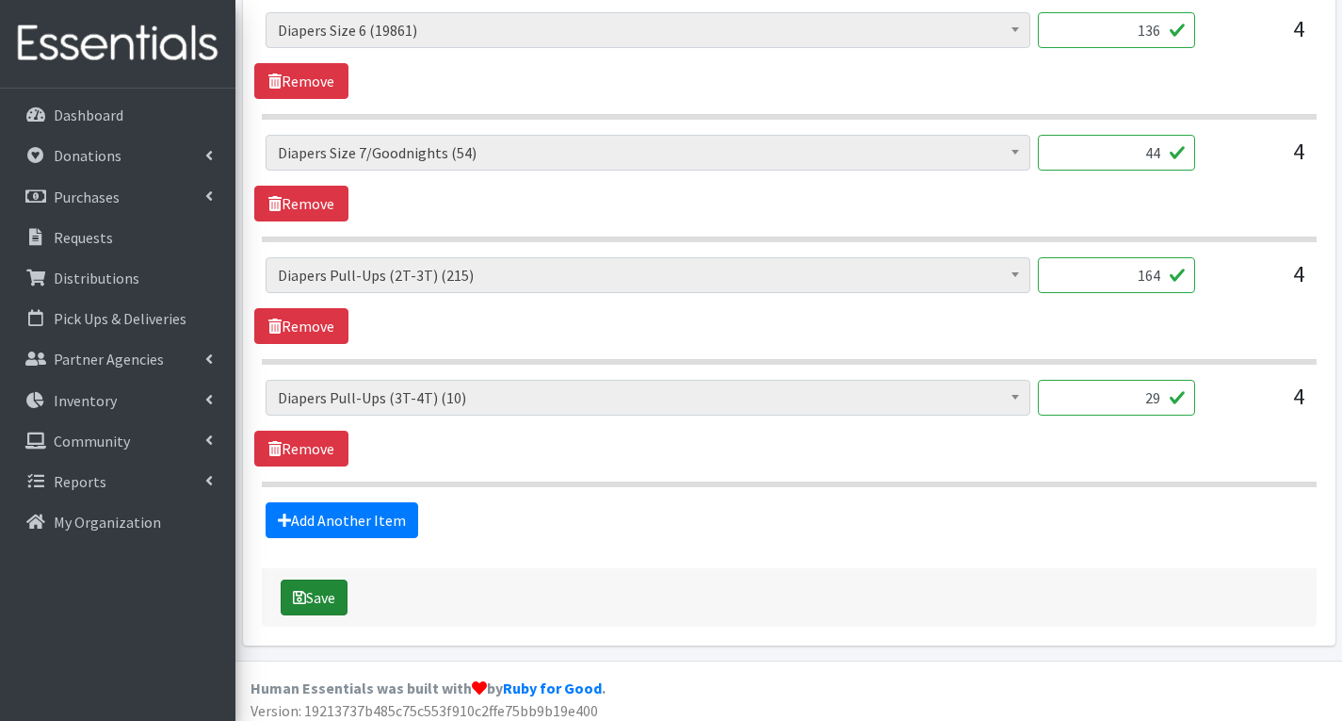
click at [328, 599] on button "Save" at bounding box center [314, 597] width 67 height 36
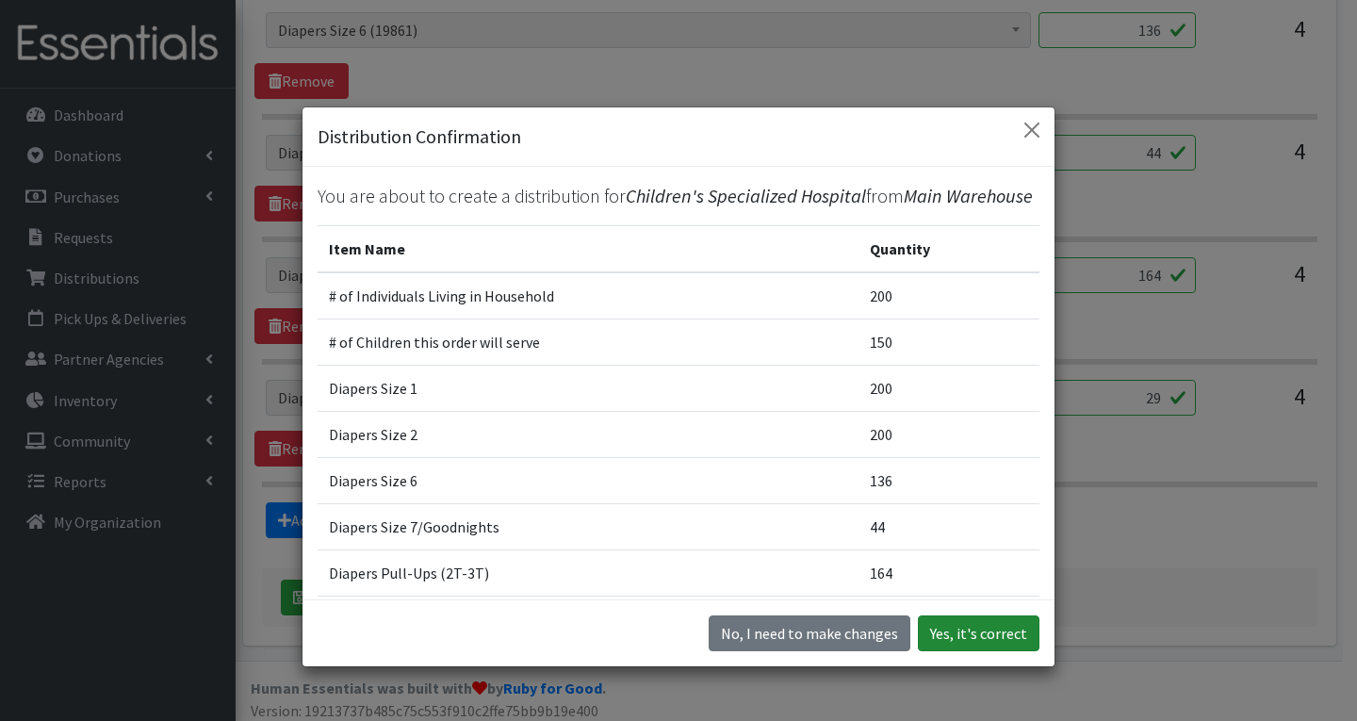
click at [964, 638] on button "Yes, it's correct" at bounding box center [979, 633] width 122 height 36
